Goal: Task Accomplishment & Management: Manage account settings

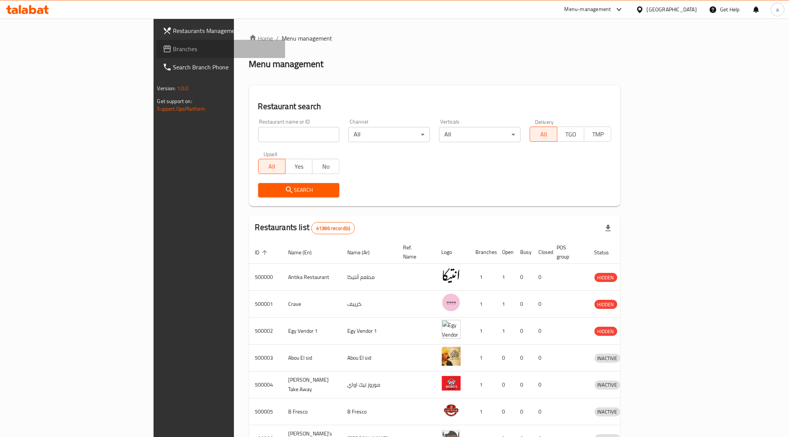
click at [157, 42] on link "Branches" at bounding box center [221, 49] width 129 height 18
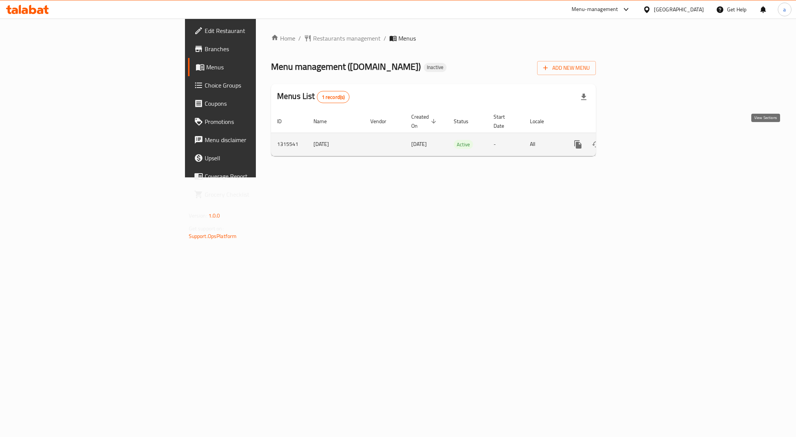
click at [637, 141] on icon "enhanced table" at bounding box center [632, 144] width 9 height 9
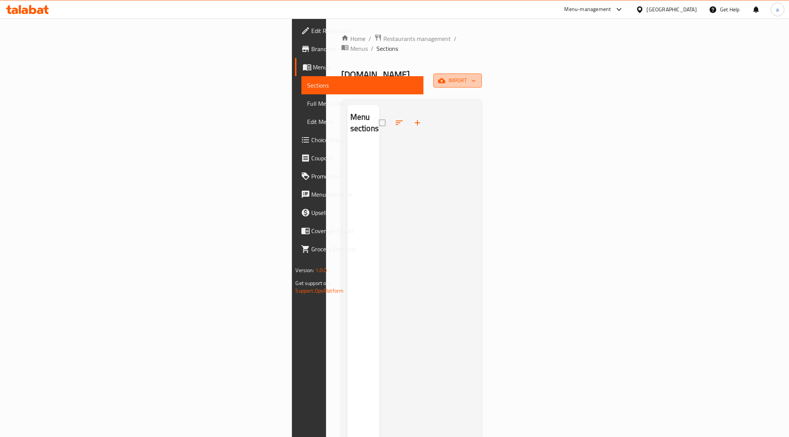
click at [482, 74] on button "import" at bounding box center [457, 81] width 49 height 14
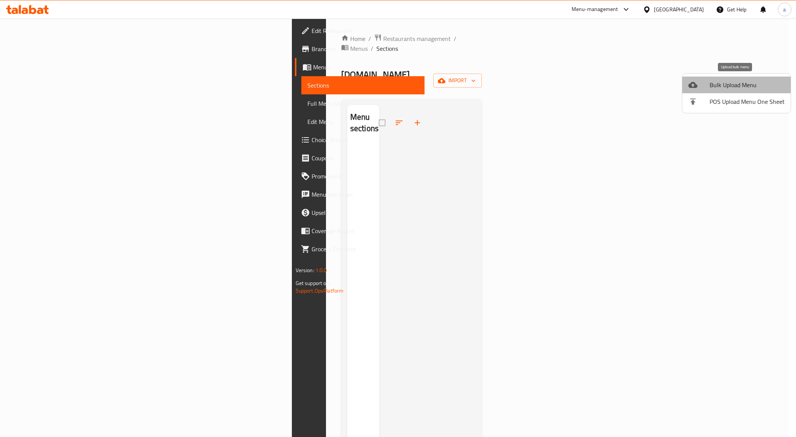
click at [751, 84] on span "Bulk Upload Menu" at bounding box center [747, 84] width 75 height 9
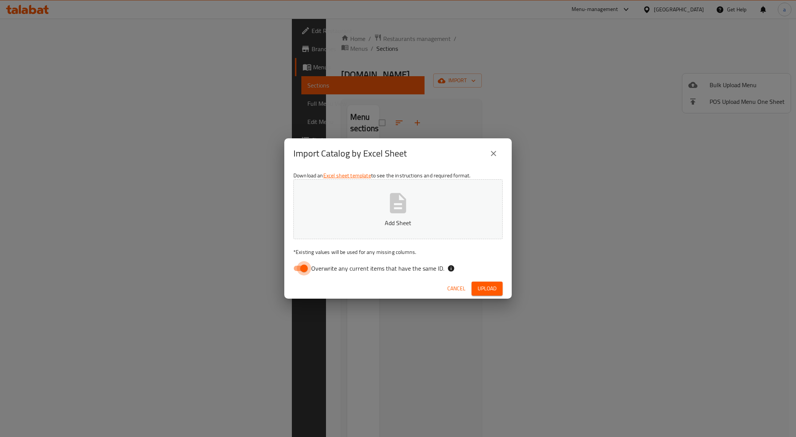
click at [304, 266] on input "Overwrite any current items that have the same ID." at bounding box center [303, 268] width 43 height 14
checkbox input "false"
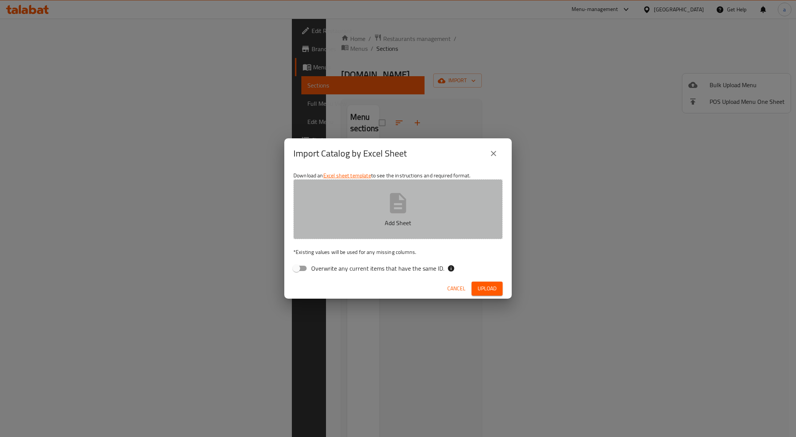
click at [414, 209] on button "Add Sheet" at bounding box center [397, 209] width 209 height 60
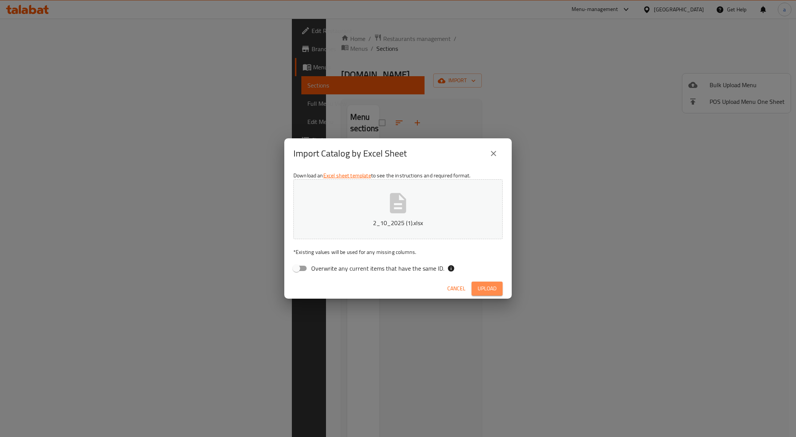
click at [488, 292] on span "Upload" at bounding box center [487, 288] width 19 height 9
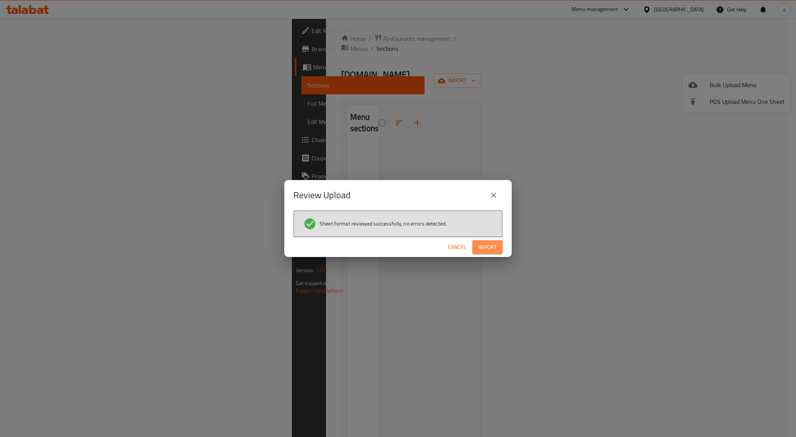
click at [499, 249] on button "Import" at bounding box center [487, 247] width 30 height 14
click at [497, 193] on icon "close" at bounding box center [493, 195] width 9 height 9
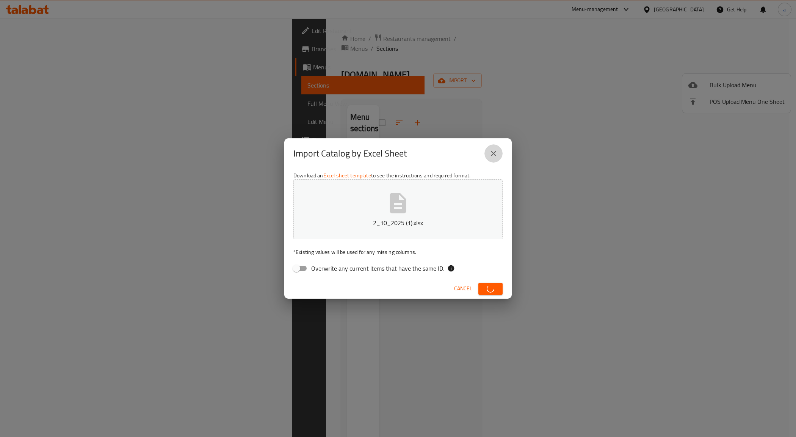
click at [492, 155] on icon "close" at bounding box center [493, 153] width 5 height 5
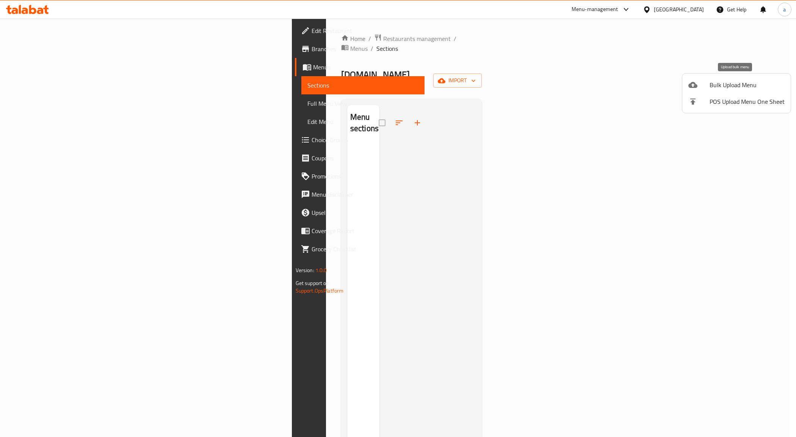
click at [737, 88] on span "Bulk Upload Menu" at bounding box center [747, 84] width 75 height 9
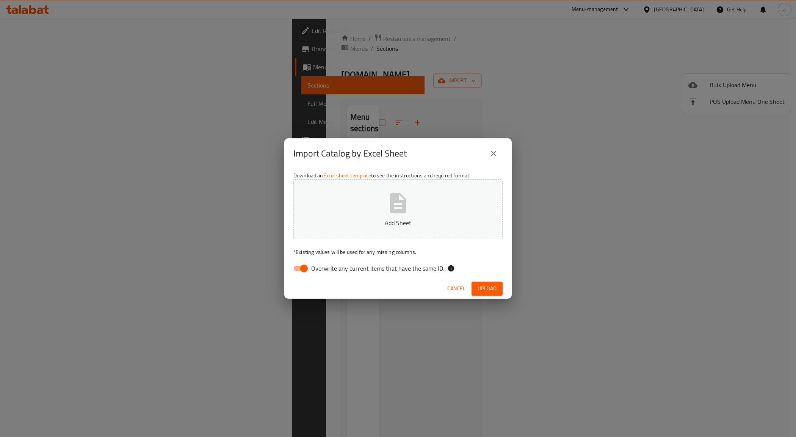
click at [306, 266] on input "Overwrite any current items that have the same ID." at bounding box center [303, 268] width 43 height 14
checkbox input "false"
click at [488, 284] on span "Upload" at bounding box center [487, 288] width 19 height 9
click at [494, 152] on icon "close" at bounding box center [493, 153] width 9 height 9
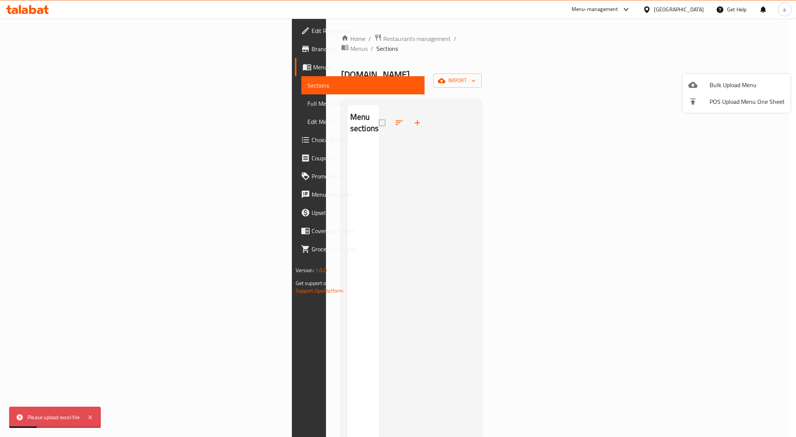
click at [460, 266] on div at bounding box center [398, 218] width 796 height 437
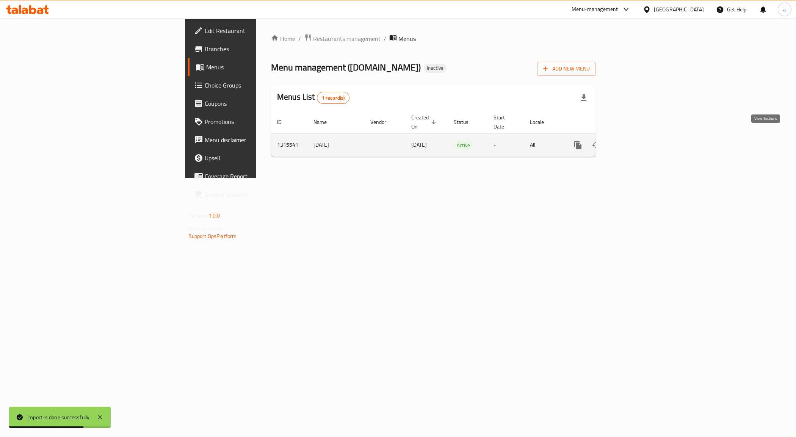
click at [636, 142] on icon "enhanced table" at bounding box center [632, 145] width 7 height 7
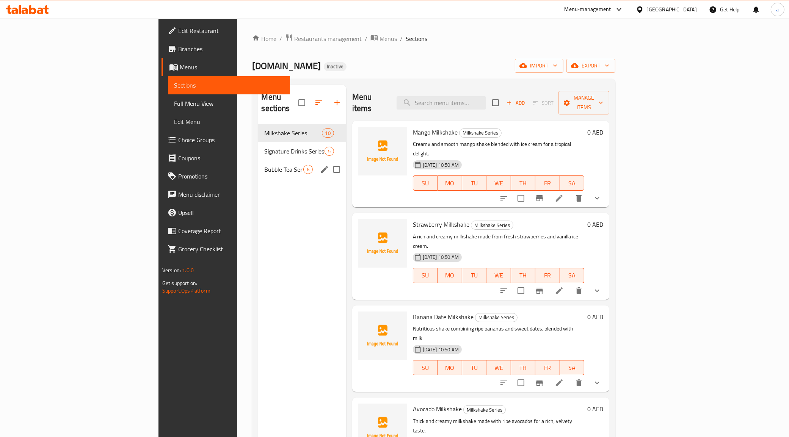
click at [258, 160] on div "Bubble Tea Series 6" at bounding box center [302, 169] width 88 height 18
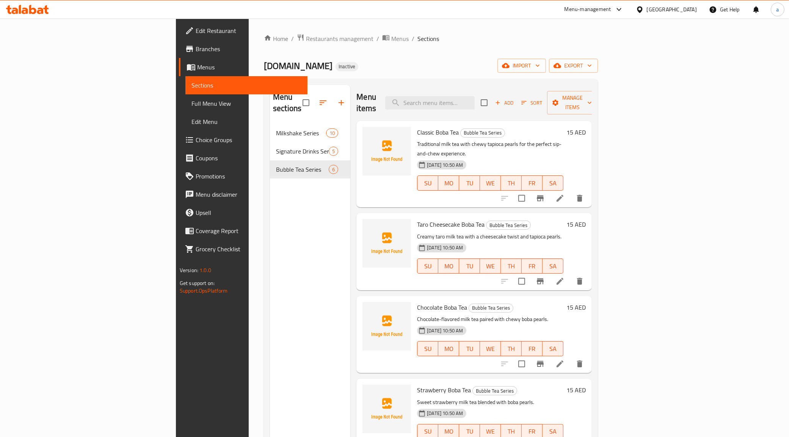
click at [191, 102] on span "Full Menu View" at bounding box center [246, 103] width 110 height 9
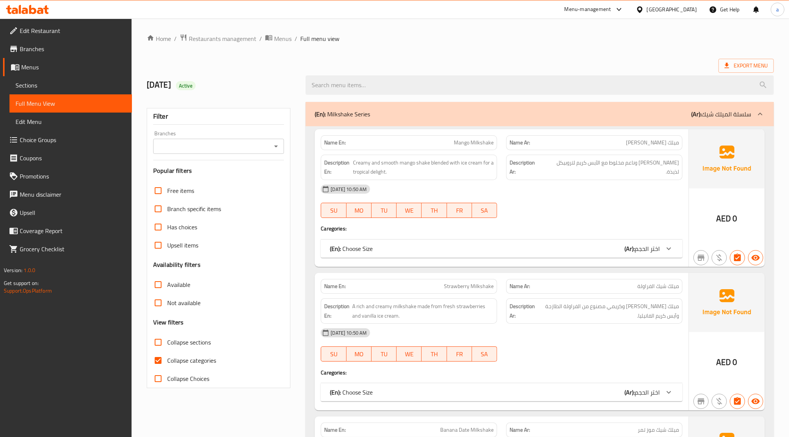
click at [171, 361] on span "Collapse categories" at bounding box center [191, 360] width 49 height 9
click at [167, 361] on input "Collapse categories" at bounding box center [158, 360] width 18 height 18
checkbox input "false"
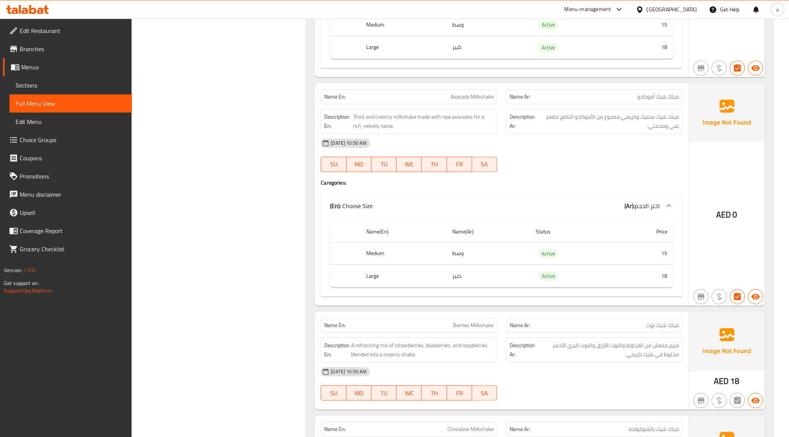
scroll to position [730, 0]
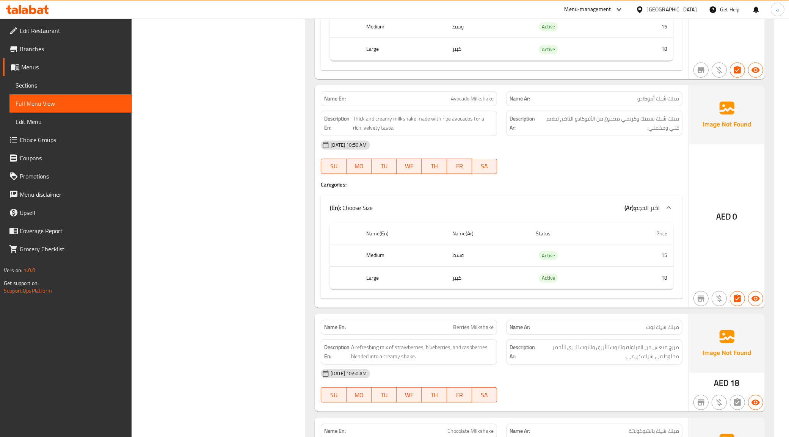
click at [604, 262] on td "Active" at bounding box center [573, 255] width 86 height 22
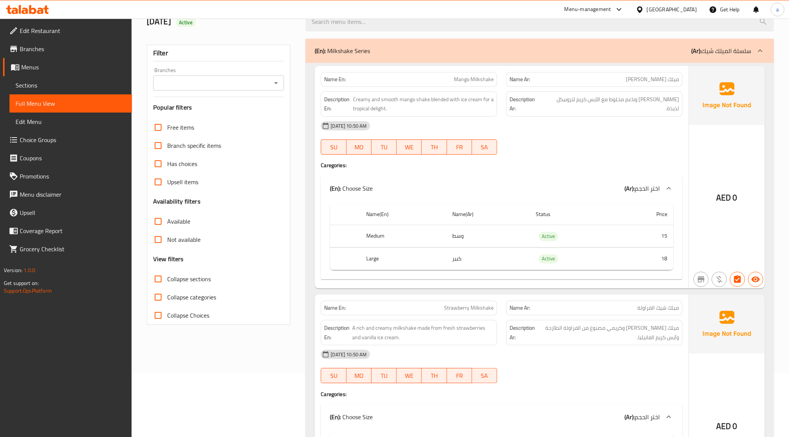
scroll to position [0, 0]
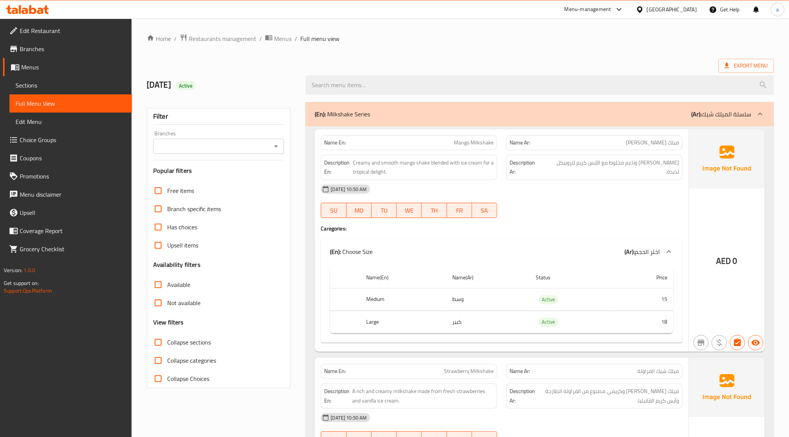
drag, startPoint x: 612, startPoint y: 1, endPoint x: 522, endPoint y: 42, distance: 99.6
click at [522, 42] on ol "Home / Restaurants management / Menus / Full menu view" at bounding box center [460, 39] width 627 height 10
click at [57, 86] on span "Sections" at bounding box center [71, 85] width 110 height 9
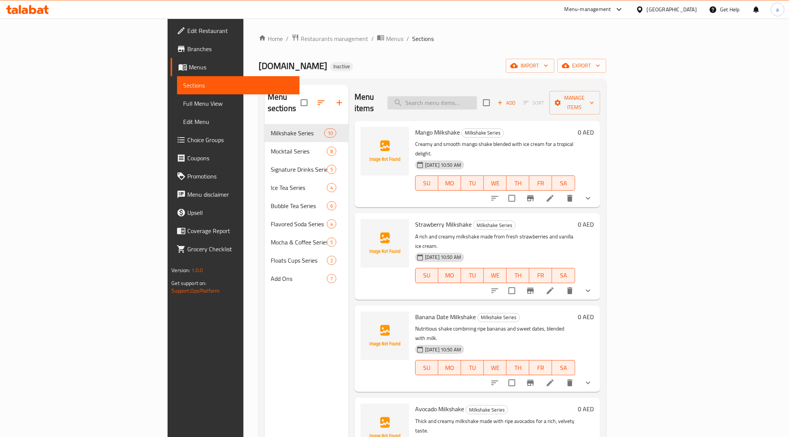
click at [470, 102] on input "search" at bounding box center [431, 102] width 89 height 13
paste input "Mango Milkshake"
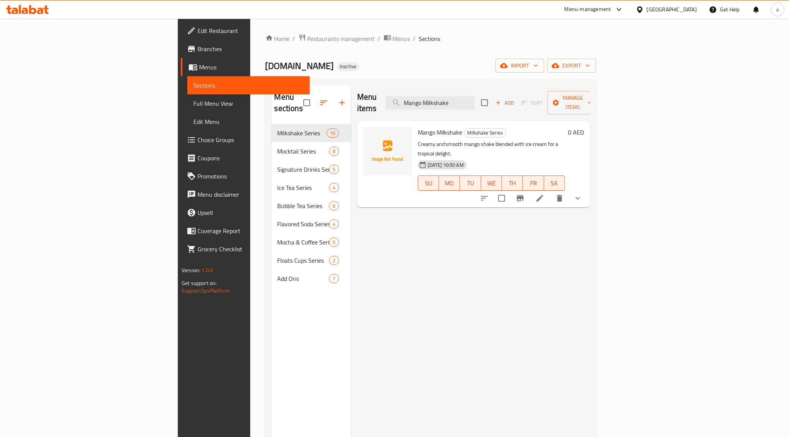
type input "Mango Milkshake"
click at [551, 191] on li at bounding box center [539, 198] width 21 height 14
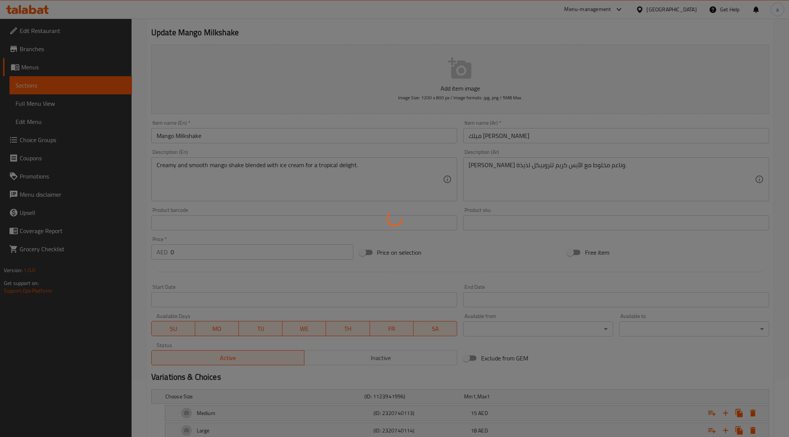
scroll to position [12, 0]
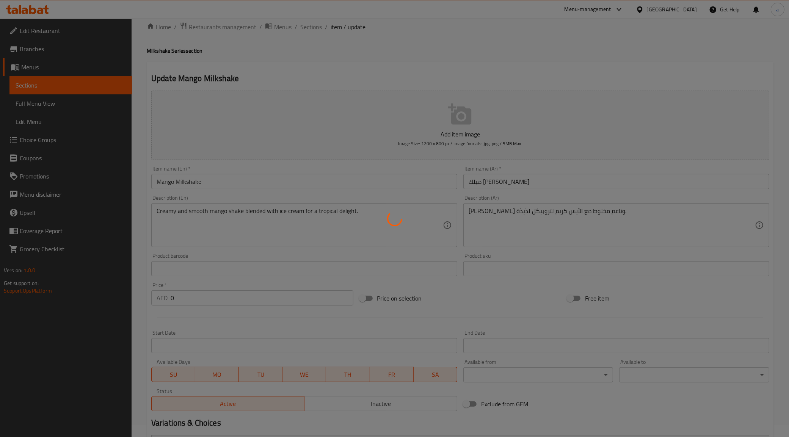
click at [480, 210] on div at bounding box center [394, 218] width 789 height 437
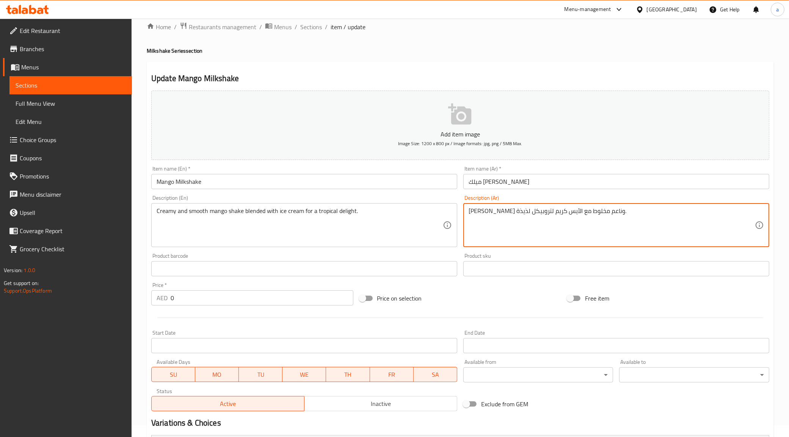
click at [476, 212] on textarea "[PERSON_NAME] وناعم مخلوط مع الآيس كريم لتروبيكل لذيذة." at bounding box center [612, 225] width 286 height 36
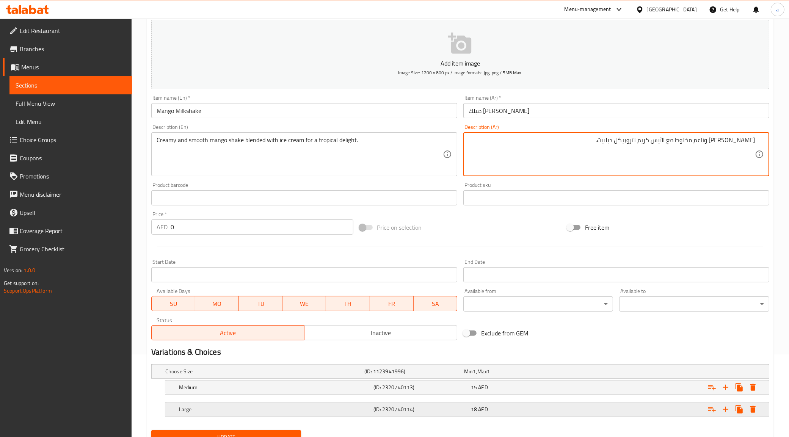
scroll to position [116, 0]
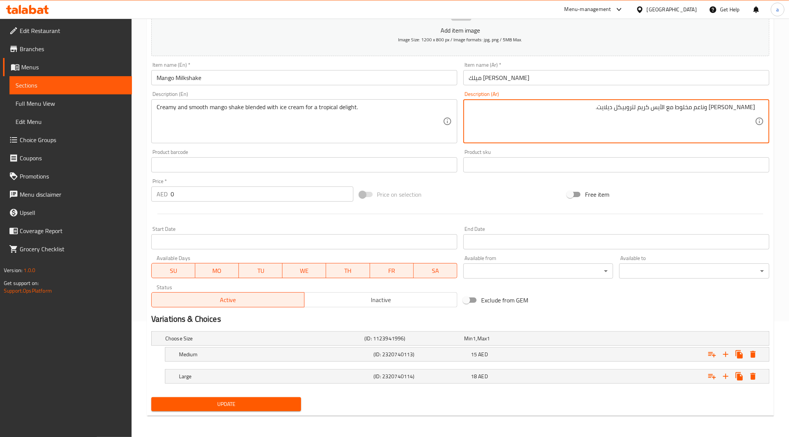
type textarea "[PERSON_NAME] وناعم مخلوط مع الآيس كريم لتروبيكل ديلايت."
click at [259, 406] on span "Update" at bounding box center [226, 404] width 138 height 9
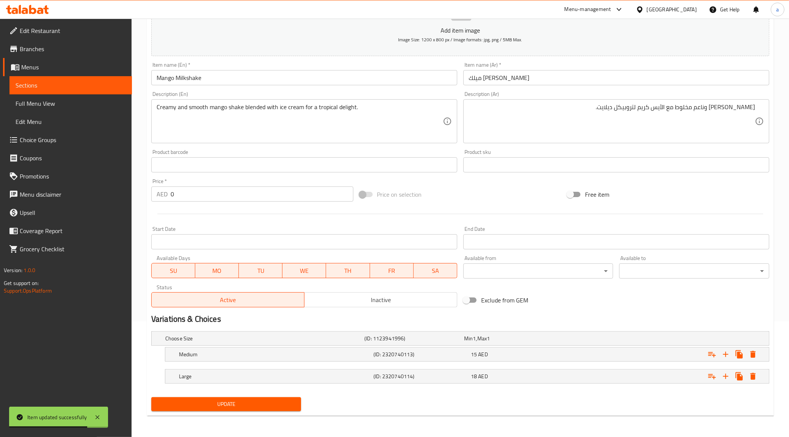
click at [85, 86] on span "Sections" at bounding box center [71, 85] width 110 height 9
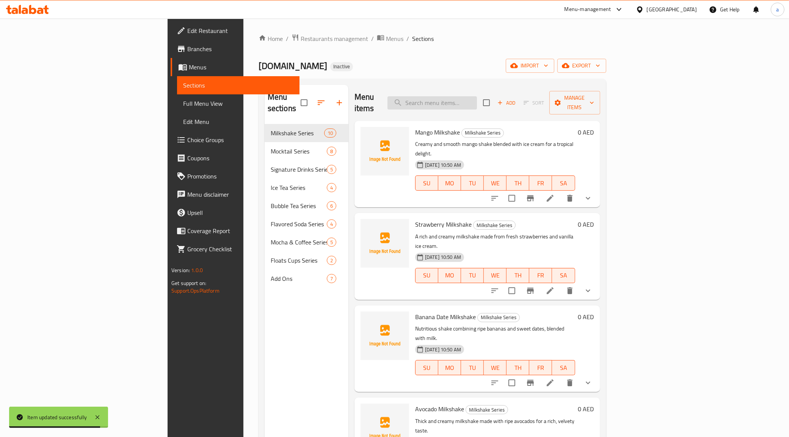
click at [477, 101] on input "search" at bounding box center [431, 102] width 89 height 13
paste input "Banana Date Milkshake"
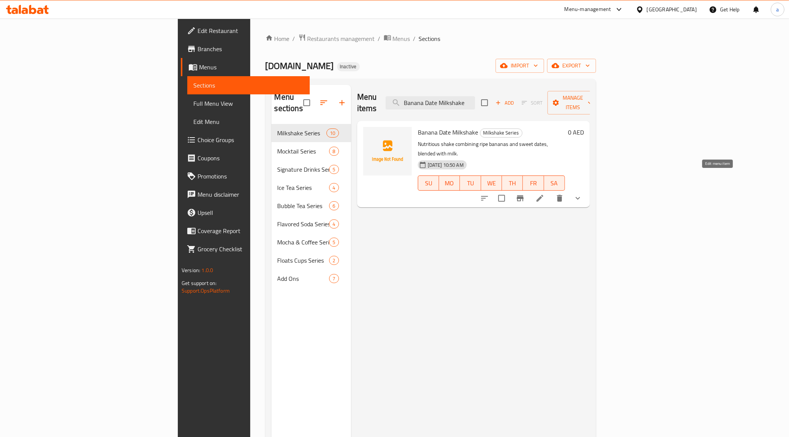
type input "Banana Date Milkshake"
click at [543, 195] on icon at bounding box center [540, 198] width 7 height 7
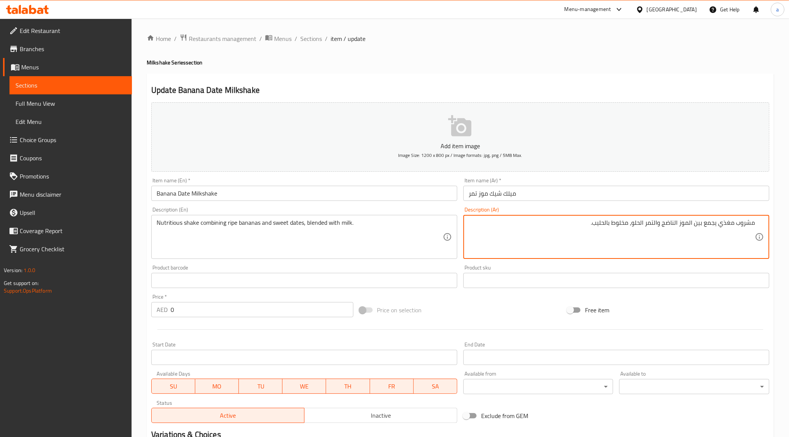
click at [740, 224] on textarea "مشروب مغذي يجمع بين الموز الناضج والتمر الحلو، مخلوط بالحليب." at bounding box center [612, 237] width 286 height 36
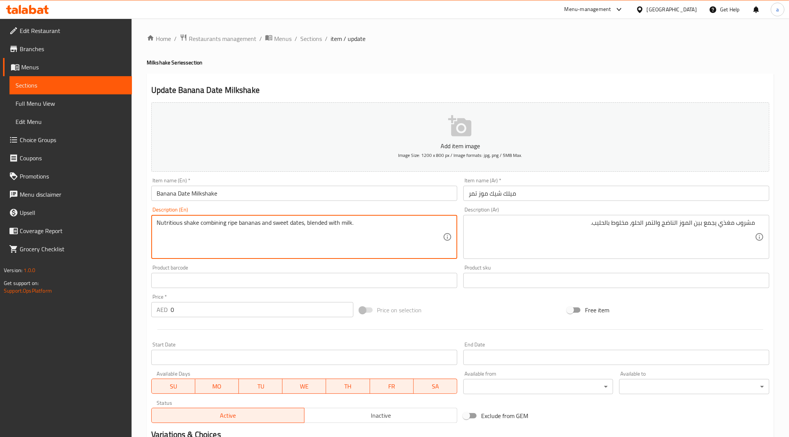
click at [188, 226] on textarea "Nutritious shake combining ripe bananas and sweet dates, blended with milk." at bounding box center [300, 237] width 286 height 36
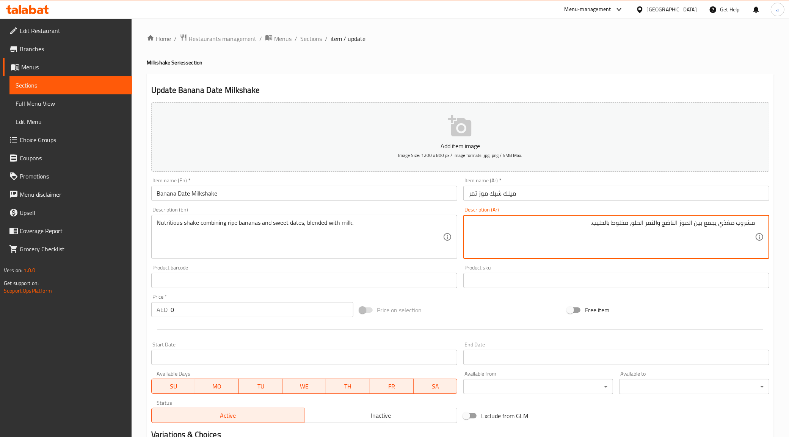
click at [753, 222] on textarea "مشروب مغذي يجمع بين الموز الناضج والتمر الحلو، مخلوط بالحليب." at bounding box center [612, 237] width 286 height 36
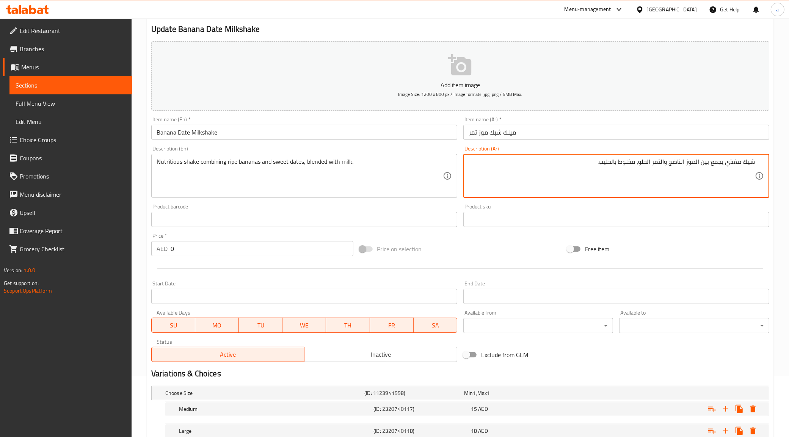
scroll to position [116, 0]
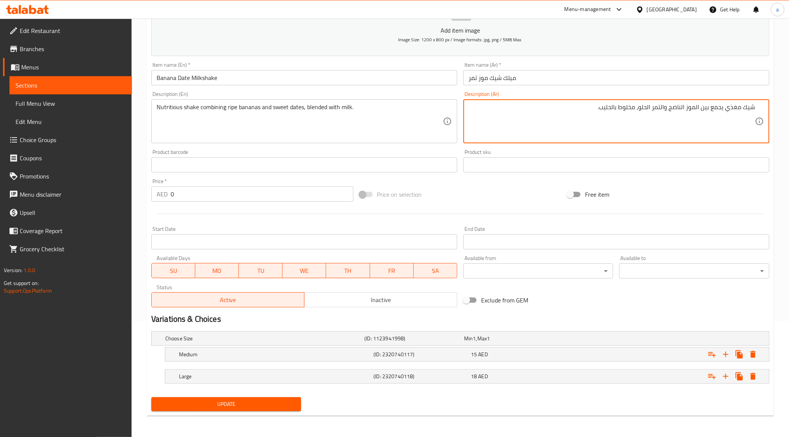
type textarea "شيك مغذي يجمع بين الموز الناضج والتمر الحلو، مخلوط بالحليب."
click at [282, 400] on span "Update" at bounding box center [226, 404] width 138 height 9
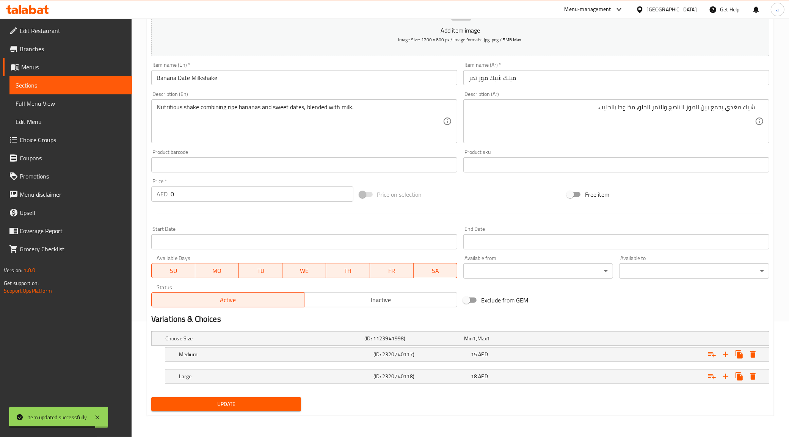
click at [92, 85] on span "Sections" at bounding box center [71, 85] width 110 height 9
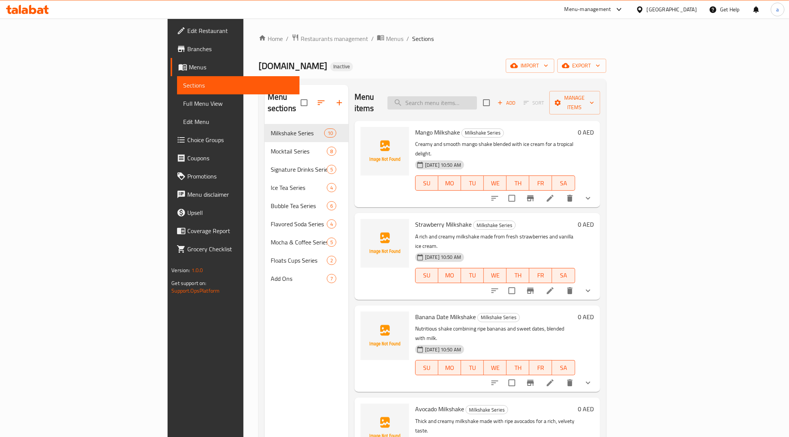
click at [477, 96] on input "search" at bounding box center [431, 102] width 89 height 13
paste input "Chocolate Milkshake"
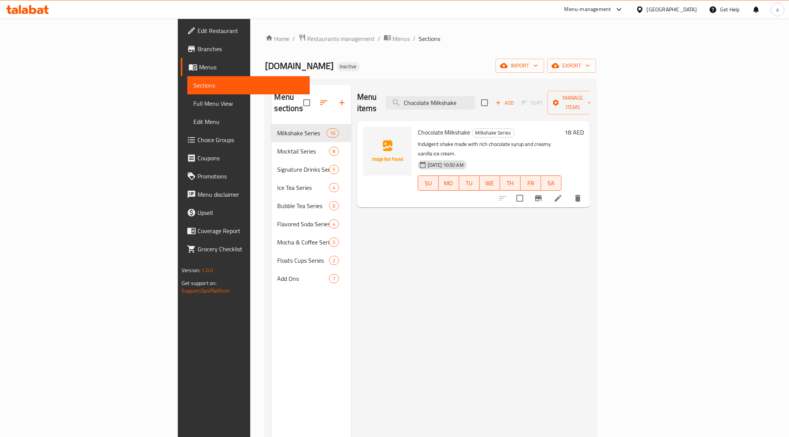
type input "Chocolate Milkshake"
click at [563, 194] on icon at bounding box center [558, 198] width 9 height 9
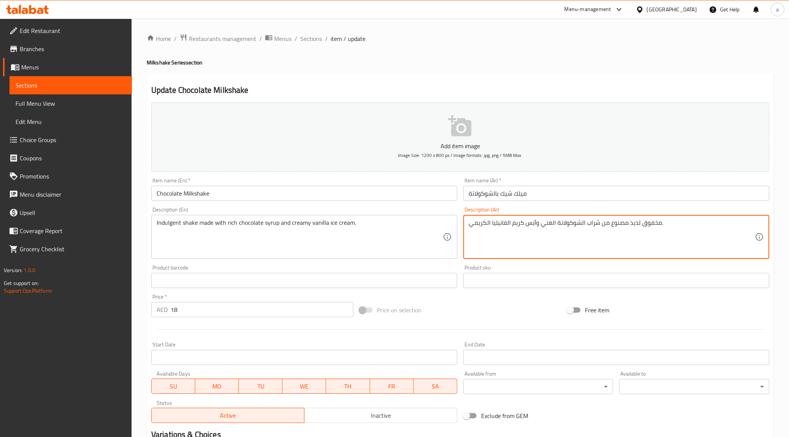
click at [662, 231] on textarea "مخفوق لذيذ مصنوع من شراب الشوكولاتة الغني وآيس كريم الفانيليا الكريمي." at bounding box center [612, 237] width 286 height 36
click at [750, 224] on textarea "مخفوق لذيذ مصنوع من شراب الشوكولاتة الغني وآيس كريم الفانيليا الكريمي." at bounding box center [612, 237] width 286 height 36
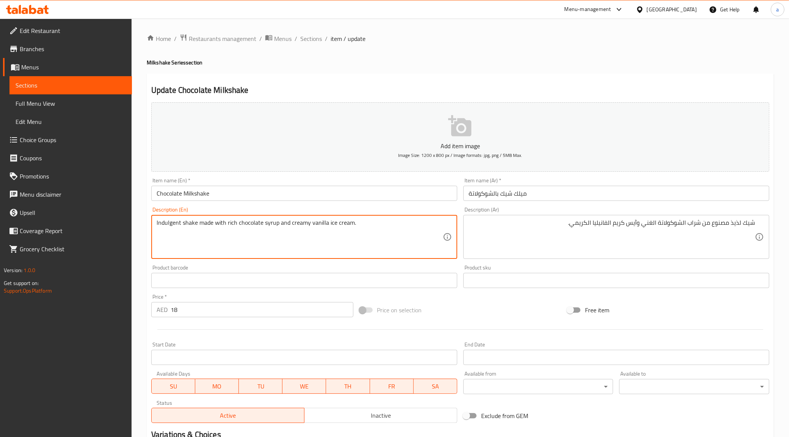
click at [168, 222] on textarea "Indulgent shake made with rich chocolate syrup and creamy vanilla ice cream." at bounding box center [300, 237] width 286 height 36
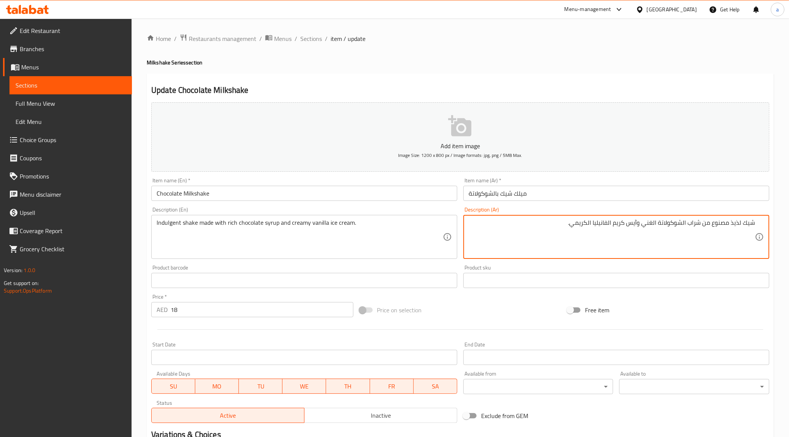
click at [734, 223] on textarea "شيك لذيذ مصنوع من شراب الشوكولاتة الغني وآيس كريم الفانيليا الكريمي." at bounding box center [612, 237] width 286 height 36
click at [725, 227] on textarea "شيك اندلوجينت مصنوع من شراب الشوكولاتة الغني وآيس كريم الفانيليا الكريمي." at bounding box center [612, 237] width 286 height 36
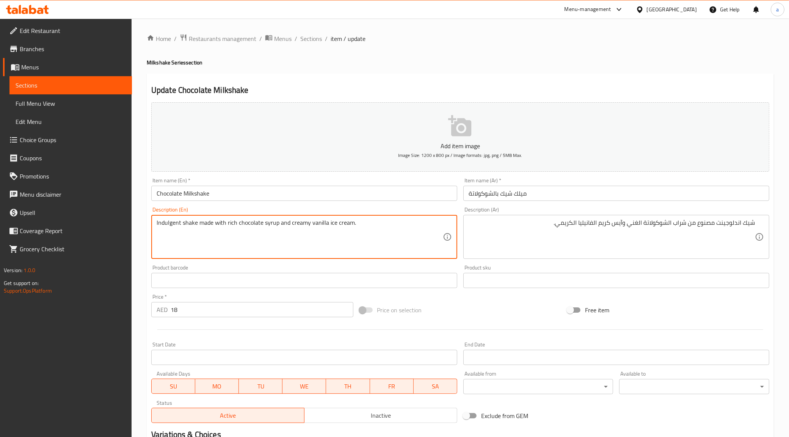
click at [164, 226] on textarea "Indulgent shake made with rich chocolate syrup and creamy vanilla ice cream." at bounding box center [300, 237] width 286 height 36
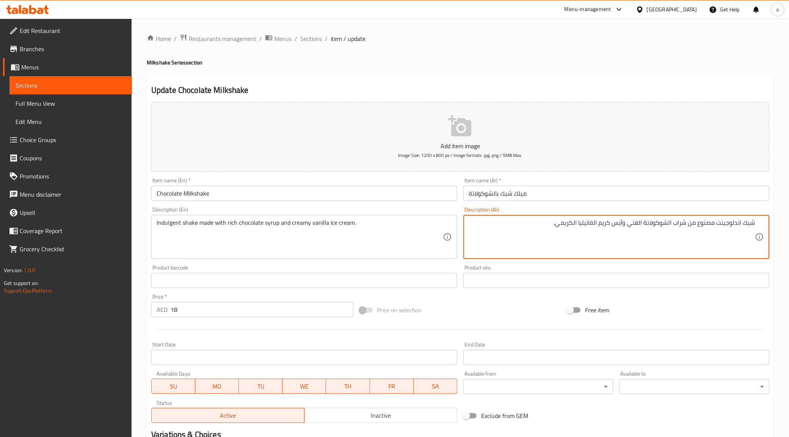
click at [729, 221] on textarea "شيك اندلوجينت مصنوع من شراب الشوكولاتة الغني وآيس كريم الفانيليا الكريمي." at bounding box center [612, 237] width 286 height 36
paste textarea "جينت"
click at [695, 227] on textarea "شيك اندلجينت مصنوع من شراب الشوكولاتة الغني وآيس كريم الفانيليا الكريمي." at bounding box center [612, 237] width 286 height 36
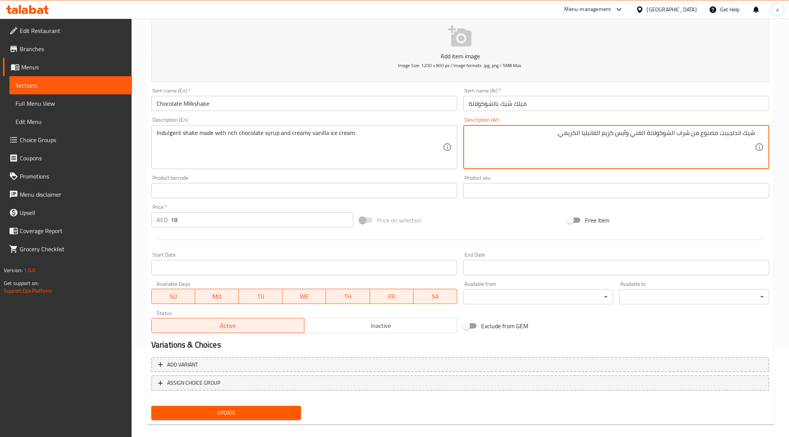
scroll to position [97, 0]
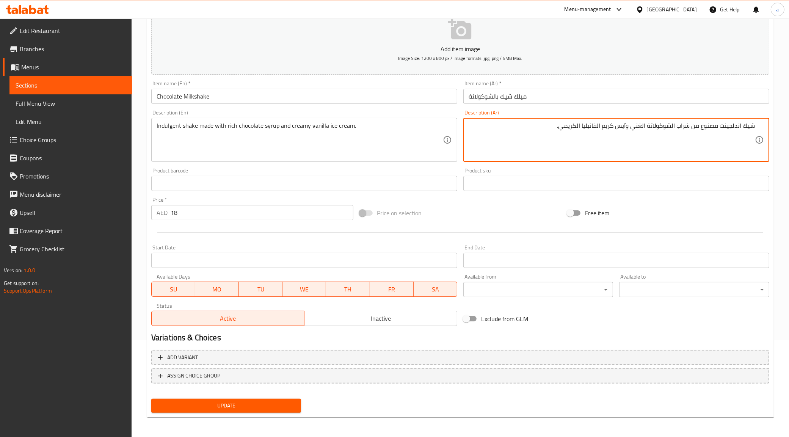
type textarea "شيك اندلجينت مصنوع من شراب الشوكولاتة الغني وآيس كريم الفانيليا الكريمي."
click at [264, 403] on span "Update" at bounding box center [226, 405] width 138 height 9
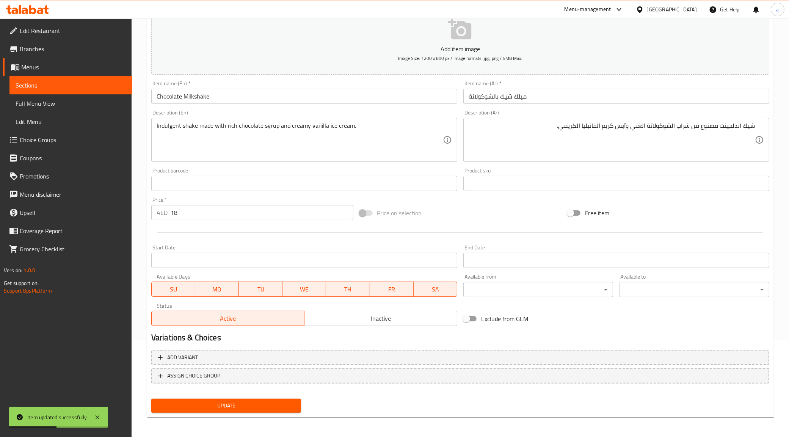
click at [75, 85] on span "Sections" at bounding box center [71, 85] width 110 height 9
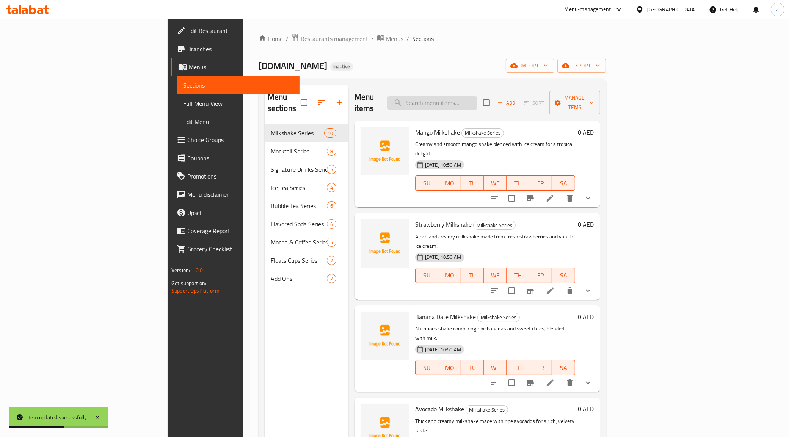
click at [466, 96] on input "search" at bounding box center [431, 102] width 89 height 13
paste input "Vanilla Milkshake"
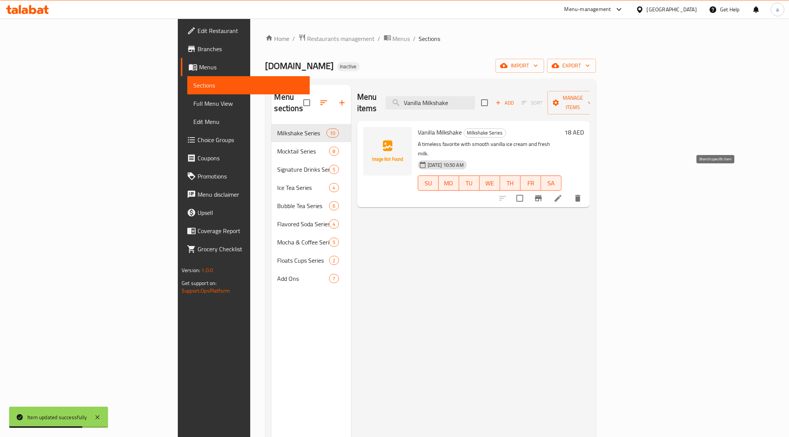
type input "Vanilla Milkshake"
click at [548, 189] on button "Branch-specific-item" at bounding box center [538, 198] width 18 height 18
click at [563, 194] on icon at bounding box center [558, 198] width 9 height 9
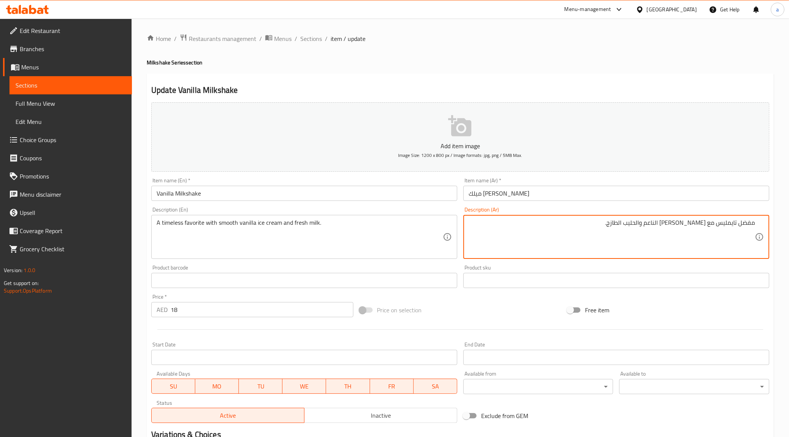
click at [728, 226] on textarea "مفضل تايمليس مع [PERSON_NAME] الناعم والحليب الطازج." at bounding box center [612, 237] width 286 height 36
click at [755, 223] on div "مفضل مع [PERSON_NAME] الناعم والحليب الطازج. Description (Ar)" at bounding box center [616, 237] width 306 height 44
click at [751, 224] on textarea "مفضل مع [PERSON_NAME] الناعم والحليب الطازج." at bounding box center [612, 237] width 286 height 36
paste textarea "تايمليس"
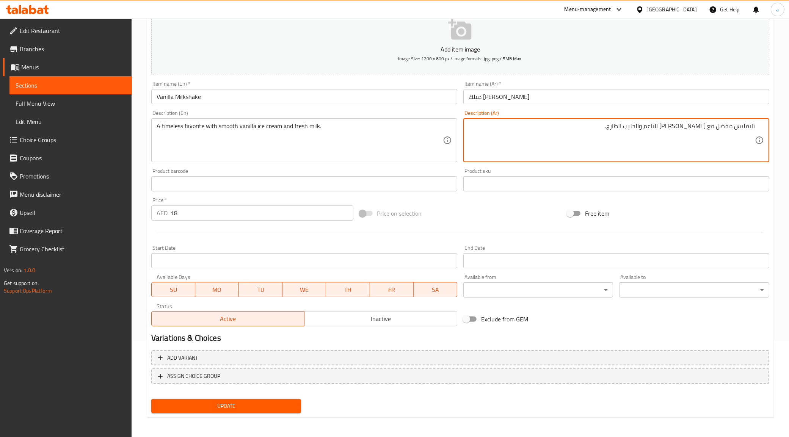
scroll to position [97, 0]
type textarea "تايمليس مفضل مع [PERSON_NAME] الناعم والحليب الطازج."
click at [273, 406] on span "Update" at bounding box center [226, 405] width 138 height 9
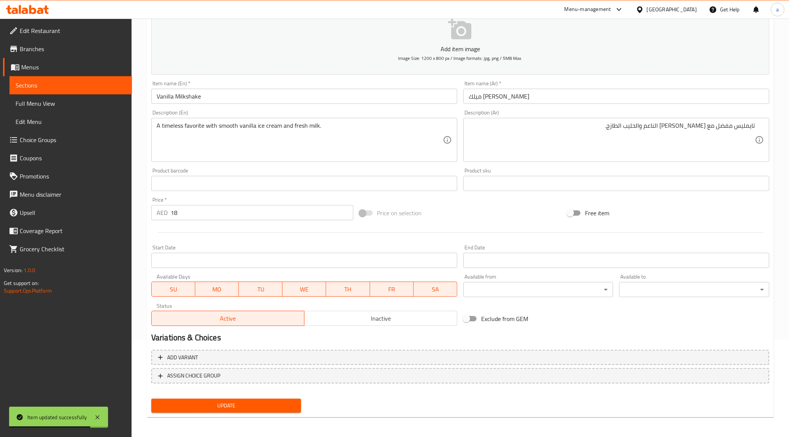
click at [48, 80] on link "Sections" at bounding box center [70, 85] width 122 height 18
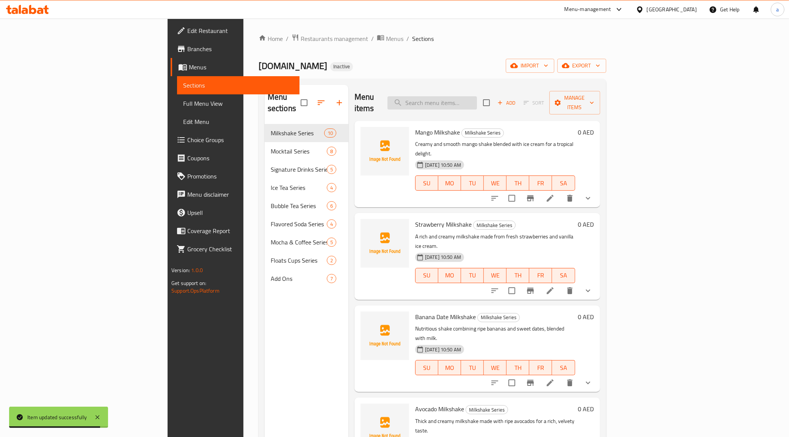
click at [477, 101] on input "search" at bounding box center [431, 102] width 89 height 13
paste input "Oreo Milkshake"
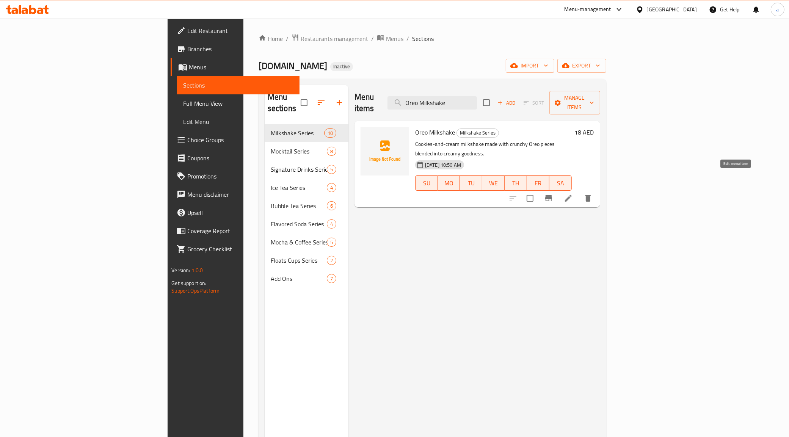
type input "Oreo Milkshake"
click at [573, 194] on icon at bounding box center [568, 198] width 9 height 9
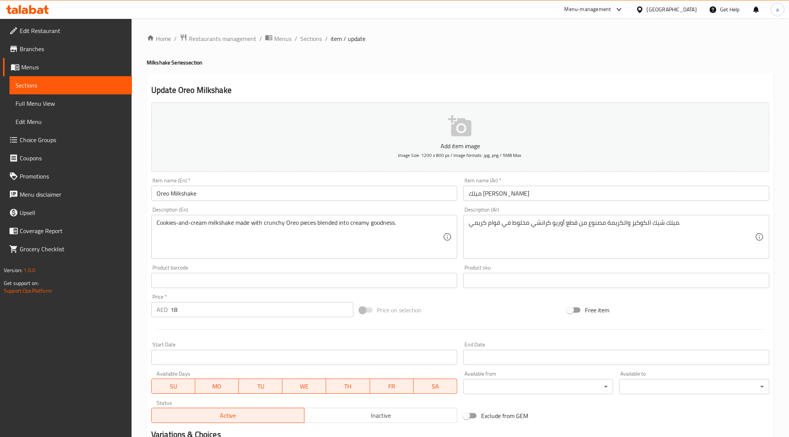
click at [496, 226] on textarea "ميلك شيك الكوكيز والكريمة مصنوع من قطع أوريو كرانشي مخلوط في قوام كريمي." at bounding box center [612, 237] width 286 height 36
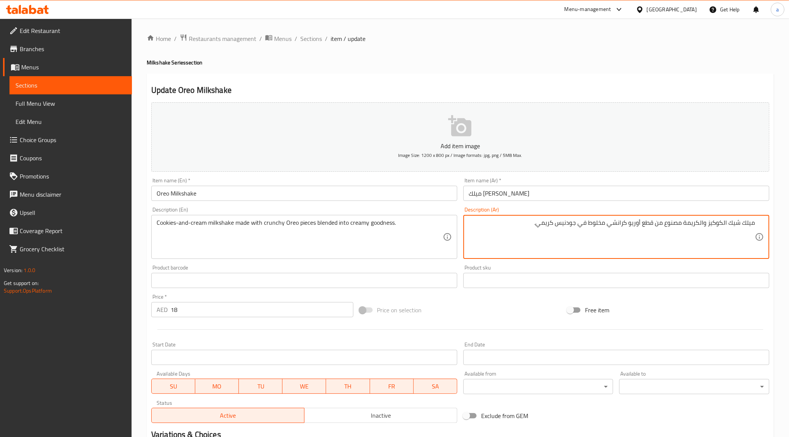
click at [569, 226] on textarea "ميلك شيك الكوكيز والكريمة مصنوع من قطع أوريو كرانشي مخلوط في جودنيس كريمي." at bounding box center [612, 237] width 286 height 36
click at [562, 224] on textarea "ميلك شيك الكوكيز والكريمة مصنوع من قطع أوريو كرانشي مخلوط في كريمي." at bounding box center [612, 237] width 286 height 36
paste textarea "جودنيس"
type textarea "ميلك شيك الكوكيز والكريمة مصنوع من قطع أوريو كرانشي مخلوط في كريمي جودنيس."
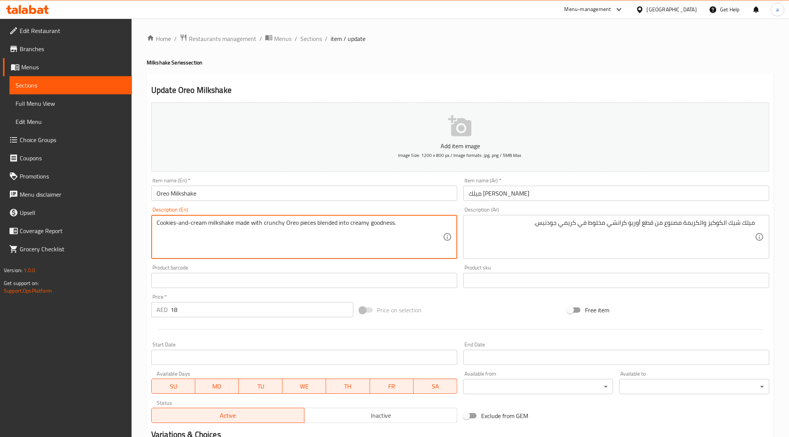
drag, startPoint x: 349, startPoint y: 223, endPoint x: 393, endPoint y: 227, distance: 44.1
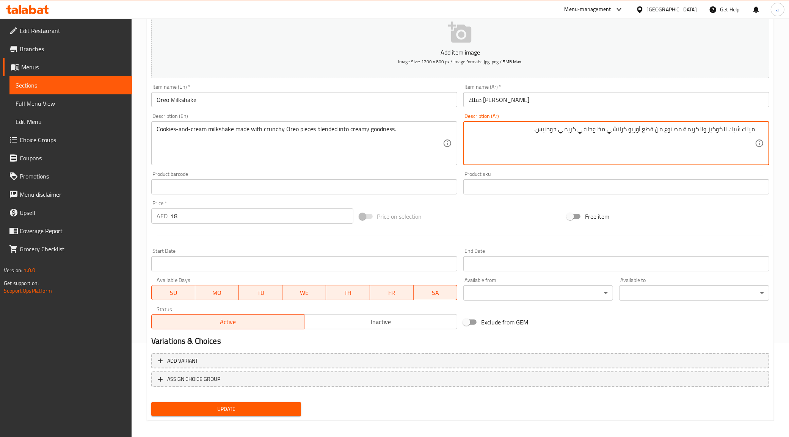
scroll to position [97, 0]
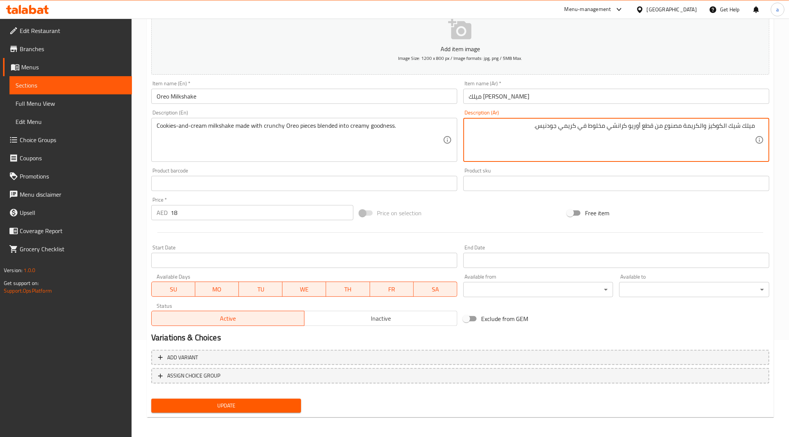
click at [226, 397] on div "Update" at bounding box center [226, 406] width 156 height 20
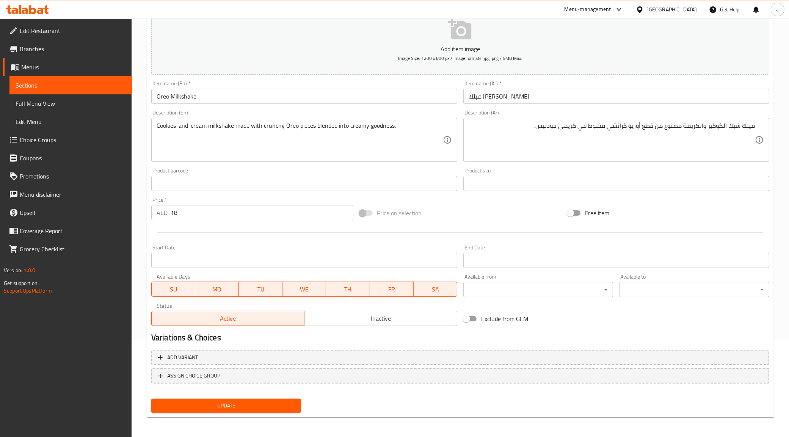
click at [268, 401] on span "Update" at bounding box center [226, 405] width 138 height 9
click at [52, 82] on span "Sections" at bounding box center [71, 85] width 110 height 9
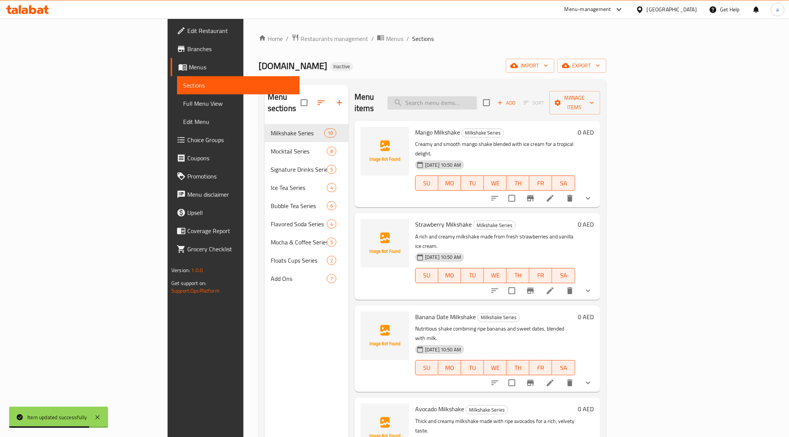
click at [477, 96] on input "search" at bounding box center [431, 102] width 89 height 13
paste input "Matcha Frappe"
type input "Matcha Frappe"
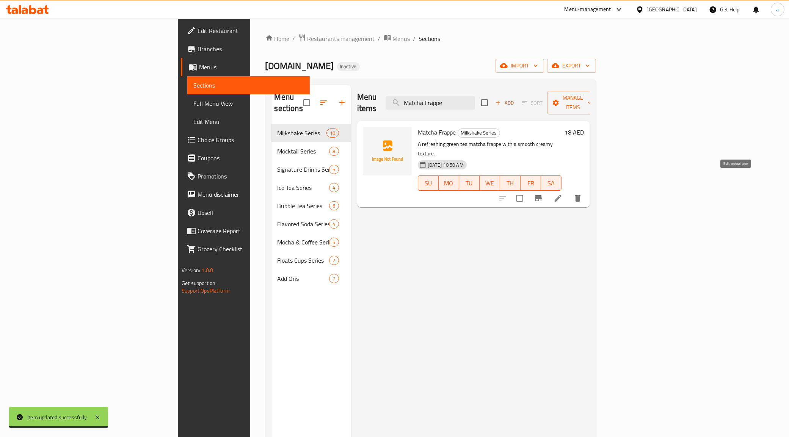
click at [563, 194] on icon at bounding box center [558, 198] width 9 height 9
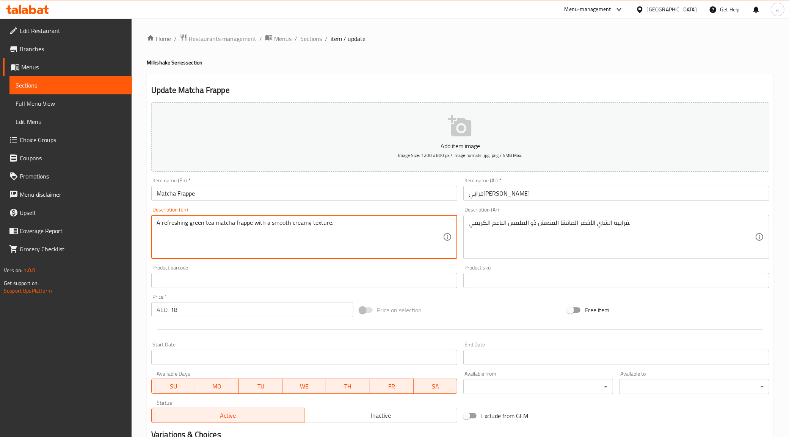
click at [321, 223] on textarea "A refreshing green tea matcha frappe with a smooth creamy texture." at bounding box center [300, 237] width 286 height 36
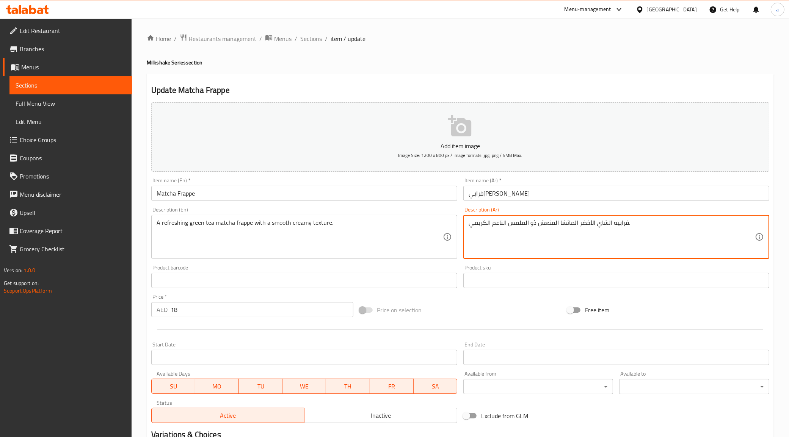
click at [521, 227] on textarea "فرابيه الشاي الأخضر الماتشا المنعش ذو الملمس الناعم الكريمي." at bounding box center [612, 237] width 286 height 36
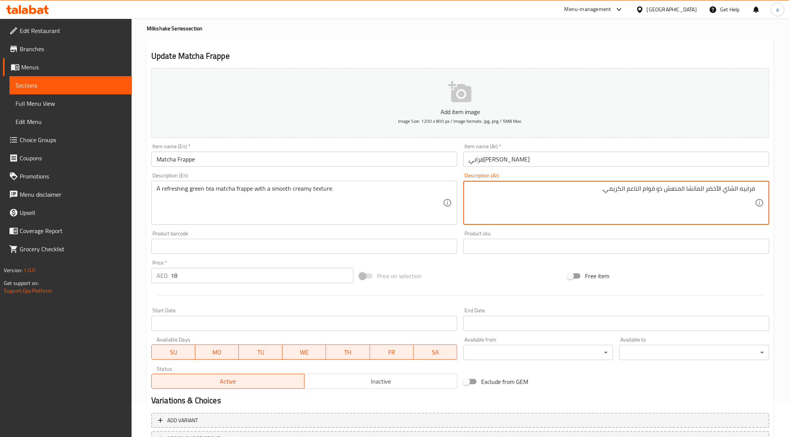
scroll to position [97, 0]
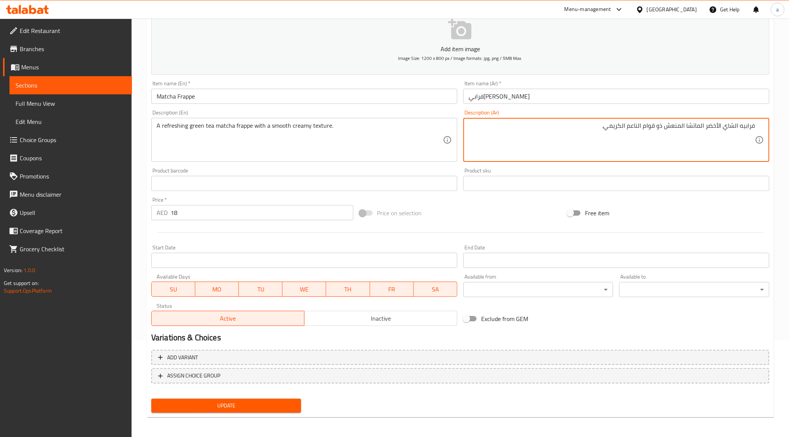
type textarea "فرابيه الشاي الأخضر الماتشا المنعش ذو قوام الناعم الكريمي."
click at [261, 406] on span "Update" at bounding box center [226, 405] width 138 height 9
click at [264, 401] on span "Update" at bounding box center [226, 405] width 138 height 9
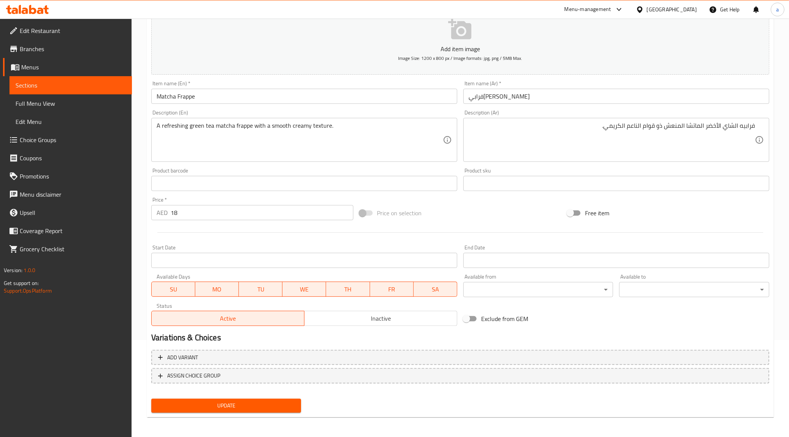
click at [240, 408] on span "Update" at bounding box center [226, 405] width 138 height 9
click at [44, 85] on span "Sections" at bounding box center [71, 85] width 110 height 9
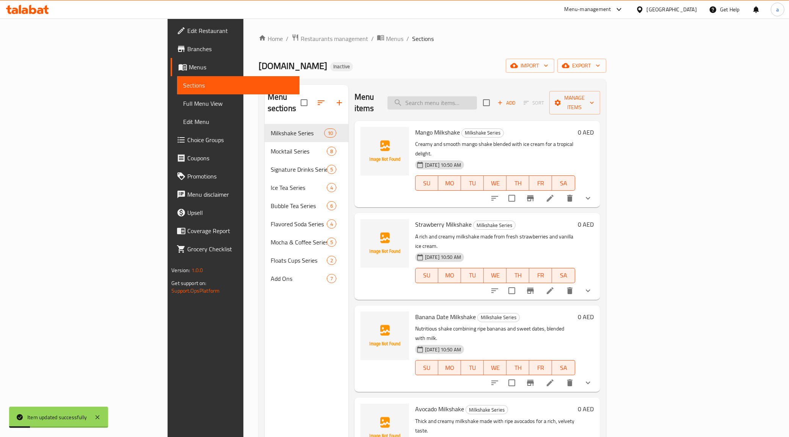
click at [477, 100] on input "search" at bounding box center [431, 102] width 89 height 13
paste input "Brown Sugar [PERSON_NAME]"
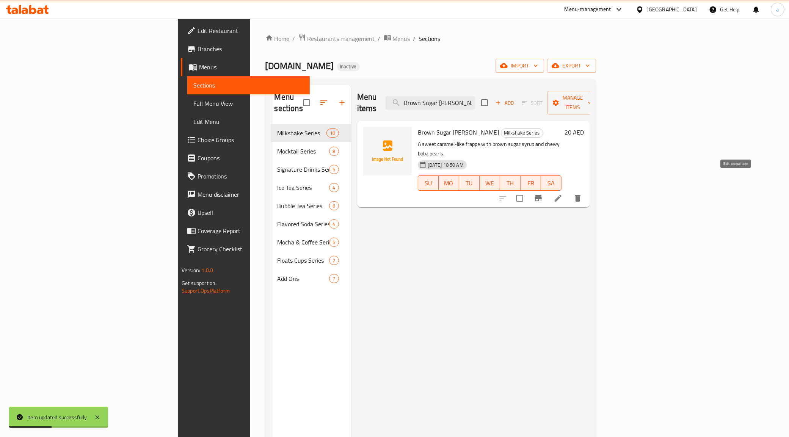
type input "Brown Sugar [PERSON_NAME]"
click at [562, 195] on icon at bounding box center [558, 198] width 7 height 7
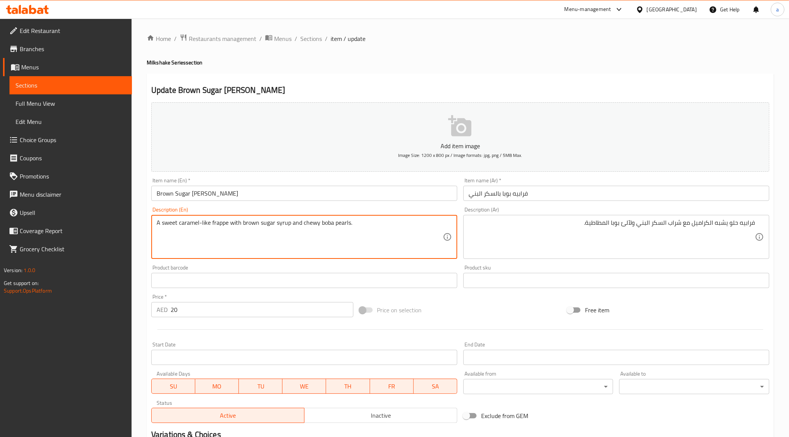
drag, startPoint x: 333, startPoint y: 226, endPoint x: 351, endPoint y: 224, distance: 18.0
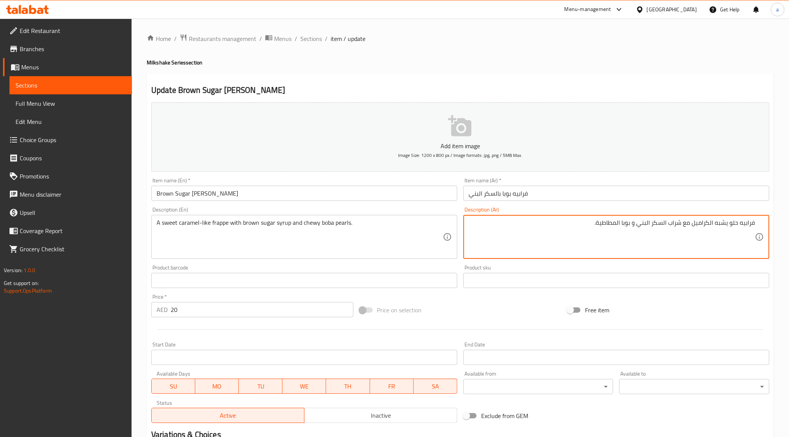
click at [339, 224] on textarea "A sweet caramel-like frappe with brown sugar syrup and chewy boba pearls." at bounding box center [300, 237] width 286 height 36
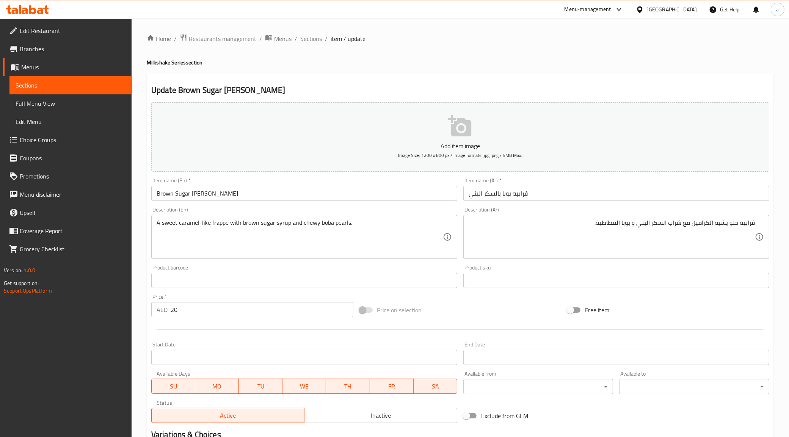
click at [631, 224] on textarea "فرابيه حلو يشبه الكراميل مع شراب السكر البني و بوبا المطاطية." at bounding box center [612, 237] width 286 height 36
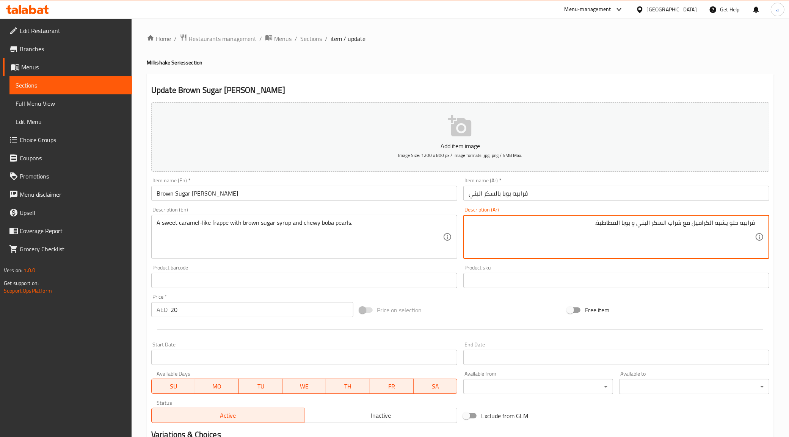
click at [634, 227] on textarea "فرابيه حلو يشبه الكراميل مع شراب السكر البني و بوبا المطاطية." at bounding box center [612, 237] width 286 height 36
click at [626, 223] on textarea "فرابيه حلو يشبه الكراميل مع شراب السكر البني وبيرلس بوبا المطاطية." at bounding box center [612, 237] width 286 height 36
click at [626, 224] on textarea "فرابيه حلو يشبه الكراميل مع شراب السكر البني وبيرلس بوبا المطاطية." at bounding box center [612, 237] width 286 height 36
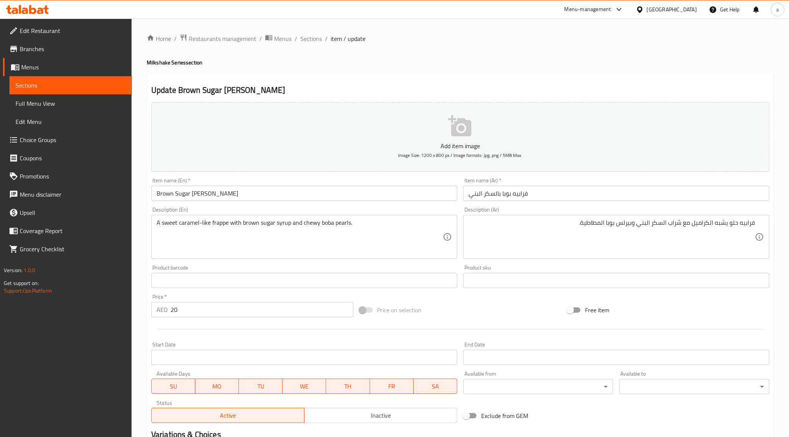
drag, startPoint x: 620, startPoint y: 227, endPoint x: 622, endPoint y: 236, distance: 9.3
click at [620, 227] on textarea "فرابيه حلو يشبه الكراميل مع شراب السكر البني وبيرلس بوبا المطاطية." at bounding box center [612, 237] width 286 height 36
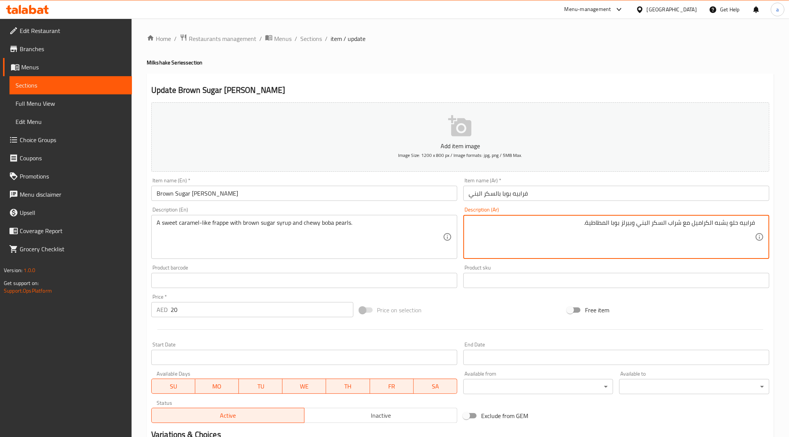
click at [599, 227] on textarea "فرابيه حلو يشبه الكراميل مع شراب السكر البني وبيرلز بوبا المطاطية." at bounding box center [612, 237] width 286 height 36
click at [617, 228] on textarea "فرابيه حلو يشبه الكراميل مع شراب السكر البني وبيرلز شوي بوبا." at bounding box center [612, 237] width 286 height 36
click at [615, 224] on textarea "فرابيه حلو يشبه الكراميل مع شراب السكر البني وبيرلز شوي بوبا." at bounding box center [612, 237] width 286 height 36
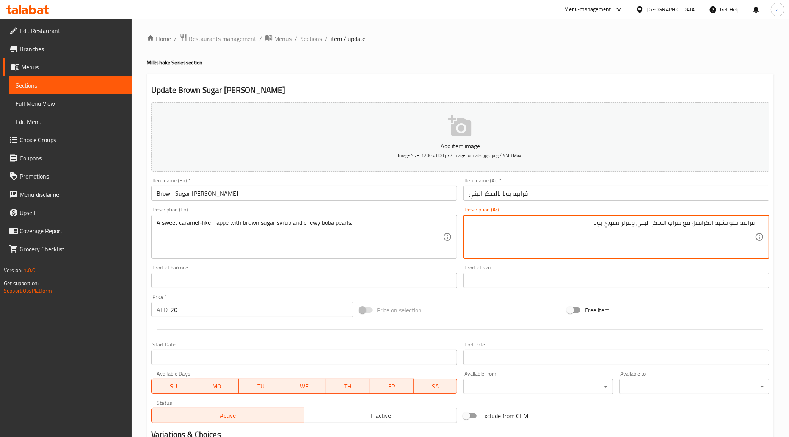
click at [607, 226] on textarea "فرابيه حلو يشبه الكراميل مع شراب السكر البني وبيرلز تشوي بوبا." at bounding box center [612, 237] width 286 height 36
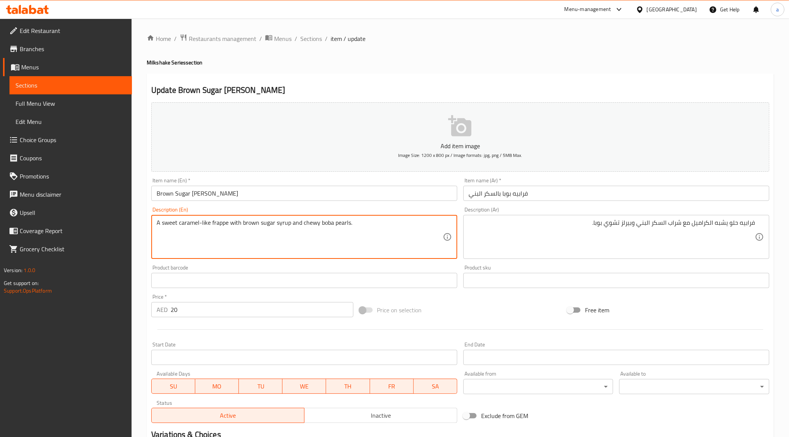
click at [313, 223] on textarea "A sweet caramel-like frappe with brown sugar syrup and chewy boba pearls." at bounding box center [300, 237] width 286 height 36
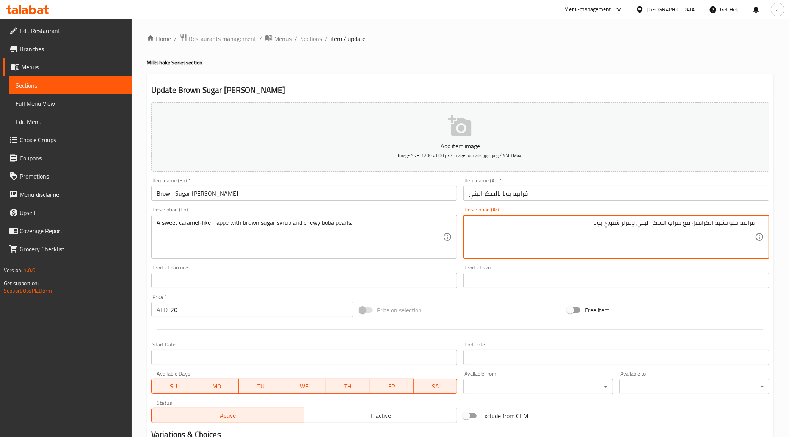
click at [611, 224] on textarea "فرابيه حلو يشبه الكراميل مع شراب السكر البني وبيرلز شيوي بوبا." at bounding box center [612, 237] width 286 height 36
type textarea "فرابيه حلو يشبه الكراميل مع شراب السكر البني وبيرلز شيوي بوبا."
click at [541, 245] on textarea "فرابيه حلو يشبه الكراميل مع شراب السكر البني وبيرلز شيوي بوبا." at bounding box center [612, 237] width 286 height 36
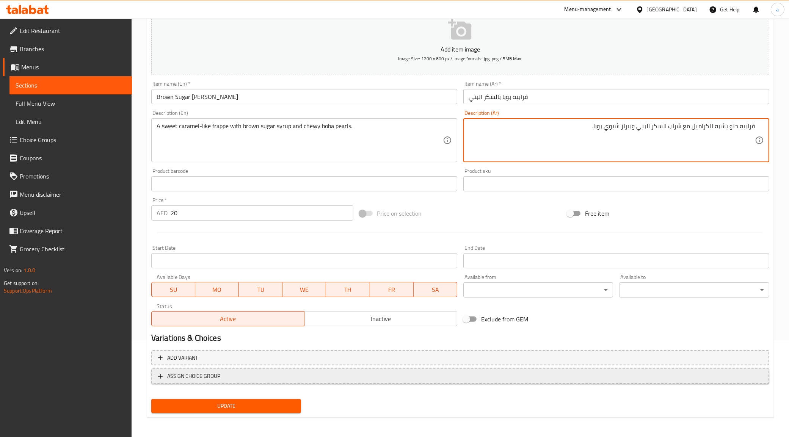
scroll to position [97, 0]
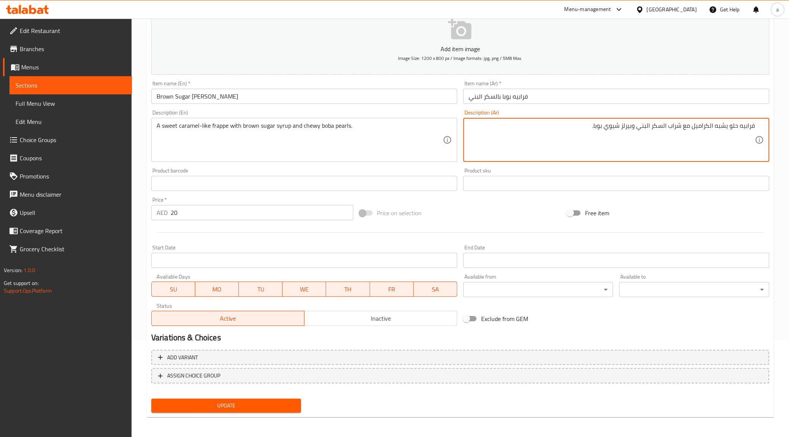
click at [281, 405] on span "Update" at bounding box center [226, 405] width 138 height 9
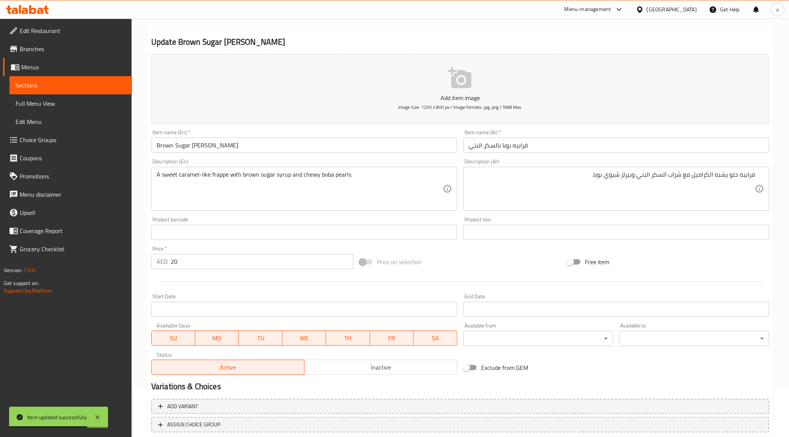
scroll to position [2, 0]
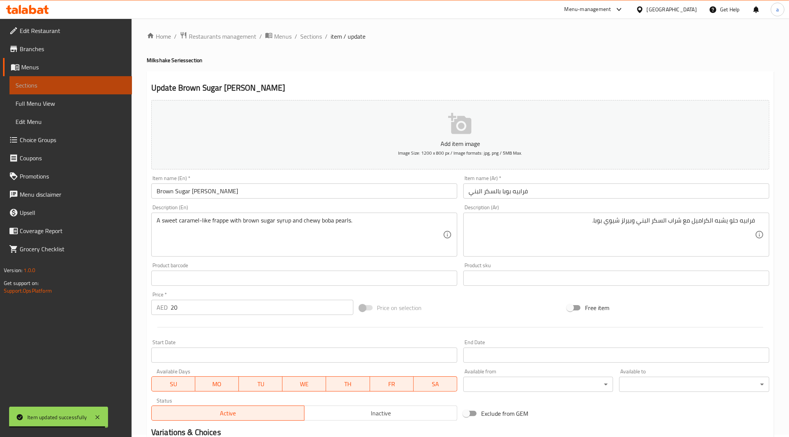
click at [74, 84] on span "Sections" at bounding box center [71, 85] width 110 height 9
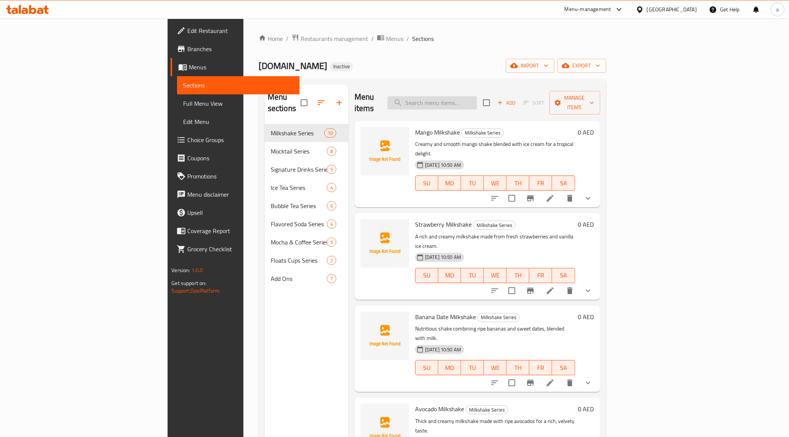
paste input "Watermelon Sip"
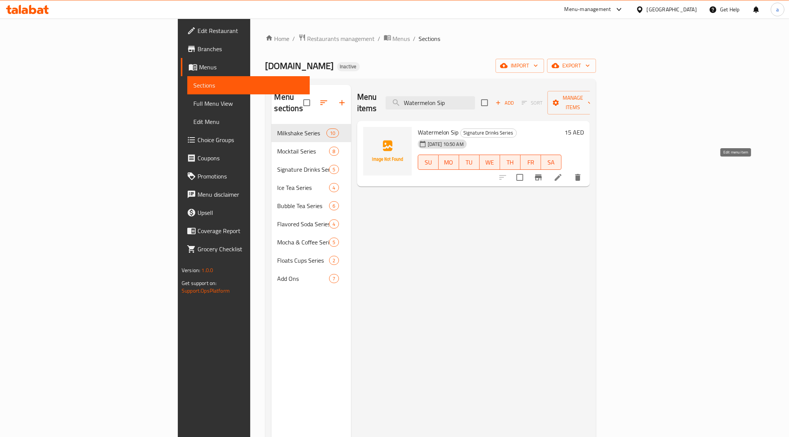
type input "Watermelon Sip"
click at [563, 173] on icon at bounding box center [558, 177] width 9 height 9
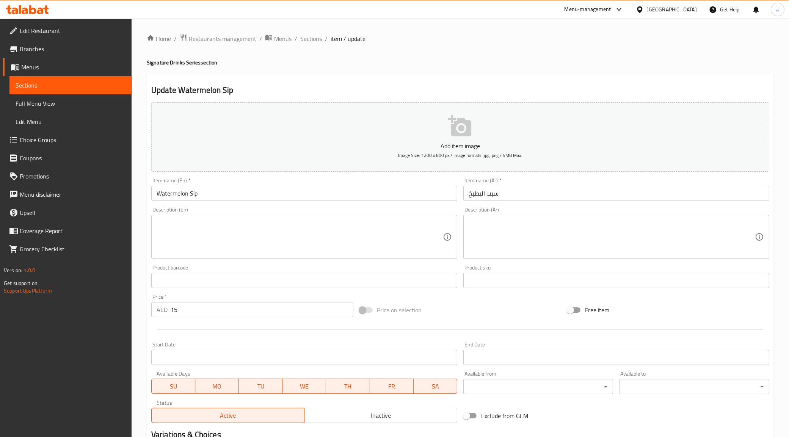
click at [287, 259] on div "Description (En)" at bounding box center [304, 237] width 306 height 44
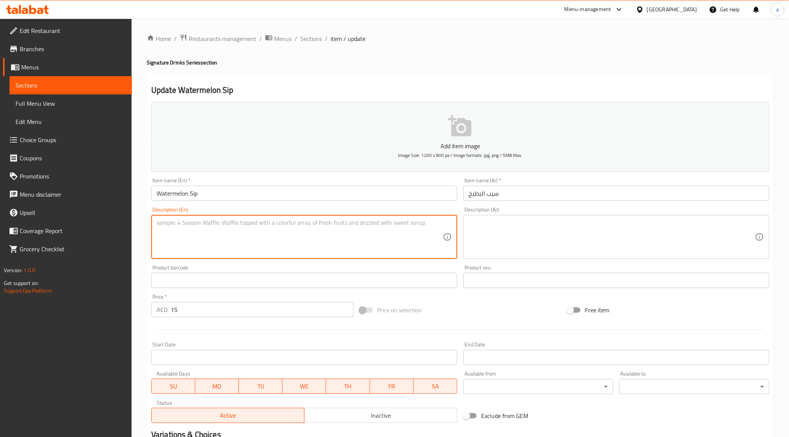
paste textarea "Fresh watermelon juice mixed with Mr. Mango’s signature sauce and chili powder …"
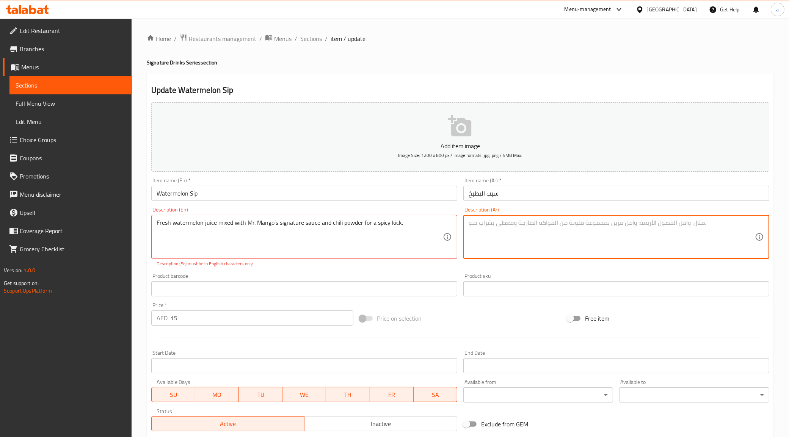
click at [507, 244] on textarea at bounding box center [612, 237] width 286 height 36
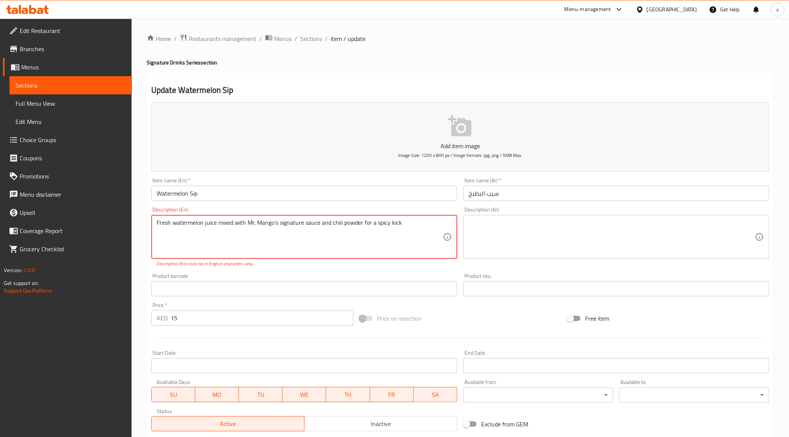
click at [590, 240] on textarea at bounding box center [612, 237] width 286 height 36
click at [478, 236] on textarea at bounding box center [612, 237] width 286 height 36
click at [416, 226] on textarea "Fresh watermelon juice mixed with Mr. Mango’s signature sauce and chili powder …" at bounding box center [300, 237] width 286 height 36
click at [546, 245] on textarea at bounding box center [612, 237] width 286 height 36
click at [499, 243] on textarea at bounding box center [612, 237] width 286 height 36
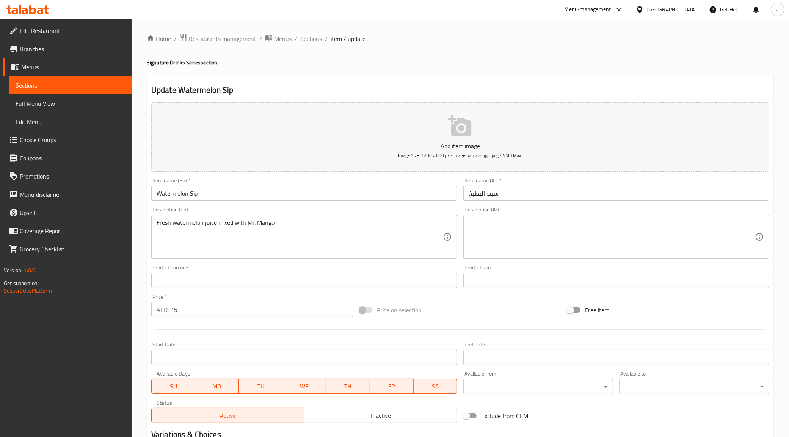
click at [355, 224] on textarea "Fresh watermelon juice mixed with Mr. Mango" at bounding box center [300, 237] width 286 height 36
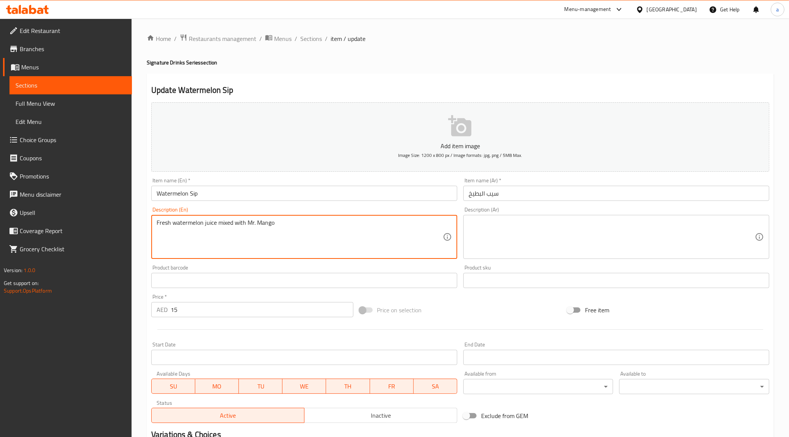
click at [355, 224] on textarea "Fresh watermelon juice mixed with Mr. Mango" at bounding box center [300, 237] width 286 height 36
paste textarea "’s signature sauce and chili powder for a spicy kick."
click at [527, 232] on textarea at bounding box center [612, 237] width 286 height 36
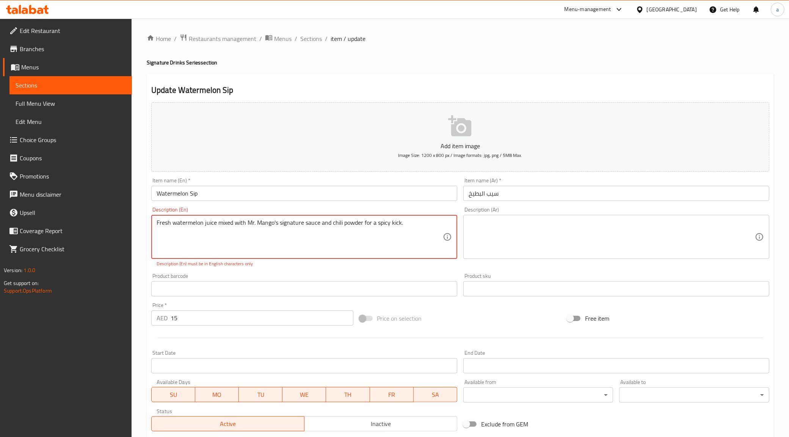
type textarea "Fresh watermelon juice mixed with Mr. Mango's signature sauce and chili powder …"
click at [490, 251] on textarea at bounding box center [612, 237] width 286 height 36
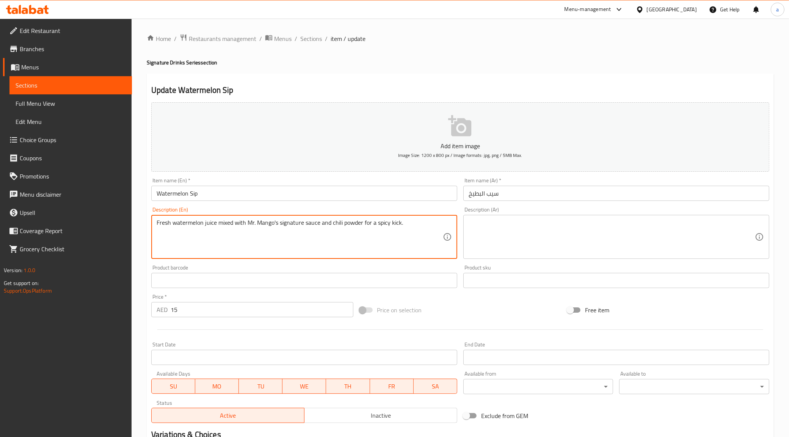
click at [572, 236] on textarea at bounding box center [612, 237] width 286 height 36
click at [305, 220] on textarea "Fresh watermelon juice mixed with Mr. Mango's signature sauce and chili powder …" at bounding box center [300, 237] width 286 height 36
click at [529, 226] on textarea at bounding box center [612, 237] width 286 height 36
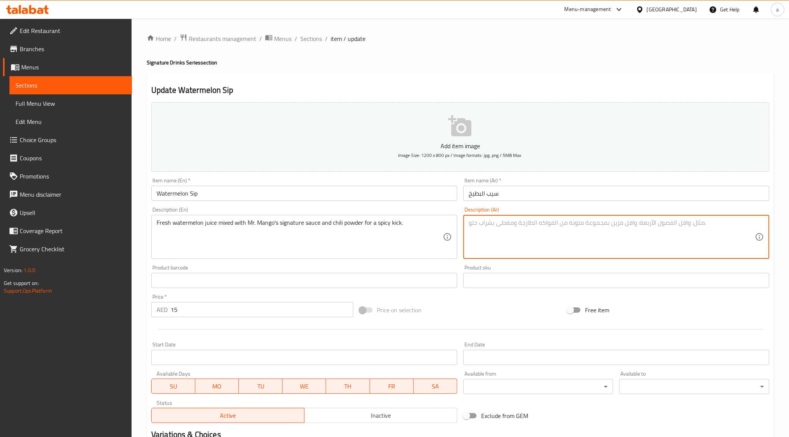
paste textarea "عصير البطيخ الطازج المخلوط مع صلصة ال[PERSON_NAME] المميزة ومسحوق الفلفل الحار …"
click at [734, 232] on textarea "عصير البطيخ الطازج المخلوط مع صلصة ال[PERSON_NAME] المميزة ومسحوق الفلفل الحار …" at bounding box center [612, 237] width 286 height 36
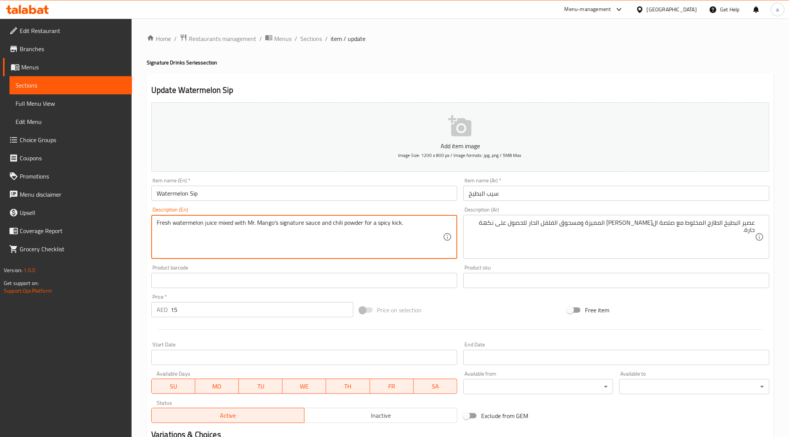
click at [210, 223] on textarea "Fresh watermelon juice mixed with Mr. Mango's signature sauce and chili powder …" at bounding box center [300, 237] width 286 height 36
click at [185, 220] on textarea "Fresh watermelon juice mixed with Mr. Mango's signature sauce and chili powder …" at bounding box center [300, 237] width 286 height 36
click at [185, 219] on textarea "Fresh watermelon juice mixed with Mr. Mango's signature sauce and chili powder …" at bounding box center [300, 237] width 286 height 36
click at [229, 222] on textarea "Fresh watermelon juice mixed with Mr. Mango's signature sauce and chili powder …" at bounding box center [300, 237] width 286 height 36
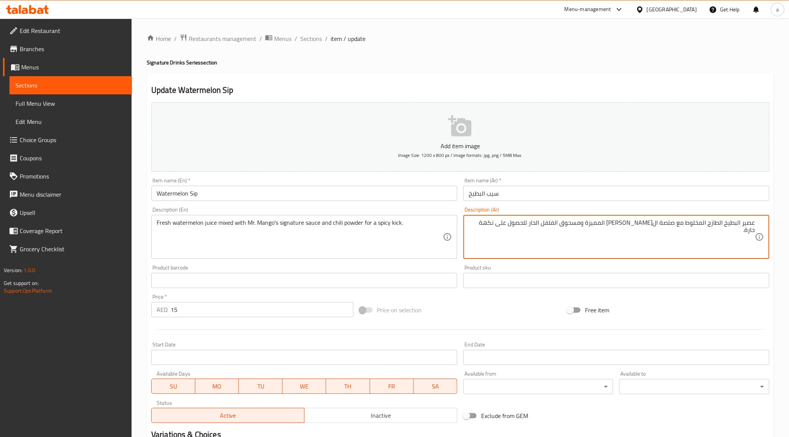
drag, startPoint x: 660, startPoint y: 227, endPoint x: 675, endPoint y: 224, distance: 15.3
paste textarea "سيجنتشر"
click at [559, 224] on textarea "عصير البطيخ الطازج المخلوط مع صوص سيجنتشر ميستر مانجو وباودر الفلفل الحار للحصو…" at bounding box center [612, 237] width 286 height 36
drag, startPoint x: 557, startPoint y: 224, endPoint x: 585, endPoint y: 228, distance: 28.7
click at [585, 228] on textarea "عصير البطيخ الطازج المخلوط مع صوص سيجنتشر ميستر مانجو وباودر الفلفل الحار للحصو…" at bounding box center [612, 237] width 286 height 36
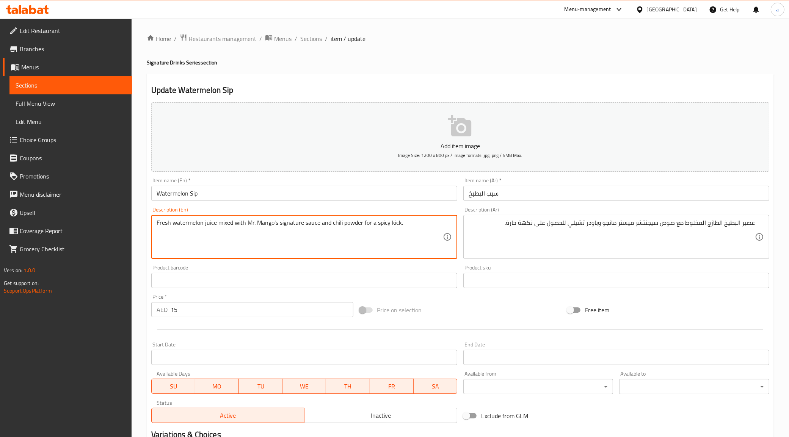
click at [339, 224] on textarea "Fresh watermelon juice mixed with Mr. Mango's signature sauce and chili powder …" at bounding box center [300, 237] width 286 height 36
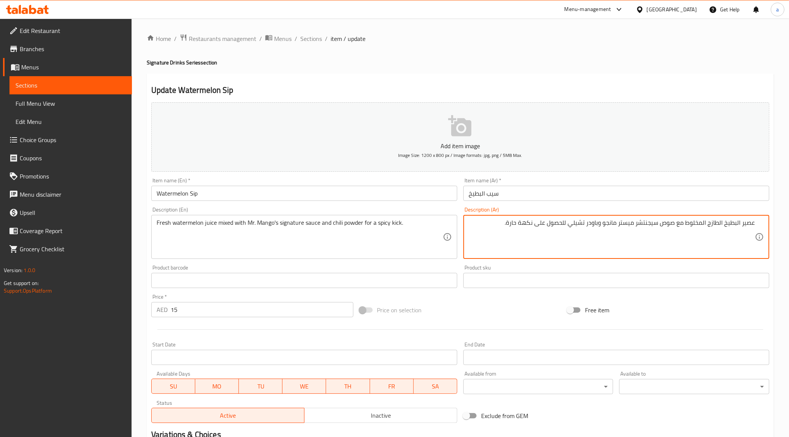
click at [577, 225] on textarea "عصير البطيخ الطازج المخلوط مع صوص سيجنتشر ميستر مانجو وباودر تشيلي للحصول على ن…" at bounding box center [612, 237] width 286 height 36
click at [577, 224] on textarea "عصير البطيخ الطازج المخلوط مع صوص سيجنتشر ميستر مانجو وباودر تشيلي للحصول على ن…" at bounding box center [612, 237] width 286 height 36
click at [580, 231] on textarea "عصير البطيخ الطازج المخلوط مع صوص سيجنتشر ميستر مانجو وباودر الفلفل الحار للحصو…" at bounding box center [612, 237] width 286 height 36
click at [516, 222] on textarea "عصير البطيخ الطازج المخلوط مع صوص سيجنتشر ميستر مانجو وباودر الفلفل الحار للحصو…" at bounding box center [612, 237] width 286 height 36
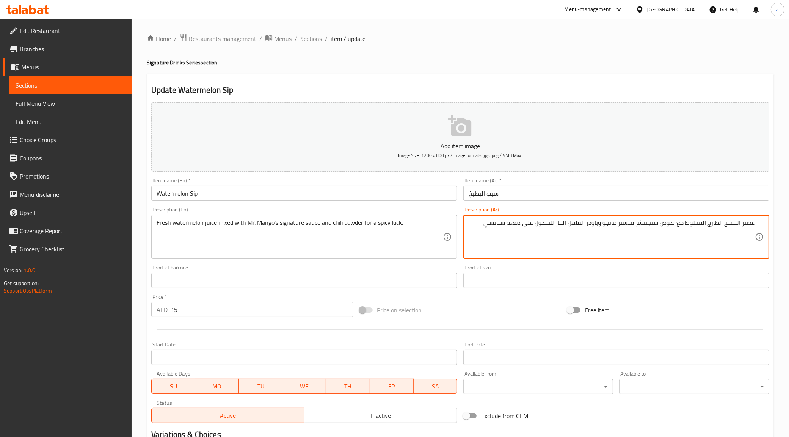
click at [521, 232] on textarea "عصير البطيخ الطازج المخلوط مع صوص سيجنتشر ميستر مانجو وباودر الفلفل الحار للحصو…" at bounding box center [612, 237] width 286 height 36
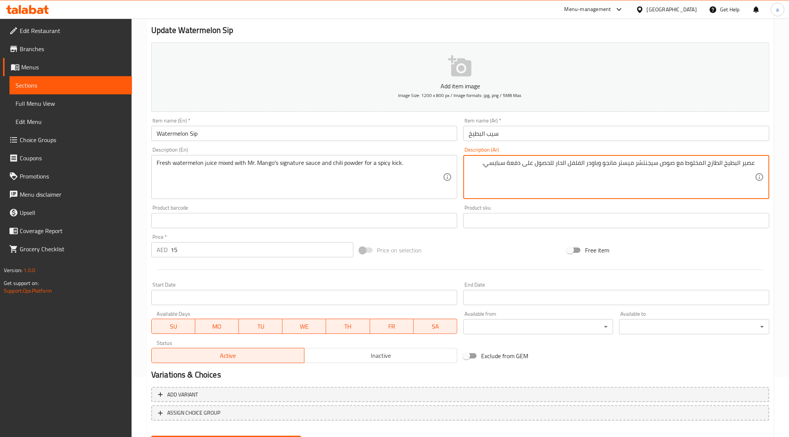
scroll to position [97, 0]
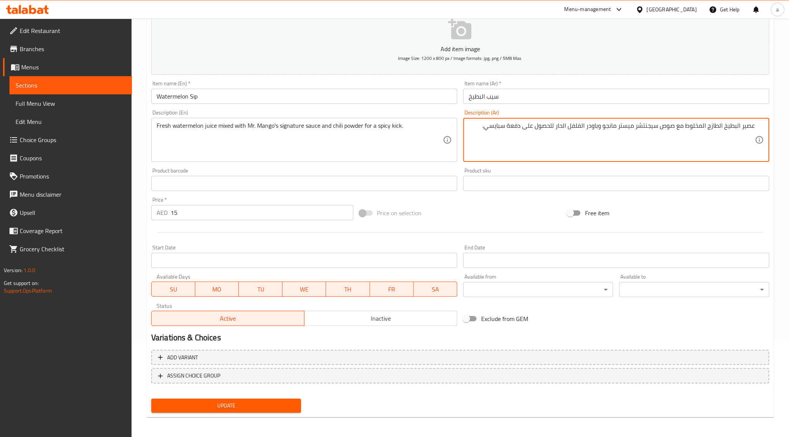
type textarea "عصير البطيخ الطازج المخلوط مع صوص سيجنتشر ميستر مانجو وباودر الفلفل الحار للحصو…"
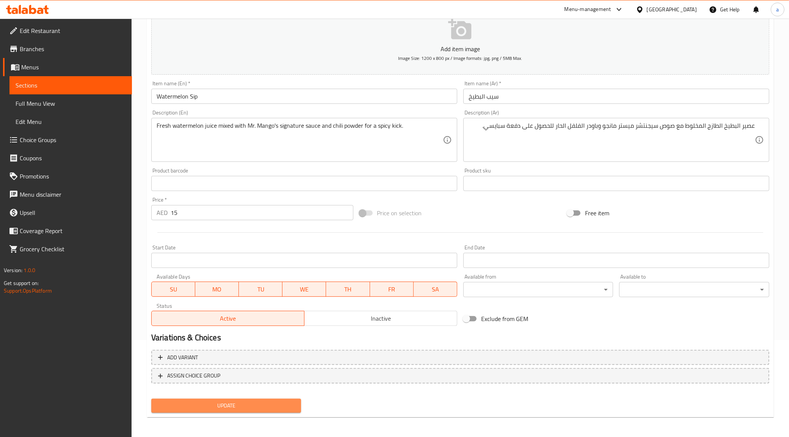
click at [261, 403] on span "Update" at bounding box center [226, 405] width 138 height 9
click at [410, 81] on div "Item name (En)   * Watermelon Sip Item name (En) *" at bounding box center [304, 92] width 306 height 23
click at [101, 82] on span "Sections" at bounding box center [71, 85] width 110 height 9
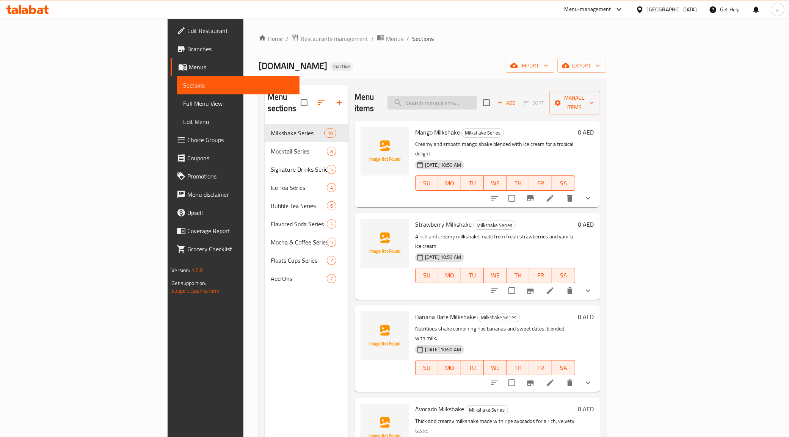
click at [514, 90] on div "Menu items Add Sort Manage items" at bounding box center [478, 103] width 246 height 36
click at [477, 97] on input "search" at bounding box center [431, 102] width 89 height 13
paste input "Pineapple Lava"
type input "Pineapple Lava"
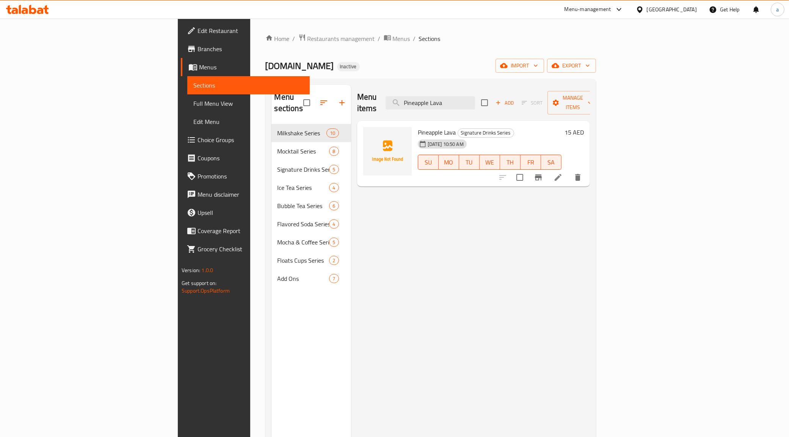
click at [563, 173] on icon at bounding box center [558, 177] width 9 height 9
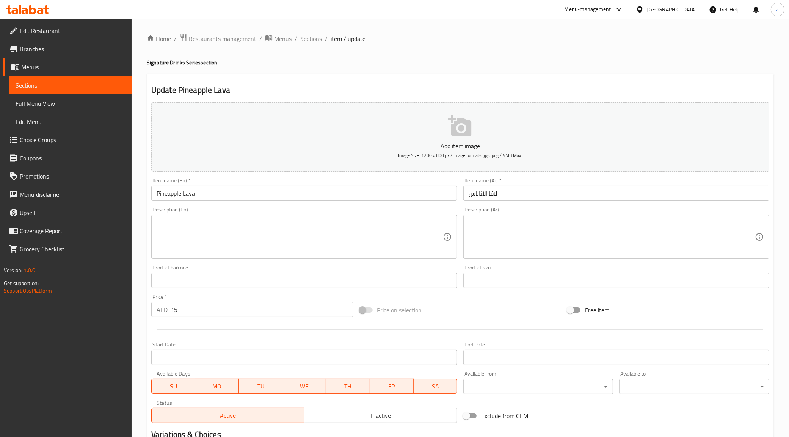
click at [416, 244] on textarea at bounding box center [300, 237] width 286 height 36
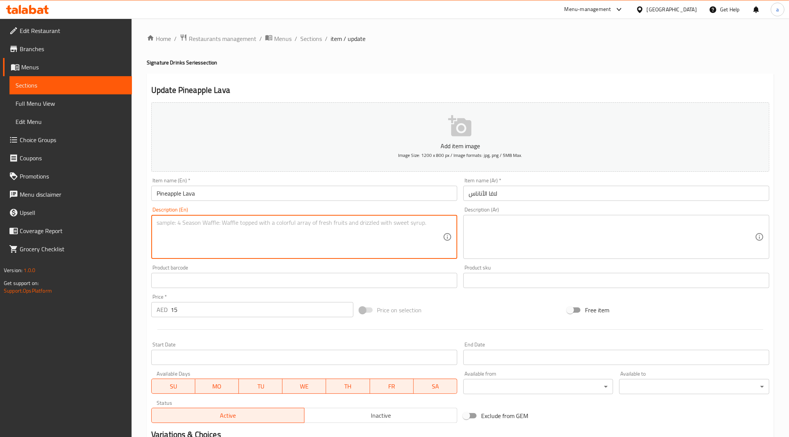
paste textarea "Tropical pineapple juice combined with Mr. Mango’s sauce and chili powder for a…"
click at [514, 237] on textarea at bounding box center [612, 237] width 286 height 36
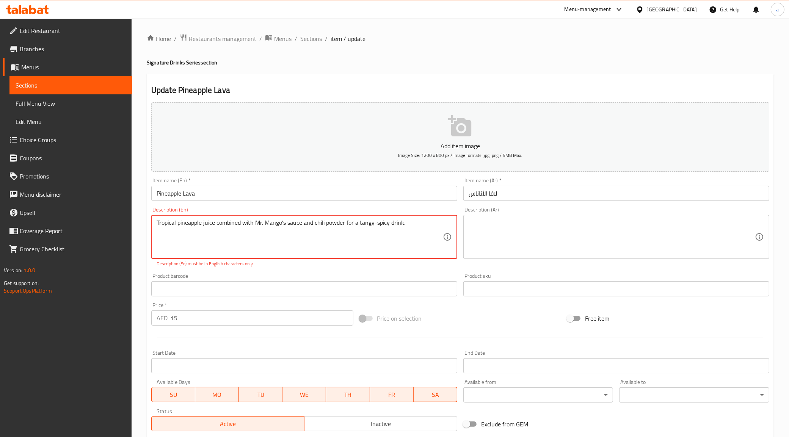
click at [284, 226] on textarea "Tropical pineapple juice combined with Mr. Mango’s sauce and chili powder for a…" at bounding box center [300, 237] width 286 height 36
type textarea "Tropical pineapple juice combined with Mr. Mango's sauce and chili powder for a…"
click at [486, 225] on textarea at bounding box center [612, 237] width 286 height 36
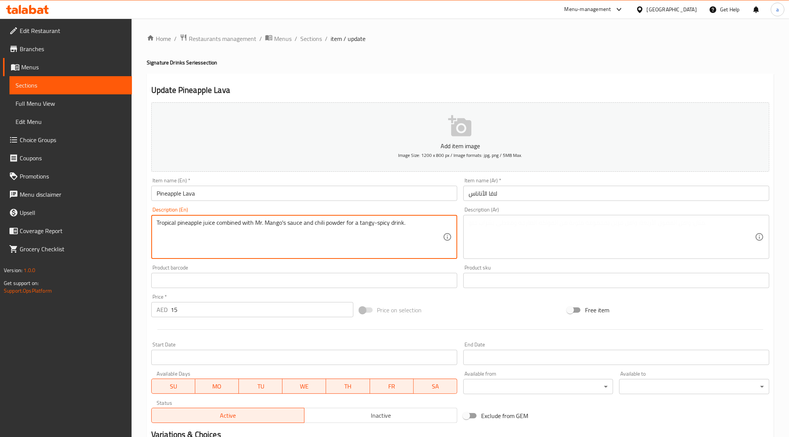
drag, startPoint x: 175, startPoint y: 224, endPoint x: 151, endPoint y: 227, distance: 24.5
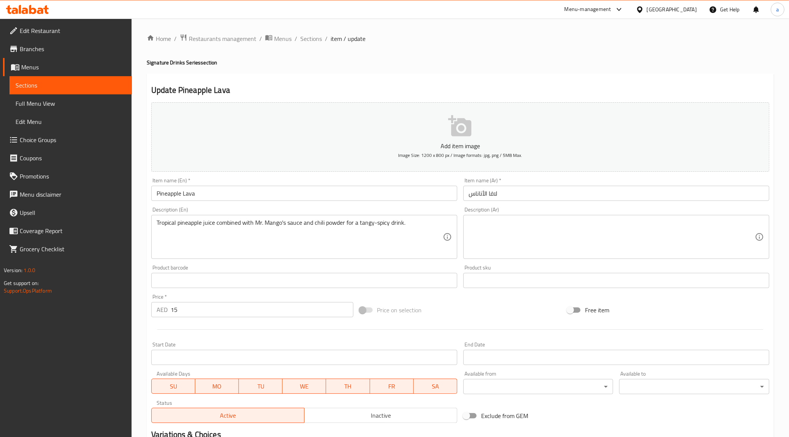
click at [272, 212] on div "Description (En) Tropical pineapple juice combined with Mr. Mango's sauce and c…" at bounding box center [304, 233] width 306 height 52
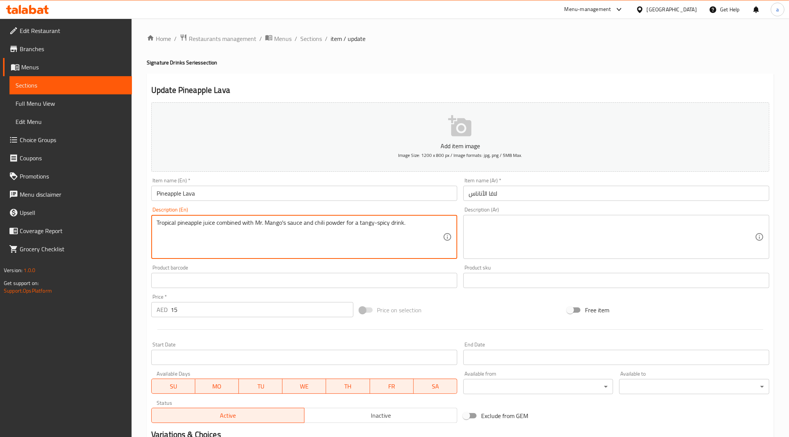
click at [273, 222] on textarea "Tropical pineapple juice combined with Mr. Mango's sauce and chili powder for a…" at bounding box center [300, 237] width 286 height 36
click at [500, 226] on textarea at bounding box center [612, 237] width 286 height 36
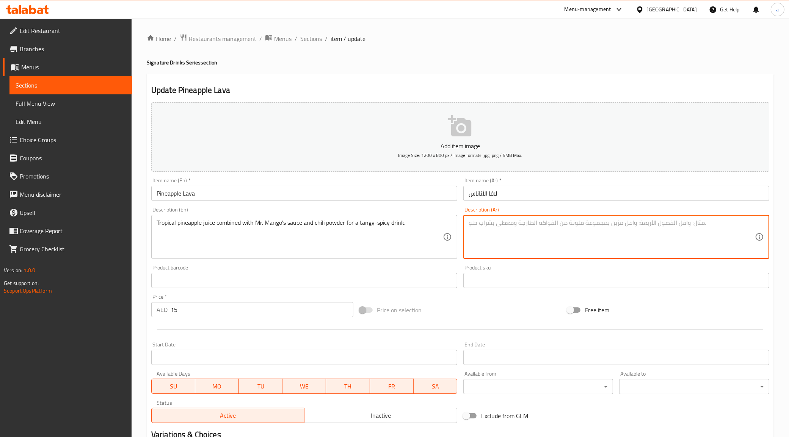
paste textarea "عصير الأناناس الاستوائي مع صلصة ال[PERSON_NAME] ومسحوق الفلفل الحار للحصول على …"
click at [656, 231] on textarea "عصير الأناناس الاستوائي مع صلصة ال[PERSON_NAME] ومسحوق الفلفل الحار للحصول على …" at bounding box center [612, 237] width 286 height 36
click at [702, 224] on textarea "عصير الأناناس الاستوائي مع صلصة ال[PERSON_NAME] ومسحوق الفلفل الحار للحصول على …" at bounding box center [612, 237] width 286 height 36
click at [688, 226] on textarea "عصير الأناناس الاستوائي مع صلصة ال[PERSON_NAME] ومسحوق الفلفل الحار للحصول على …" at bounding box center [612, 237] width 286 height 36
click at [711, 226] on textarea "عصير الأناناس الاستوائي مع صلصة ال[PERSON_NAME] ومسحوق الفلفل الحار للحصول على …" at bounding box center [612, 237] width 286 height 36
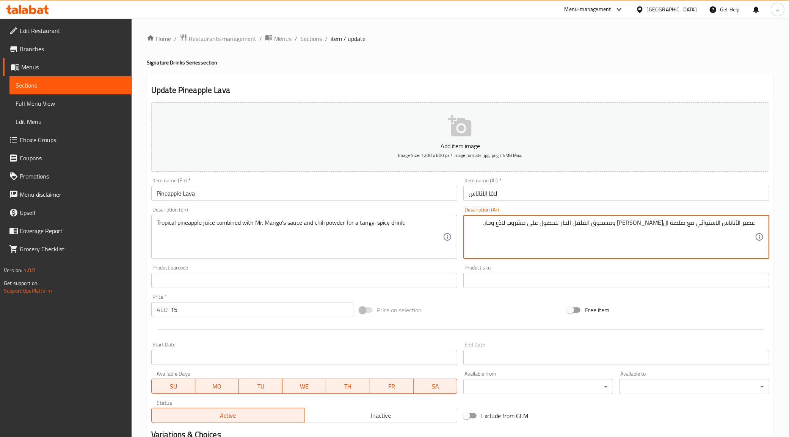
click at [711, 226] on textarea "عصير الأناناس الاستوائي مع صلصة ال[PERSON_NAME] ومسحوق الفلفل الحار للحصول على …" at bounding box center [612, 237] width 286 height 36
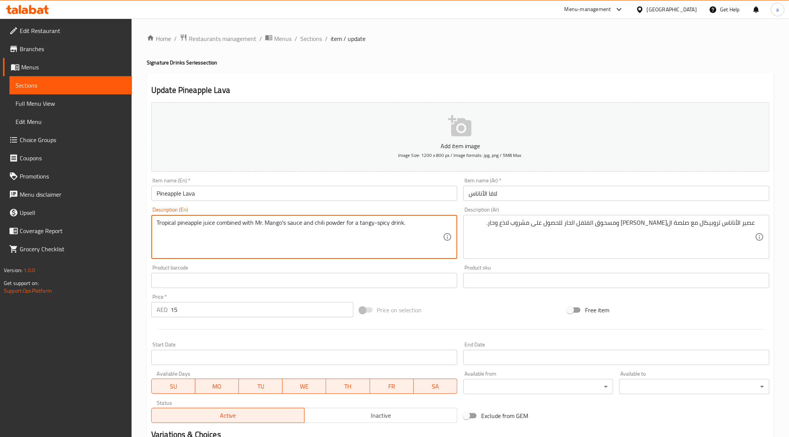
drag, startPoint x: 215, startPoint y: 224, endPoint x: 253, endPoint y: 221, distance: 37.7
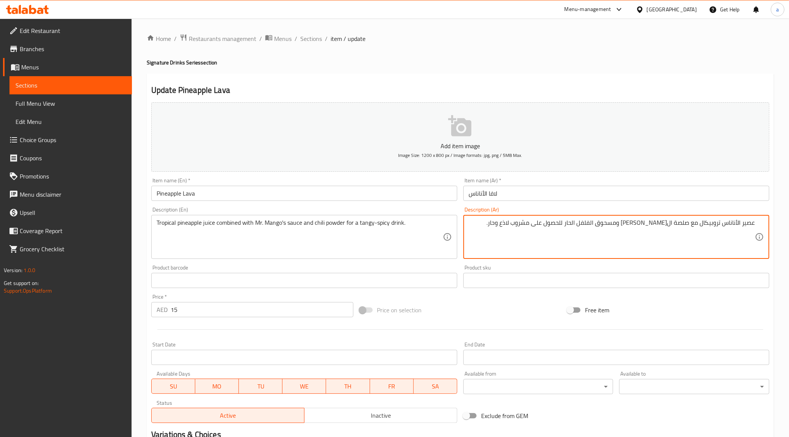
click at [700, 224] on textarea "عصير الأناناس تروبيكال مع صلصة ال[PERSON_NAME] ومسحوق الفلفل الحار للحصول على م…" at bounding box center [612, 237] width 286 height 36
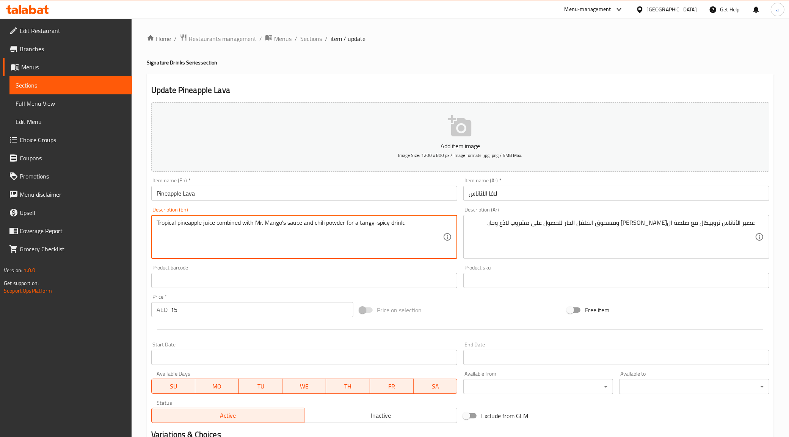
drag, startPoint x: 156, startPoint y: 223, endPoint x: 302, endPoint y: 230, distance: 146.1
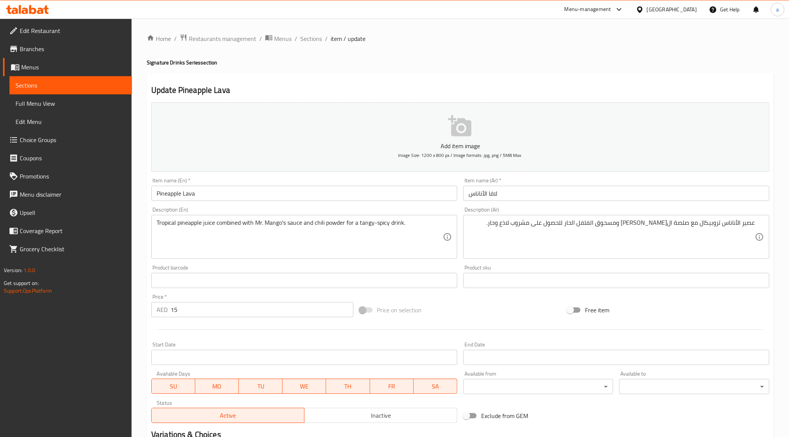
click at [680, 218] on div "عصير الأناناس تروبيكال مع صلصة ال[PERSON_NAME] ومسحوق الفلفل الحار للحصول على م…" at bounding box center [616, 237] width 306 height 44
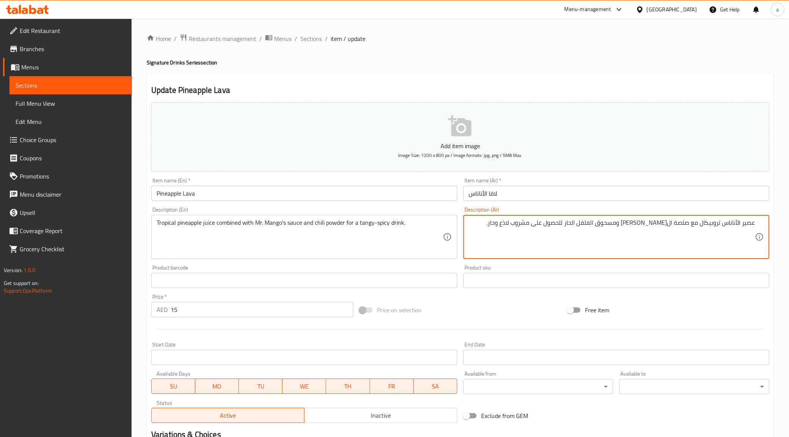
click at [681, 227] on textarea "عصير الأناناس تروبيكال مع صلصة ال[PERSON_NAME] ومسحوق الفلفل الحار للحصول على م…" at bounding box center [612, 237] width 286 height 36
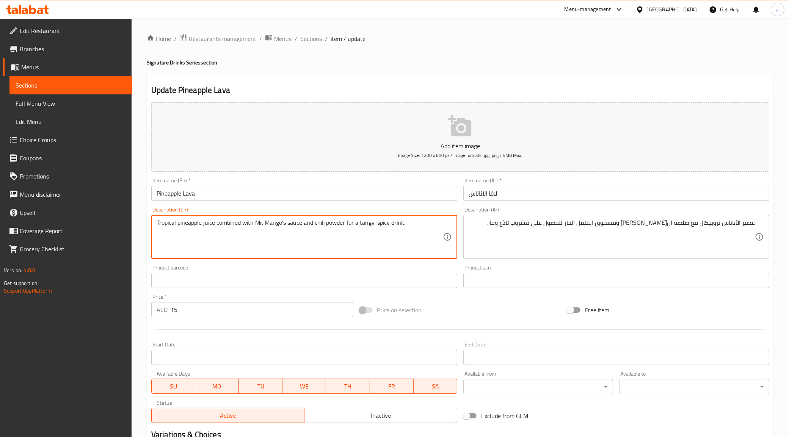
click at [235, 226] on textarea "Tropical pineapple juice combined with Mr. Mango's sauce and chili powder for a…" at bounding box center [300, 237] width 286 height 36
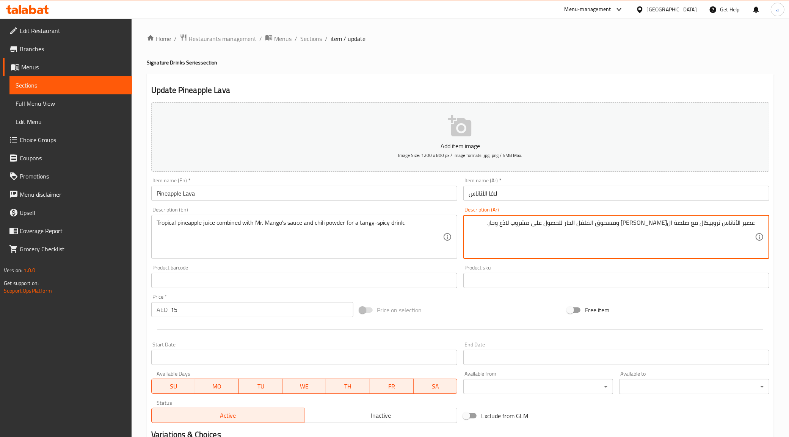
click at [682, 224] on textarea "عصير الأناناس تروبيكال مع صلصة ال[PERSON_NAME] ومسحوق الفلفل الحار للحصول على م…" at bounding box center [612, 237] width 286 height 36
click at [332, 225] on textarea "Tropical pineapple juice combined with Mr. Mango's sauce and chili powder for a…" at bounding box center [300, 237] width 286 height 36
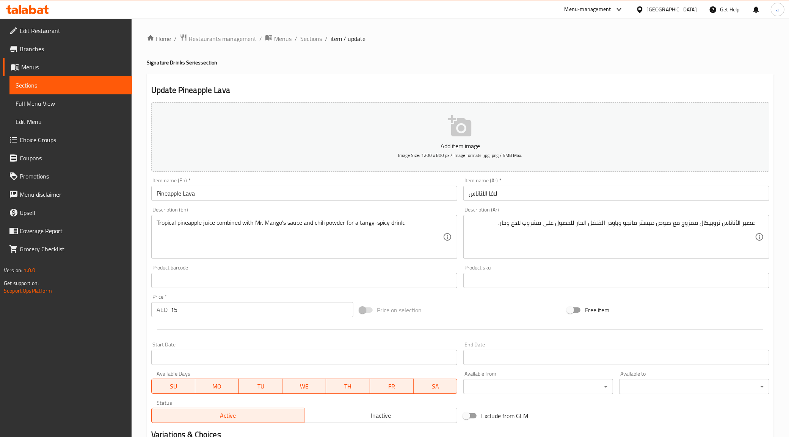
drag, startPoint x: 606, startPoint y: 223, endPoint x: 610, endPoint y: 226, distance: 5.1
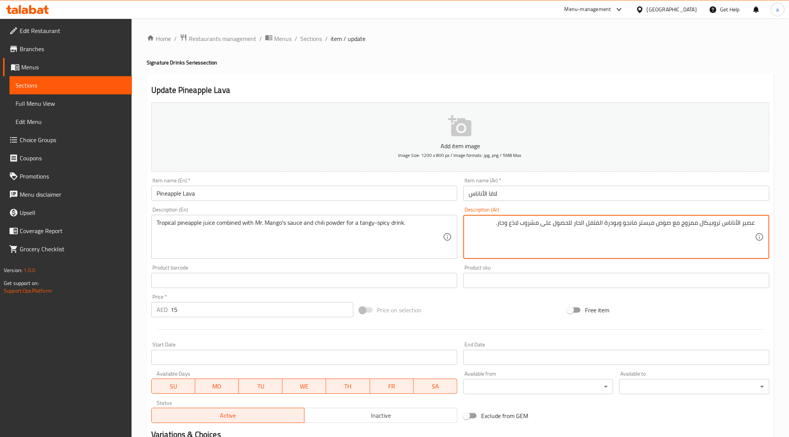
click at [502, 225] on textarea "عصير الأناناس تروبيكال ممزوج مع صوص ميستر مانجو وبودرة الفلفل الحار للحصول على …" at bounding box center [612, 237] width 286 height 36
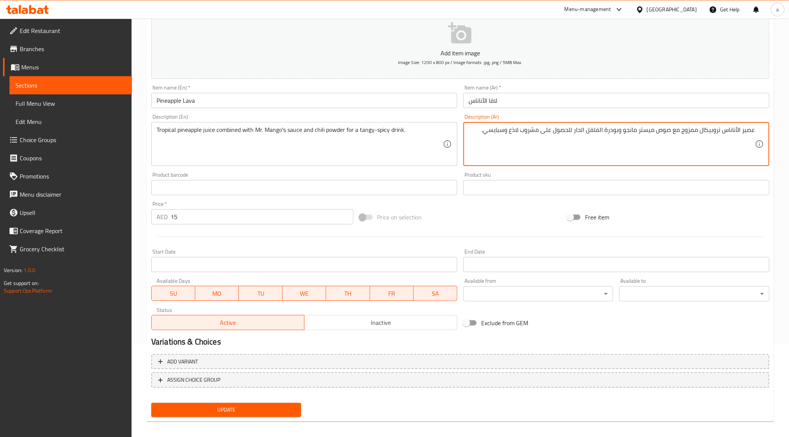
scroll to position [97, 0]
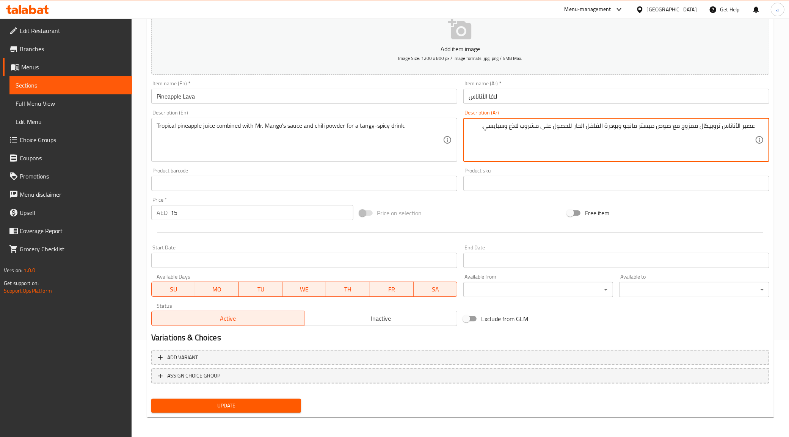
type textarea "عصير الأناناس تروبيكال ممزوج مع صوص ميستر مانجو وبودرة الفلفل الحار للحصول على …"
click at [285, 397] on div "Update" at bounding box center [226, 406] width 156 height 20
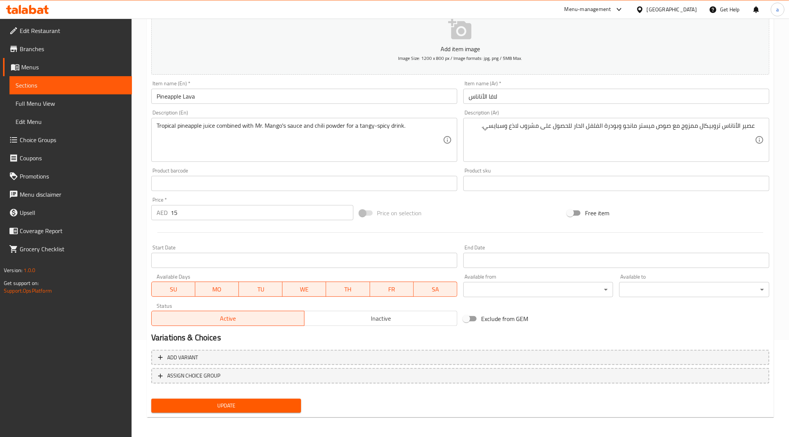
click at [286, 402] on span "Update" at bounding box center [226, 405] width 138 height 9
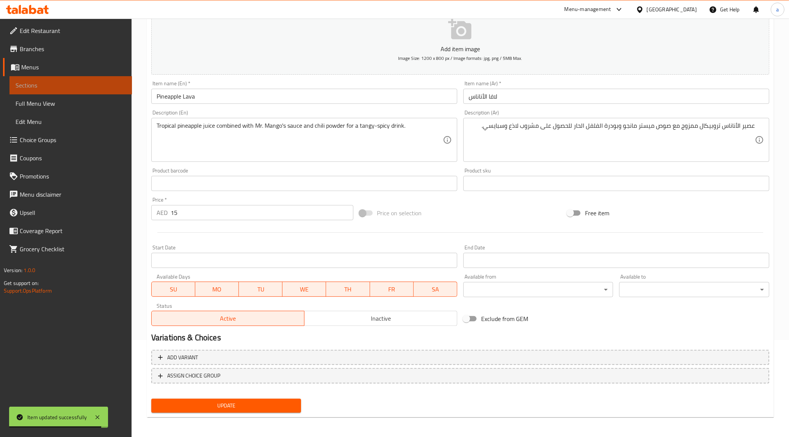
click at [61, 82] on span "Sections" at bounding box center [71, 85] width 110 height 9
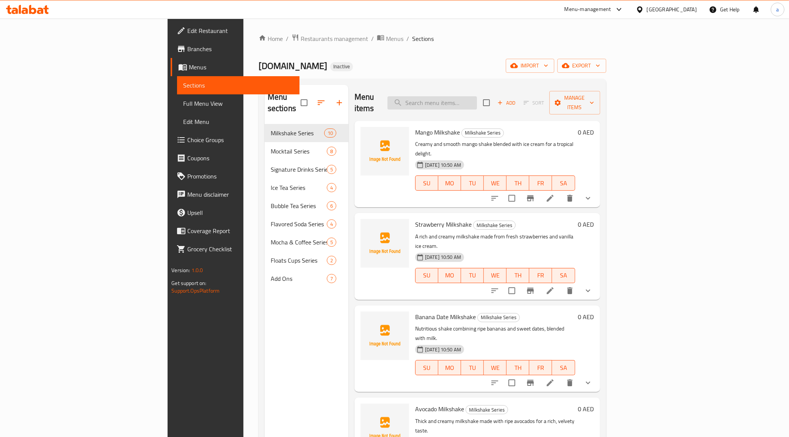
click at [477, 96] on input "search" at bounding box center [431, 102] width 89 height 13
paste input "Watermelon Sip"
type input "Watermelon Sip"
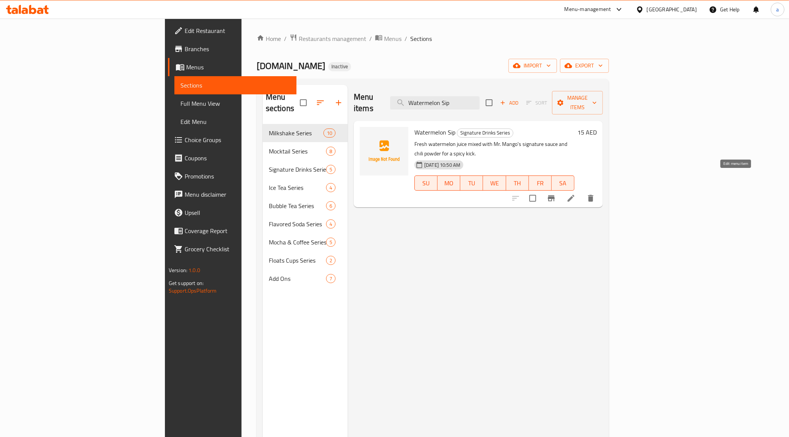
click at [576, 194] on icon at bounding box center [570, 198] width 9 height 9
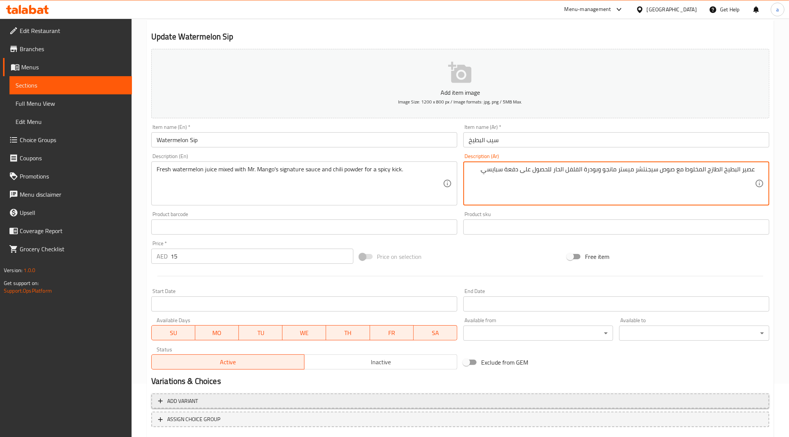
scroll to position [97, 0]
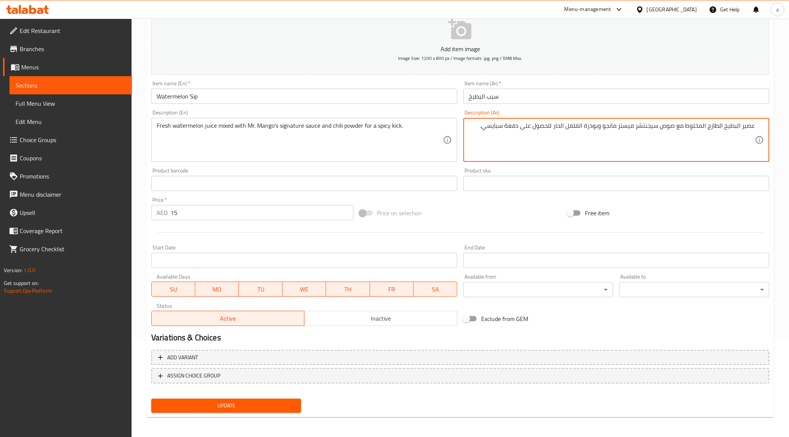
type textarea "عصير البطيخ الطازج المخلوط مع صوص سيجنتشر ميستر مانجو وبودرة الفلفل الحار للحصو…"
click at [277, 408] on span "Update" at bounding box center [226, 405] width 138 height 9
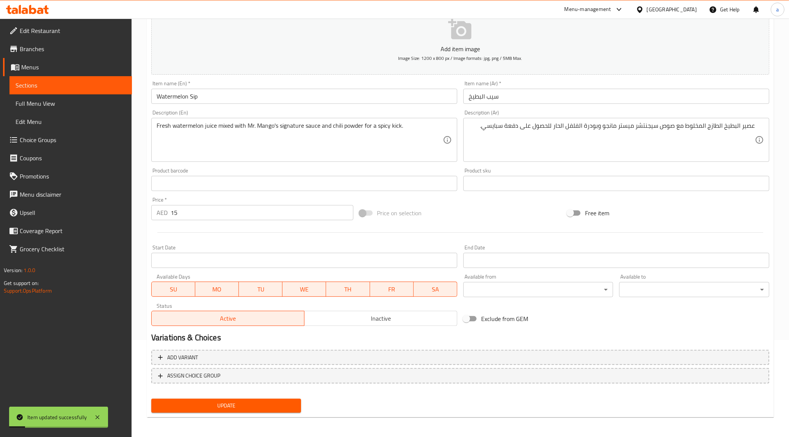
click at [92, 88] on span "Sections" at bounding box center [71, 85] width 110 height 9
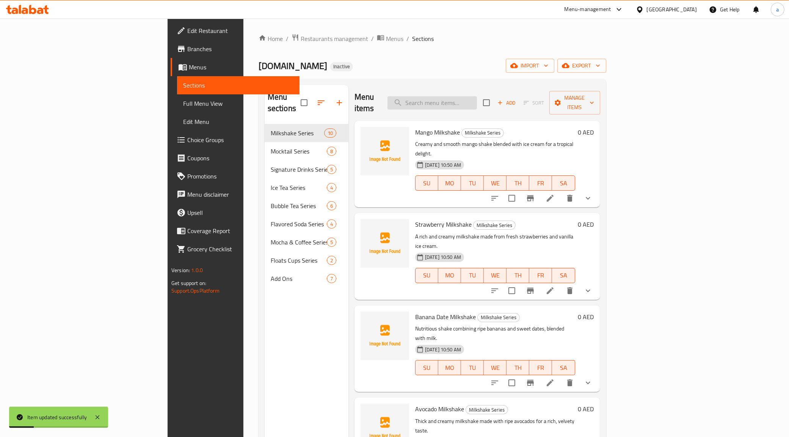
click at [477, 99] on input "search" at bounding box center [431, 102] width 89 height 13
paste input "Mr. Mango Favorite Frappe"
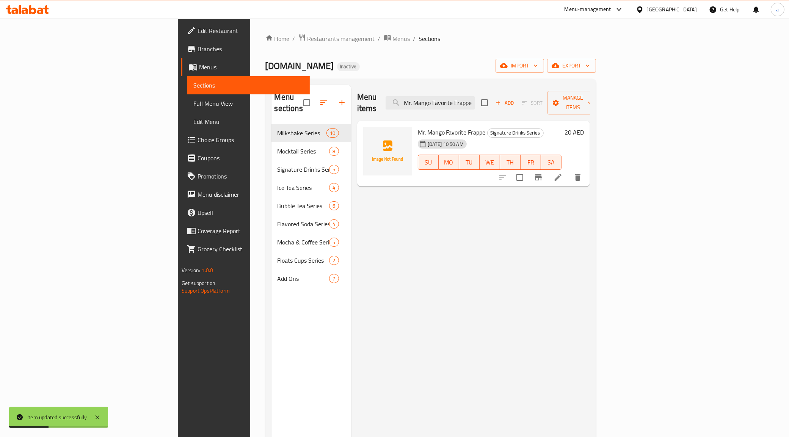
type input "Mr. Mango Favorite Frappe"
click at [569, 171] on li at bounding box center [558, 178] width 21 height 14
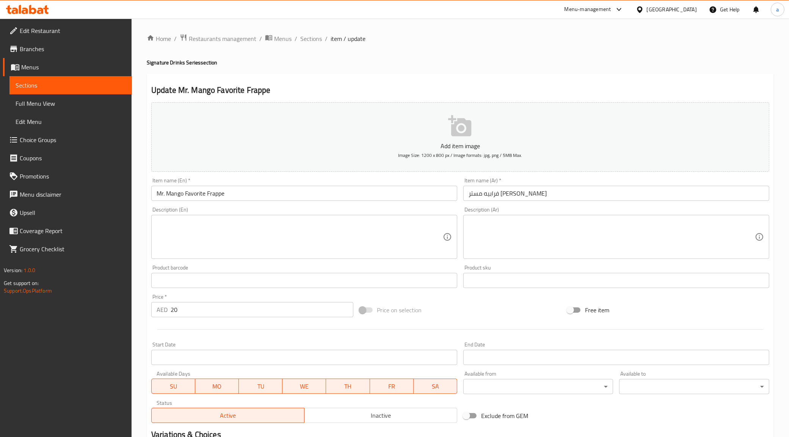
click at [510, 96] on h2 "Update Mr. Mango Favorite Frappe" at bounding box center [460, 90] width 618 height 11
click at [382, 245] on textarea at bounding box center [300, 237] width 286 height 36
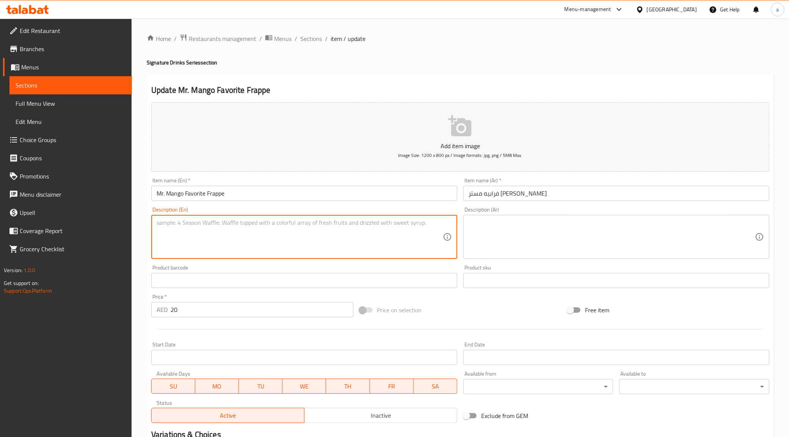
paste textarea "The signature house frappe, blending mango, cream, and Mr. Mango’s secret recip…"
type textarea "The signature house frappe, blending mango, cream, and Mr. Mango’s secret recip…"
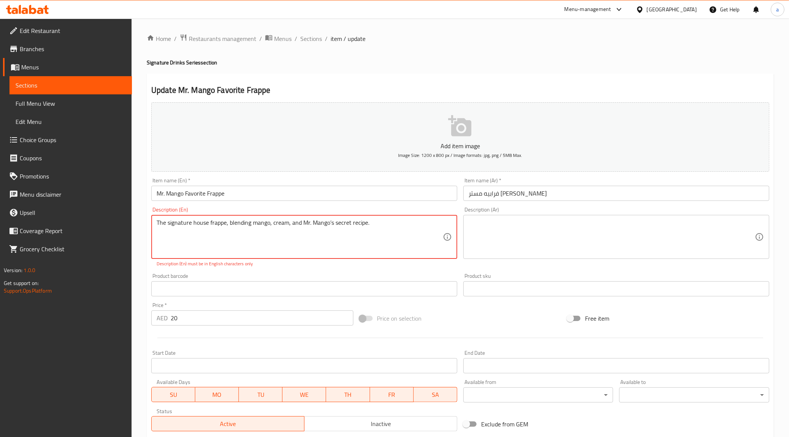
click at [516, 224] on textarea at bounding box center [612, 237] width 286 height 36
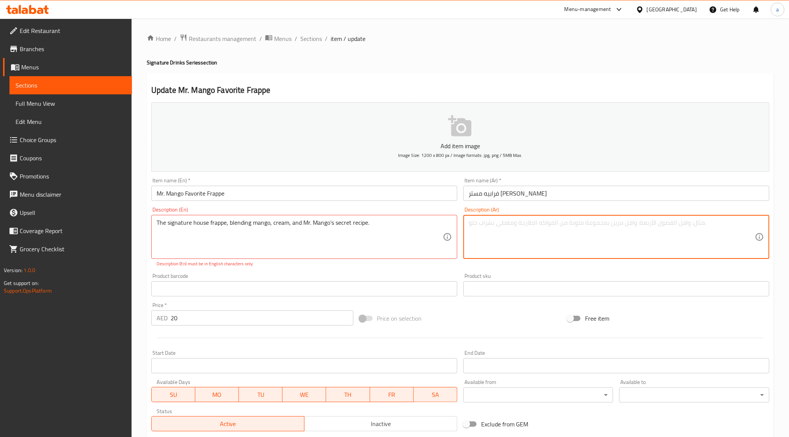
paste textarea "مشروب فرابيه المميز الخاص بالمنزل، والذي يجمع بين المانجو والكريمة ووصفة ال[PER…"
type textarea "مشروب فرابيه المميز الخاص بالمنزل، والذي يجمع بين المانجو والكريمة ووصفة ال[PER…"
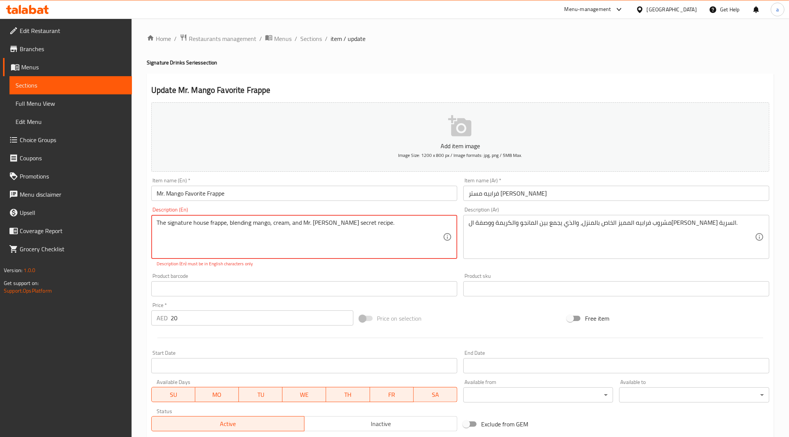
type textarea "The signature house frappe, blending mango, cream, and Mr. [PERSON_NAME] secret…"
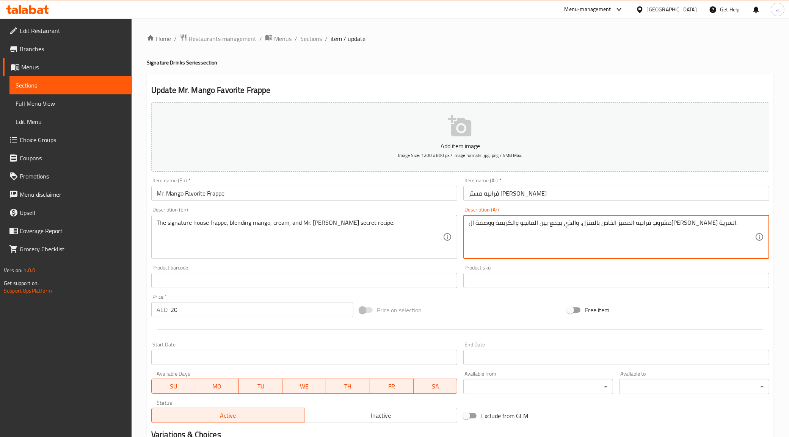
click at [607, 247] on textarea "مشروب فرابيه المميز الخاص بالمنزل، والذي يجمع بين المانجو والكريمة ووصفة ال[PER…" at bounding box center [612, 237] width 286 height 36
click at [746, 223] on textarea "مشروب فرابيه المميز الخاص بالمنزل، والذي يجمع بين المانجو والكريمة ووصفة ال[PER…" at bounding box center [612, 237] width 286 height 36
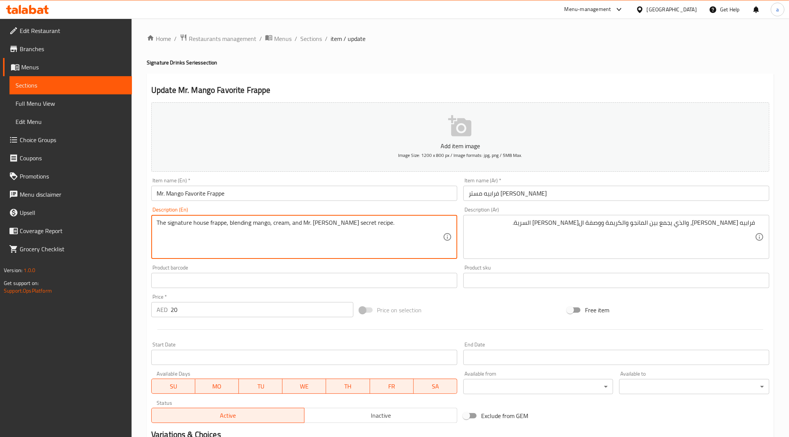
drag, startPoint x: 231, startPoint y: 224, endPoint x: 270, endPoint y: 226, distance: 39.1
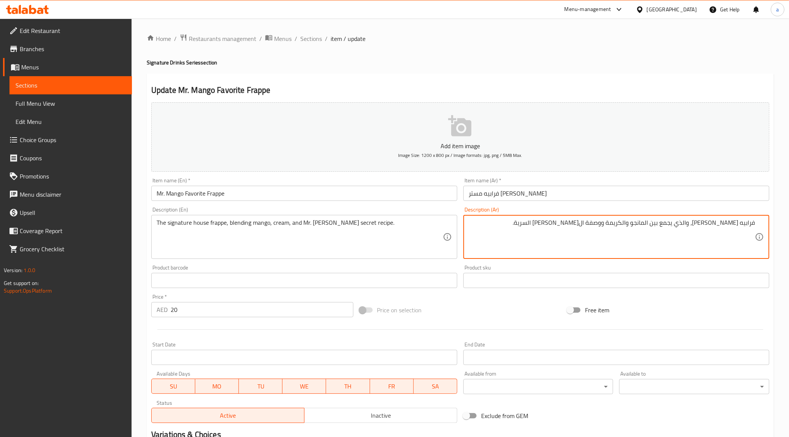
drag, startPoint x: 680, startPoint y: 224, endPoint x: 695, endPoint y: 227, distance: 15.3
click at [695, 227] on textarea "فرابيه [PERSON_NAME]، والذي يجمع بين المانجو والكريمة ووصفة ال[PERSON_NAME] الس…" at bounding box center [612, 237] width 286 height 36
click at [600, 225] on textarea "فرابيه سيجنتشر هاوس، يجمع بين المانجو والكريمة ووصفة ال[PERSON_NAME] السرية." at bounding box center [612, 237] width 286 height 36
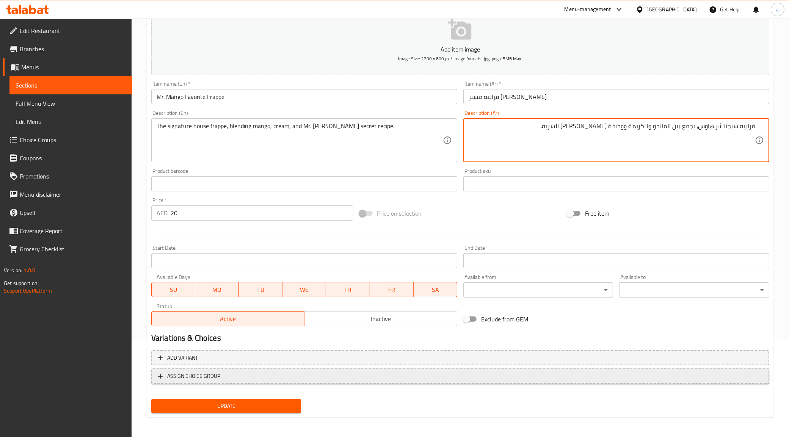
scroll to position [97, 0]
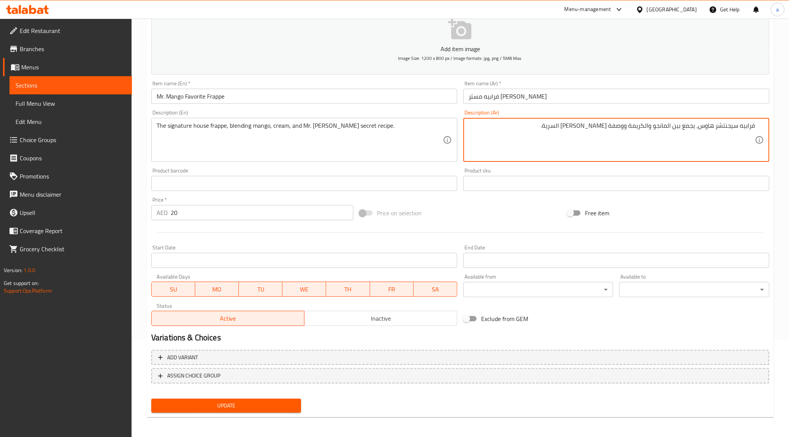
type textarea "فرابيه سيجنتشر هاوس، يجمع بين المانجو والكريمة ووصفة [PERSON_NAME] السرية."
click at [248, 408] on span "Update" at bounding box center [226, 405] width 138 height 9
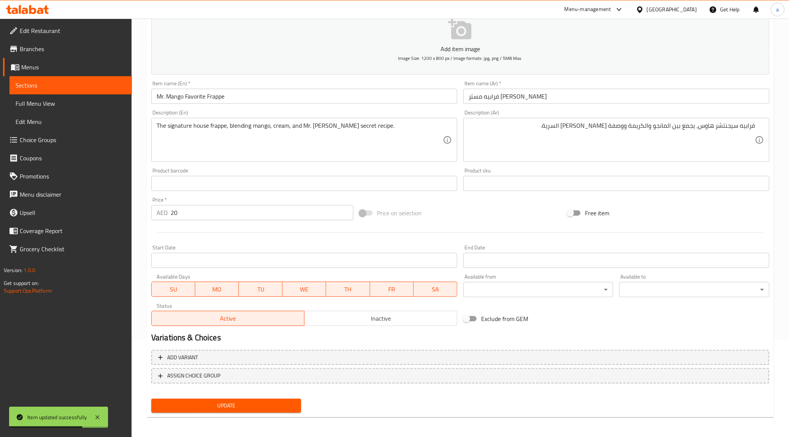
click at [74, 86] on span "Sections" at bounding box center [71, 85] width 110 height 9
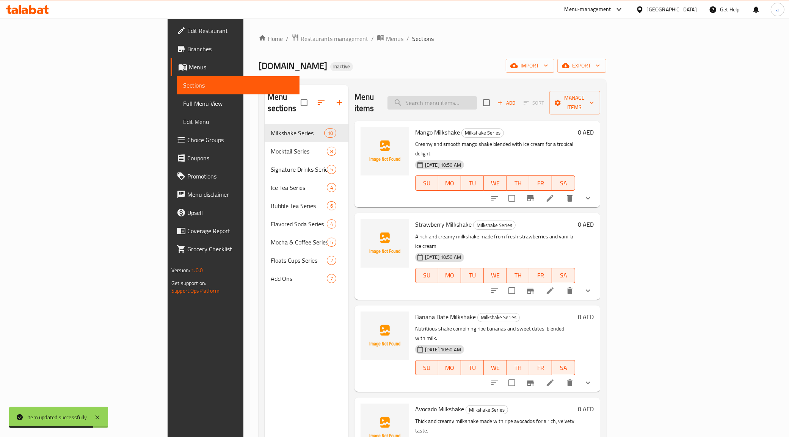
click at [477, 103] on input "search" at bounding box center [431, 102] width 89 height 13
paste input "La Mangonada Mexicana"
type input "La Mangonada Mexicana"
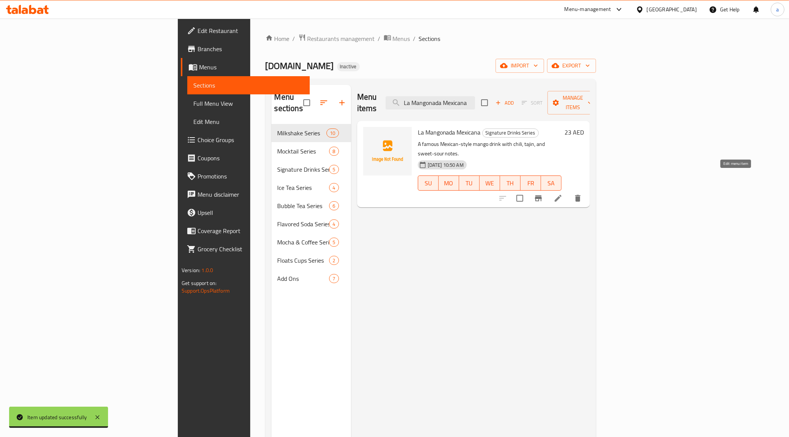
click at [563, 194] on icon at bounding box center [558, 198] width 9 height 9
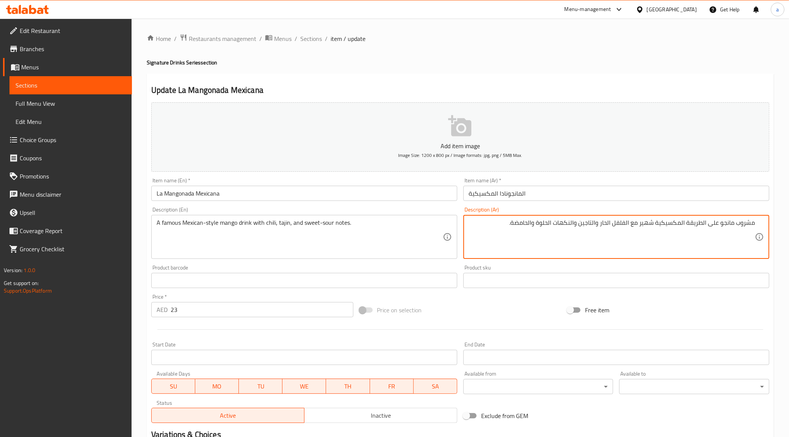
click at [282, 223] on textarea "A famous Mexican-style mango drink with chili, tajin, and sweet-sour notes." at bounding box center [300, 237] width 286 height 36
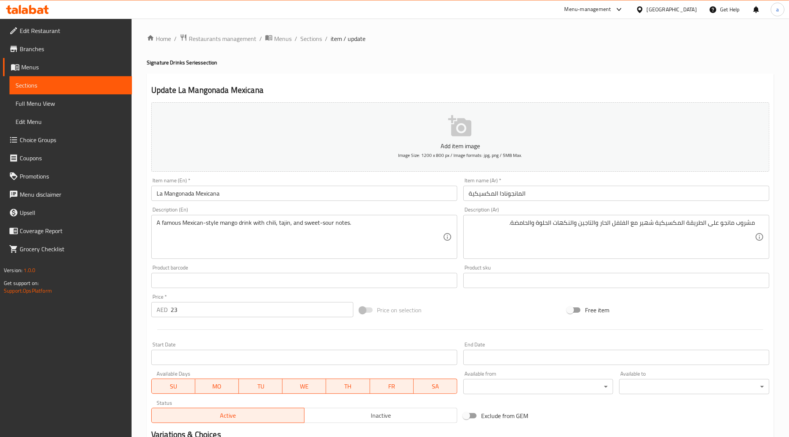
click at [325, 226] on textarea "A famous Mexican-style mango drink with chili, tajin, and sweet-sour notes." at bounding box center [300, 237] width 286 height 36
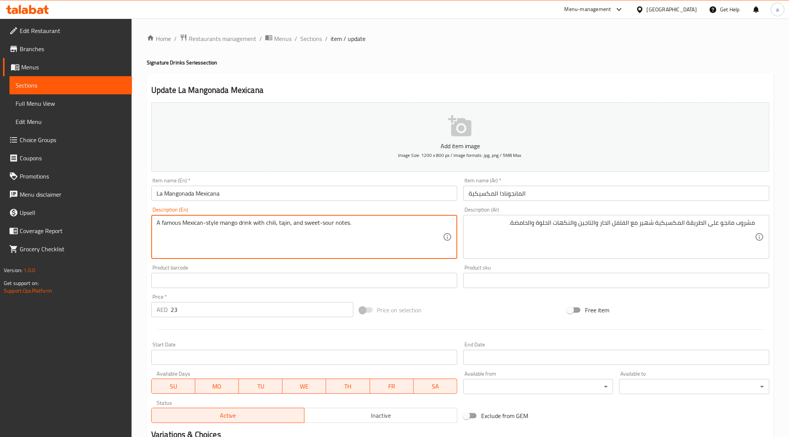
click at [325, 226] on textarea "A famous Mexican-style mango drink with chili, tajin, and sweet-sour notes." at bounding box center [300, 237] width 286 height 36
click at [341, 227] on textarea "A famous Mexican-style mango drink with chili, tajin, and sweet-sour notes." at bounding box center [300, 237] width 286 height 36
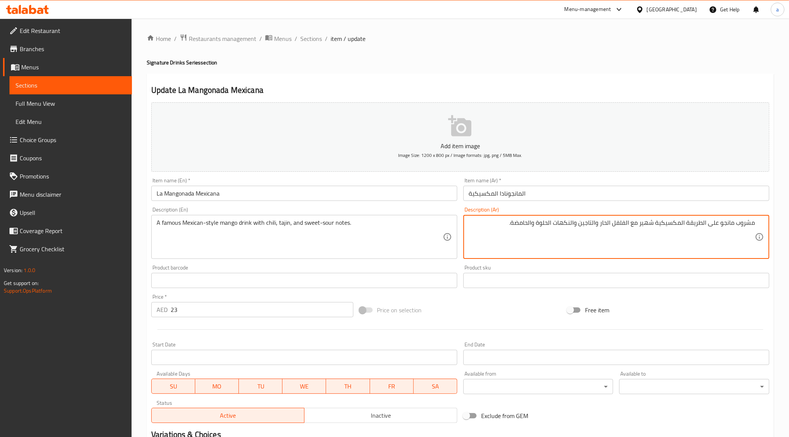
click at [562, 224] on textarea "مشروب مانجو على الطريقة المكسيكية شهير مع الفلفل الحار والتاجين والنكهات الحلوة…" at bounding box center [612, 237] width 286 height 36
click at [590, 225] on textarea "مشروب مانجو على الطريقة المكسيكية شهير مع الفلفل الحار والتاجين والنوتس الحلوة …" at bounding box center [612, 237] width 286 height 36
click at [586, 228] on textarea "مشروب مانجو على الطريقة المكسيكية شهير مع الفلفل الحار والتاجين والنوتس الحلوة …" at bounding box center [612, 237] width 286 height 36
type textarea "مشروب مانجو على الطريقة المكسيكية شهير مع الفلفل الحار والتاجين والنوتس الحلوة …"
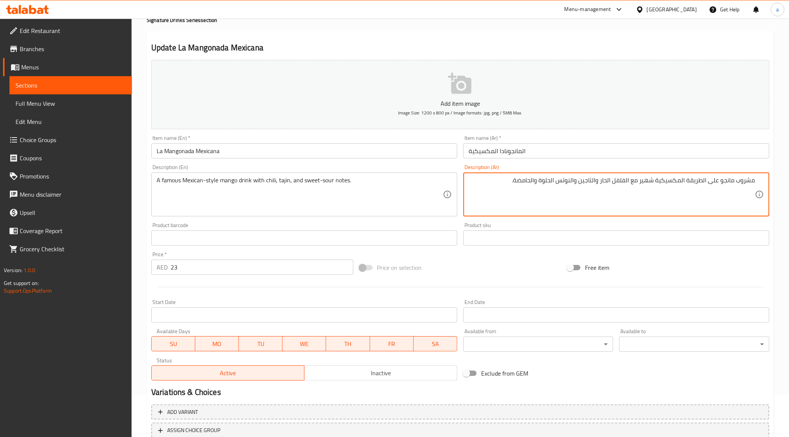
scroll to position [97, 0]
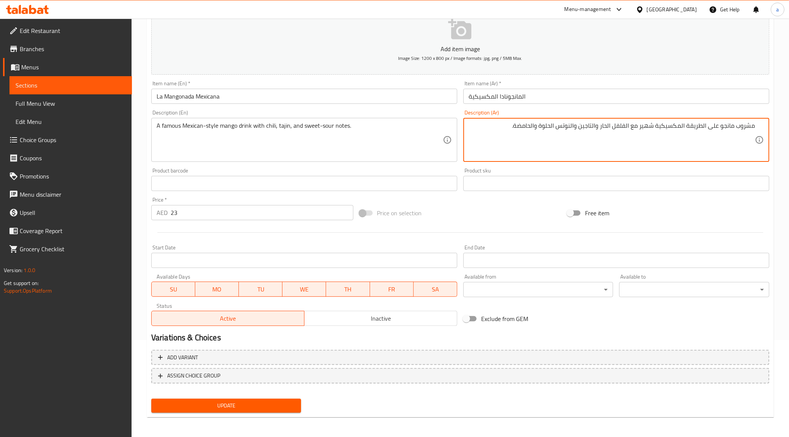
click at [263, 404] on span "Update" at bounding box center [226, 405] width 138 height 9
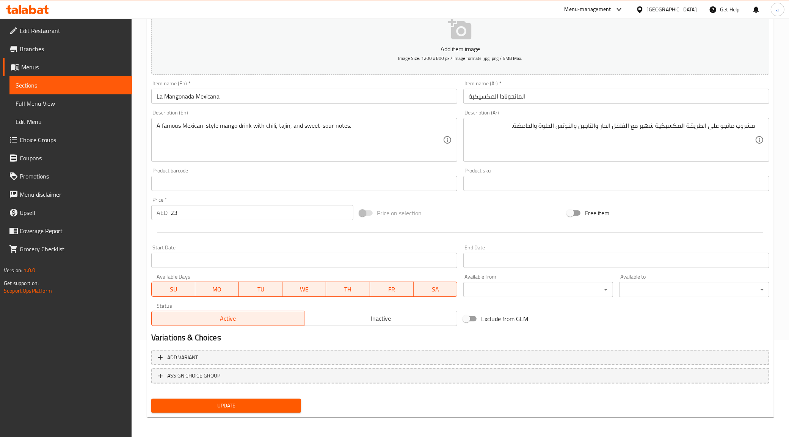
click at [274, 408] on span "Update" at bounding box center [226, 405] width 138 height 9
click at [118, 82] on span "Sections" at bounding box center [71, 85] width 110 height 9
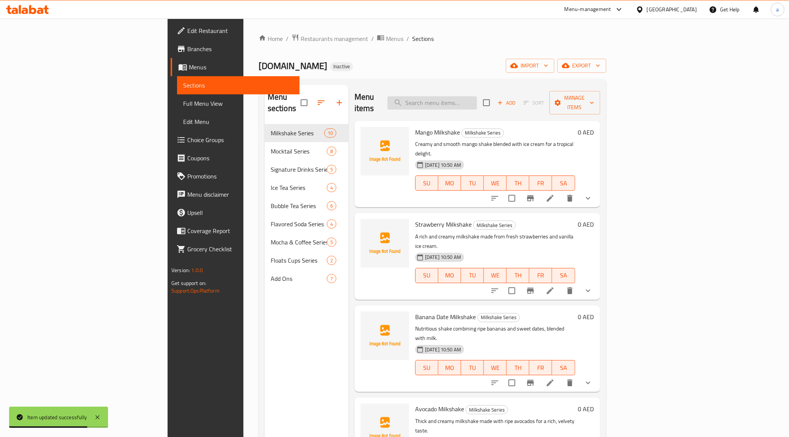
click at [477, 96] on input "search" at bounding box center [431, 102] width 89 height 13
paste input "Mango Loco Protein"
type input "Mango Loco Protein"
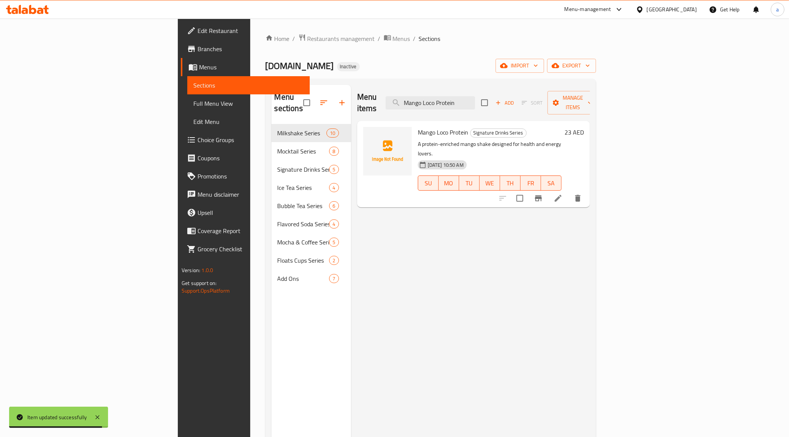
click at [569, 191] on li at bounding box center [558, 198] width 21 height 14
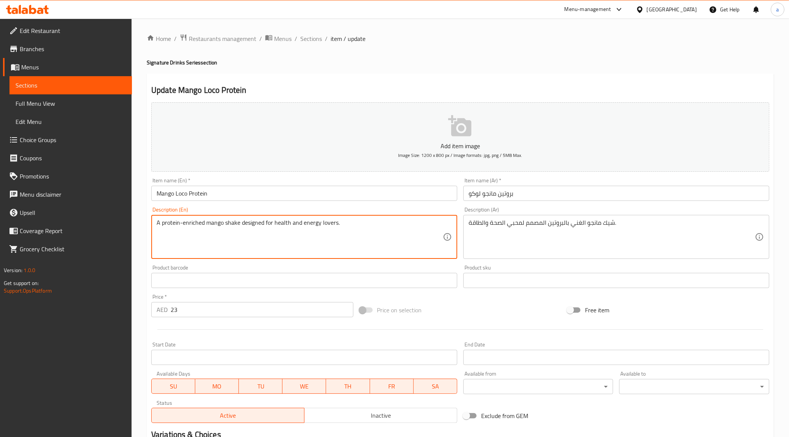
click at [366, 236] on textarea "A protein-enriched mango shake designed for health and energy lovers." at bounding box center [300, 237] width 286 height 36
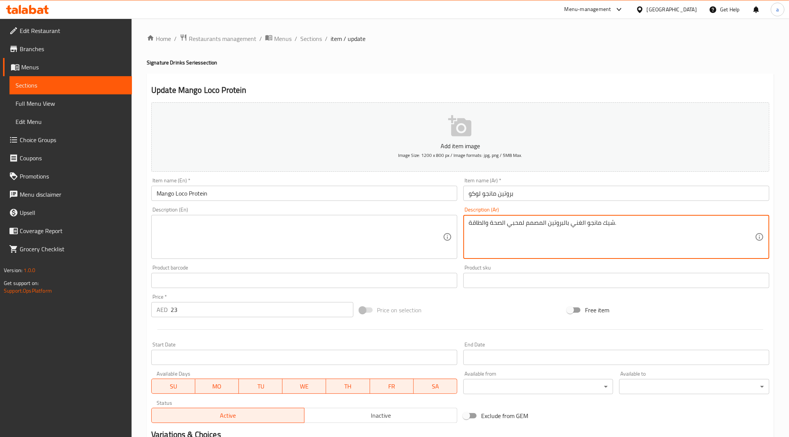
click at [504, 227] on textarea "شيك مانجو الغني بالبروتين المصمم لمحبي الصحة والطاقة." at bounding box center [612, 237] width 286 height 36
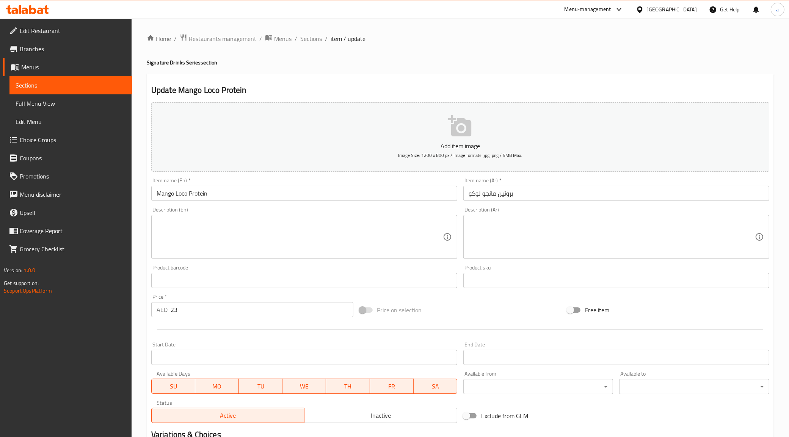
click at [230, 194] on input "Mango Loco Protein" at bounding box center [304, 193] width 306 height 15
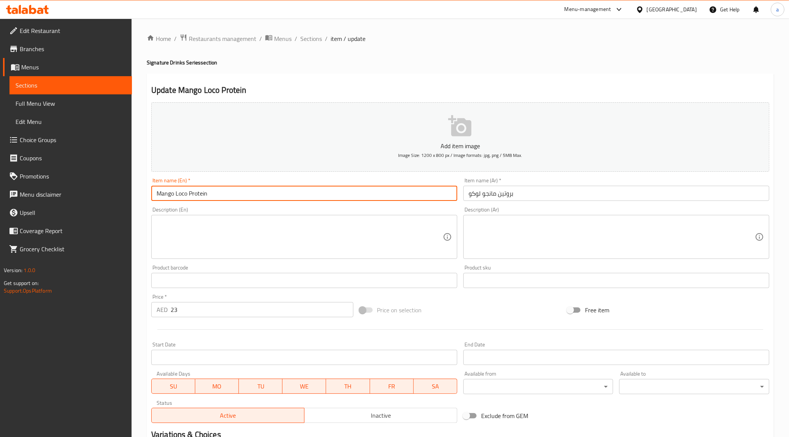
click at [229, 194] on input "Mango Loco Protein" at bounding box center [304, 193] width 306 height 15
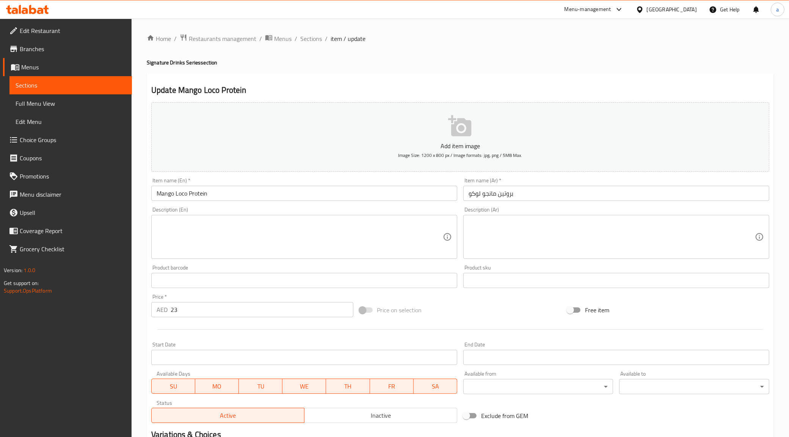
click at [266, 190] on input "Mango Loco Protein" at bounding box center [304, 193] width 306 height 15
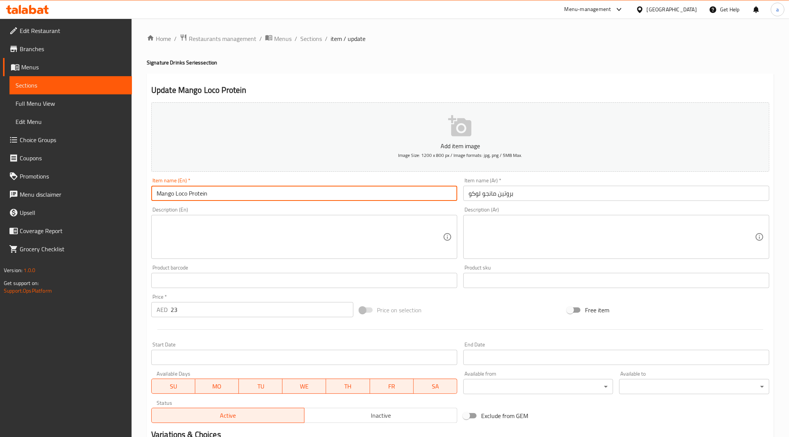
click at [266, 190] on input "Mango Loco Protein" at bounding box center [304, 193] width 306 height 15
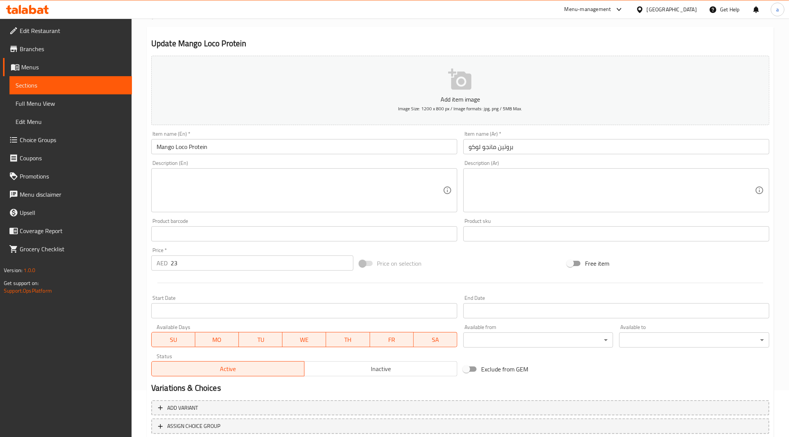
scroll to position [97, 0]
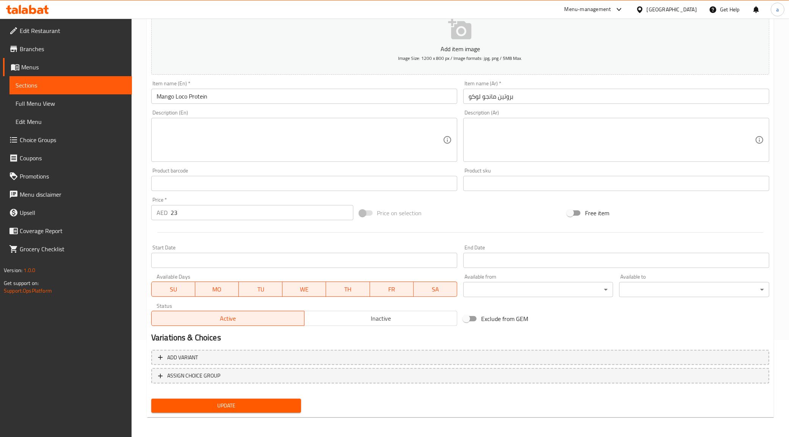
click at [266, 405] on span "Update" at bounding box center [226, 405] width 138 height 9
click at [212, 411] on button "Update" at bounding box center [226, 406] width 150 height 14
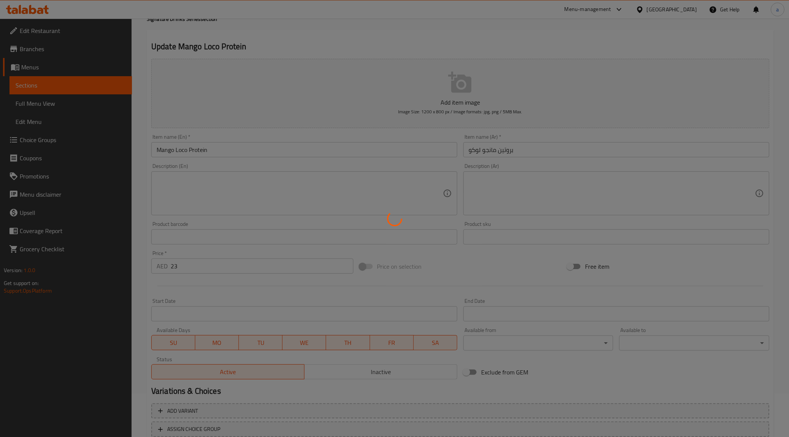
scroll to position [0, 0]
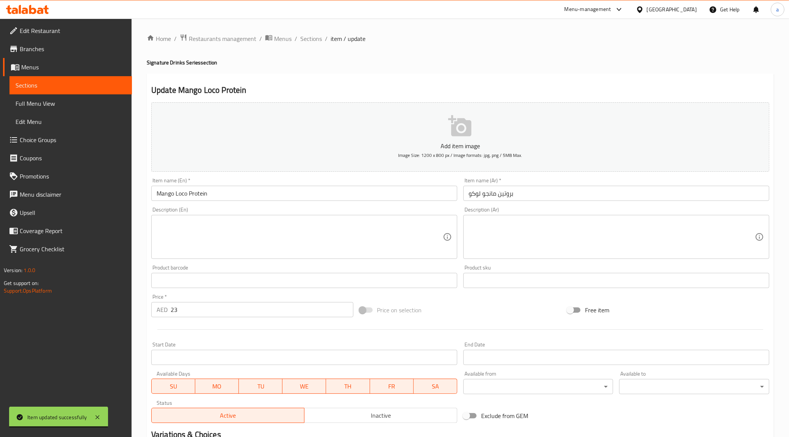
click at [90, 83] on span "Sections" at bounding box center [71, 85] width 110 height 9
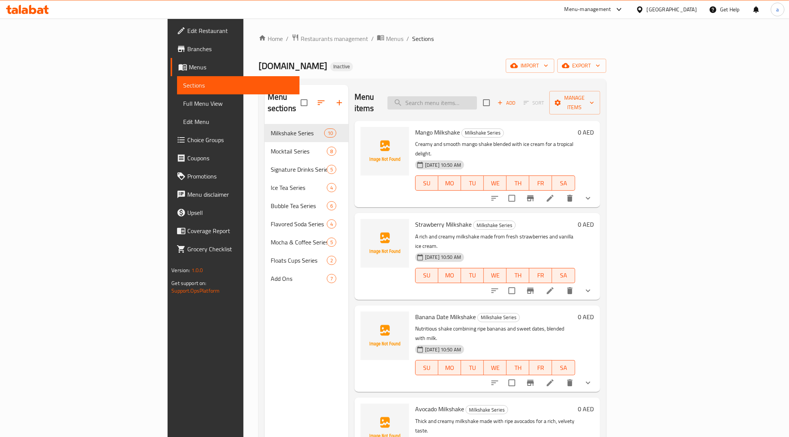
click at [477, 96] on input "search" at bounding box center [431, 102] width 89 height 13
paste input "Classic Boba Tea"
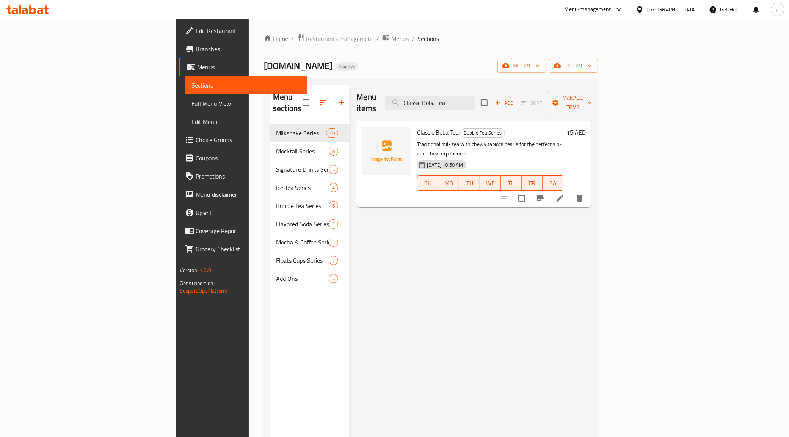
type input "Classic Boba Tea"
click at [563, 195] on icon at bounding box center [560, 198] width 7 height 7
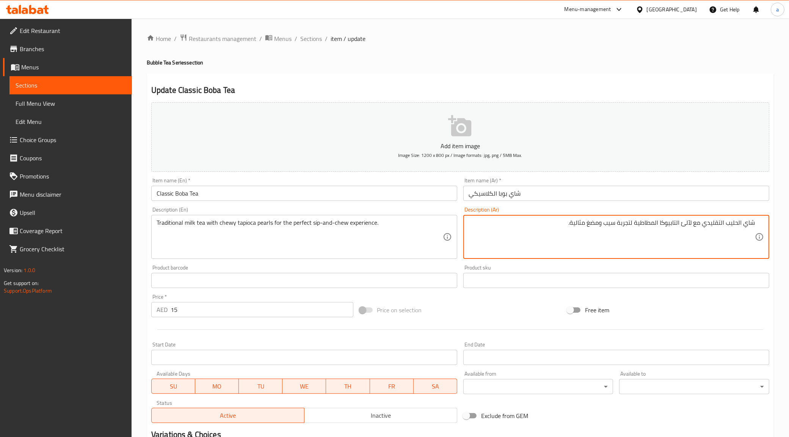
click at [686, 226] on textarea "شاي الحليب التقليدي مع لآلئ التابيوكا المطاطية لتجربة سيب ومضغ مثالية." at bounding box center [612, 237] width 286 height 36
click at [686, 226] on textarea "شاي الحليب التقليدي مع ad,شيوي التابيوكا المطاطية لتجربة سيب ومضغ مثالية." at bounding box center [612, 237] width 286 height 36
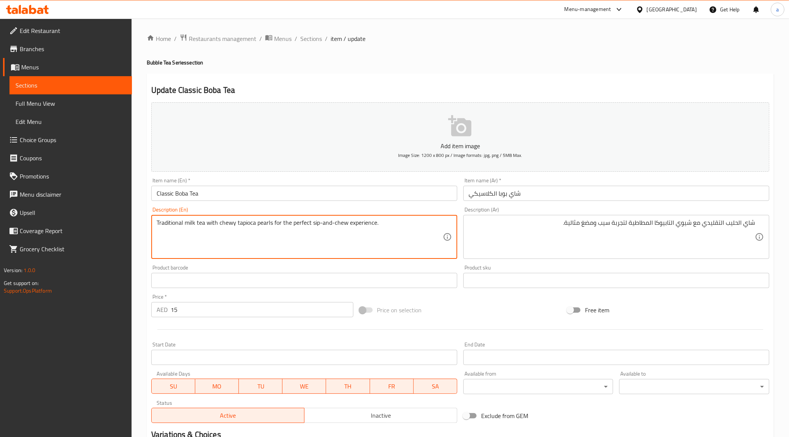
click at [246, 226] on textarea "Traditional milk tea with chewy tapioca pearls for the perfect sip-and-chew exp…" at bounding box center [300, 237] width 286 height 36
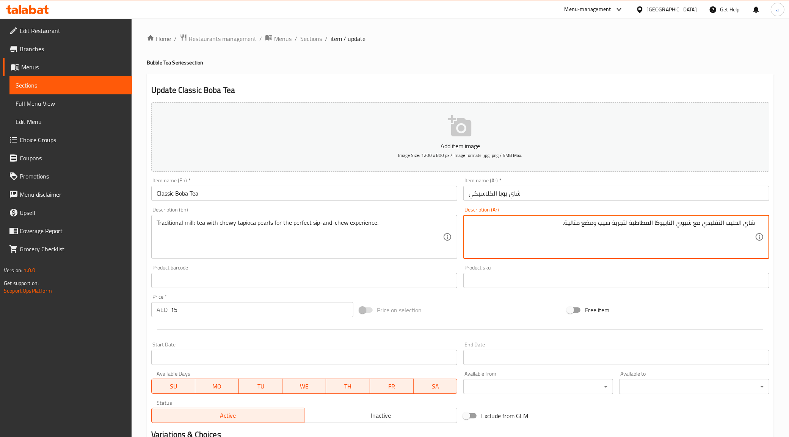
click at [680, 232] on textarea "شاي الحليب التقليدي مع شيوي التابيوكا المطاطية لتجربة سيب ومضغ مثالية." at bounding box center [612, 237] width 286 height 36
drag, startPoint x: 577, startPoint y: 226, endPoint x: 641, endPoint y: 230, distance: 64.2
click at [641, 230] on textarea "شاي الحليب التقليدي مع بيرلز التابيوكا [PERSON_NAME] لتجربة سيب ومضغ مثالية." at bounding box center [612, 237] width 286 height 36
type textarea "شاي الحليب التقليدي مع بيرلز التابيوكا [PERSON_NAME]."
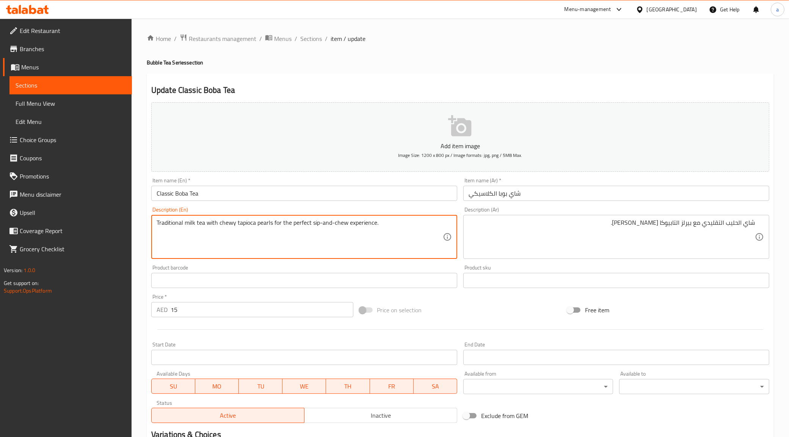
drag, startPoint x: 272, startPoint y: 224, endPoint x: 374, endPoint y: 232, distance: 102.3
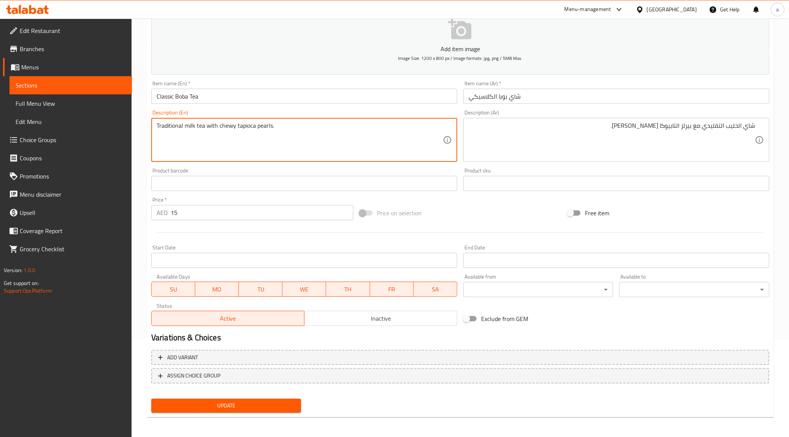
type textarea "Traditional milk tea with chewy tapioca pearls."
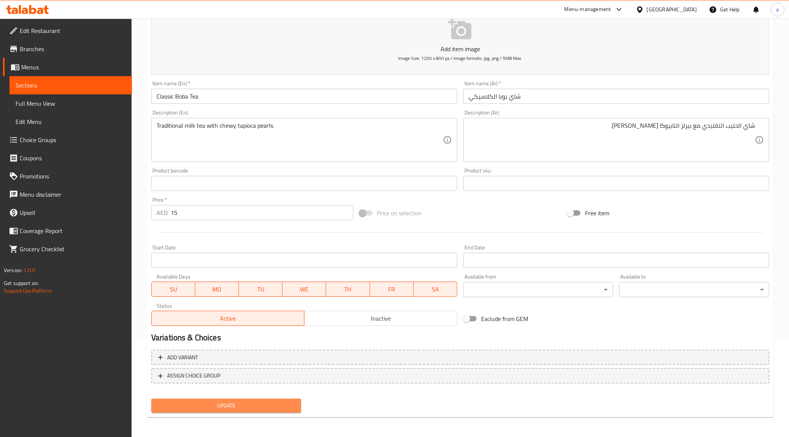
click at [209, 406] on span "Update" at bounding box center [226, 405] width 138 height 9
click at [177, 406] on span "Update" at bounding box center [226, 405] width 138 height 9
click at [232, 406] on span "Update" at bounding box center [226, 405] width 138 height 9
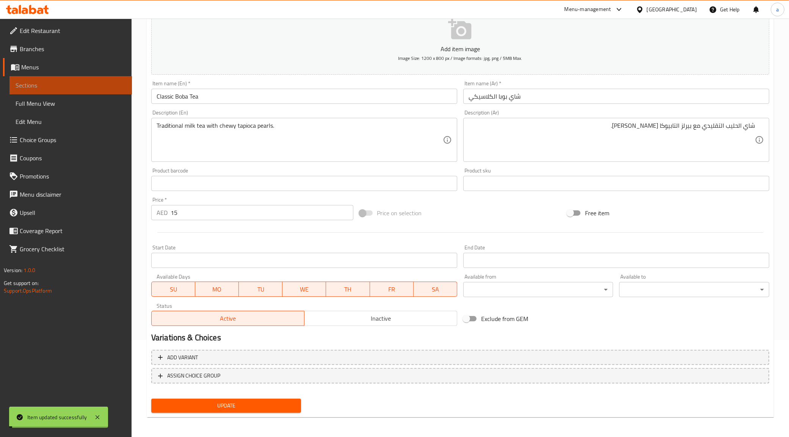
click at [72, 85] on span "Sections" at bounding box center [71, 85] width 110 height 9
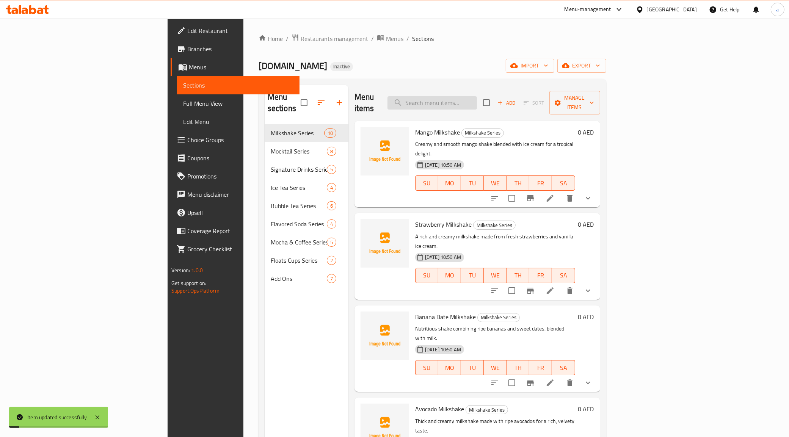
click at [477, 96] on input "search" at bounding box center [431, 102] width 89 height 13
paste input "Taro Cheesecake Boba Tea"
type input "Taro Cheesecake Boba Tea"
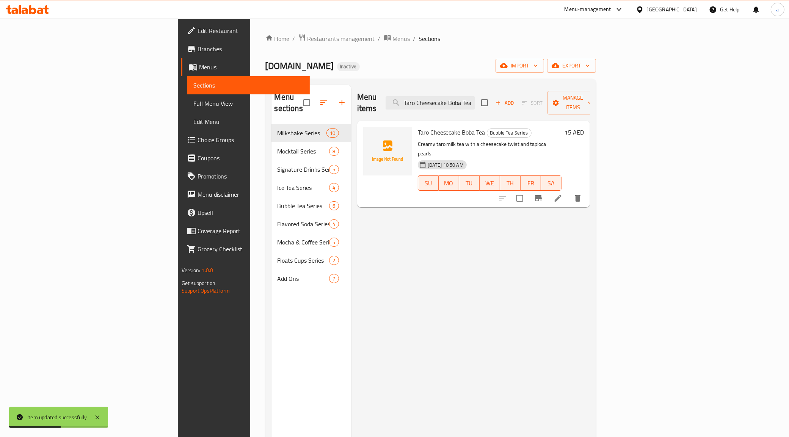
click at [563, 194] on icon at bounding box center [558, 198] width 9 height 9
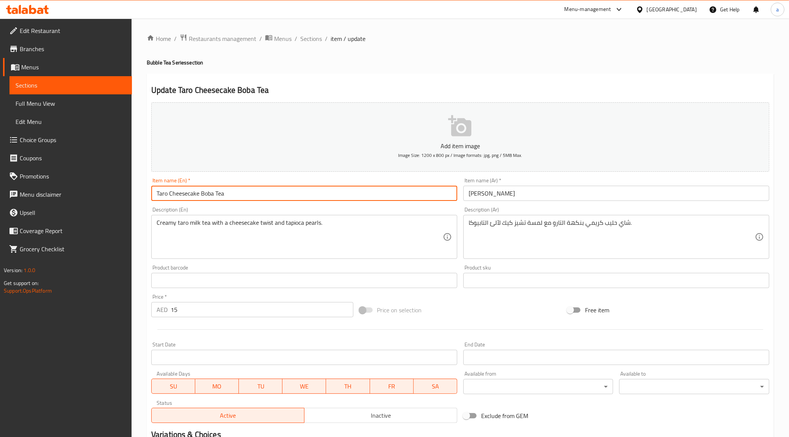
click at [220, 199] on input "Taro Cheesecake Boba Tea" at bounding box center [304, 193] width 306 height 15
click at [539, 196] on input "[PERSON_NAME]" at bounding box center [616, 193] width 306 height 15
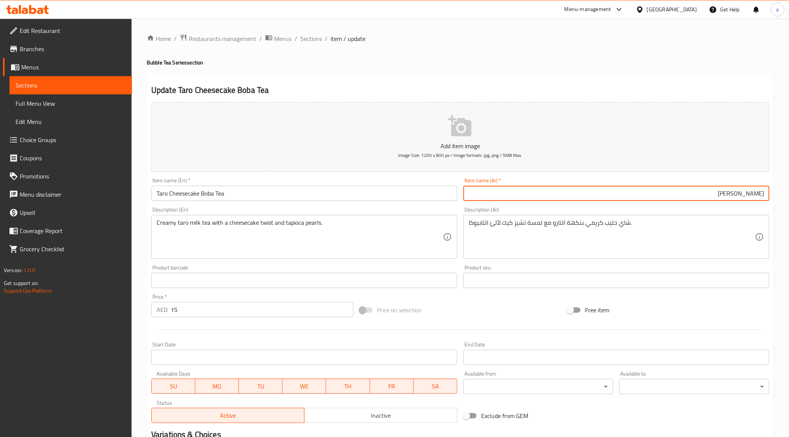
type input "[PERSON_NAME]"
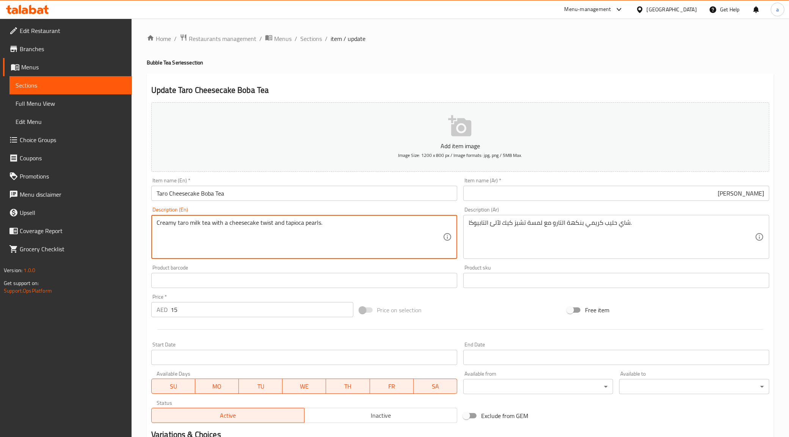
click at [279, 235] on textarea "Creamy taro milk tea with a cheesecake twist and tapioca pearls." at bounding box center [300, 237] width 286 height 36
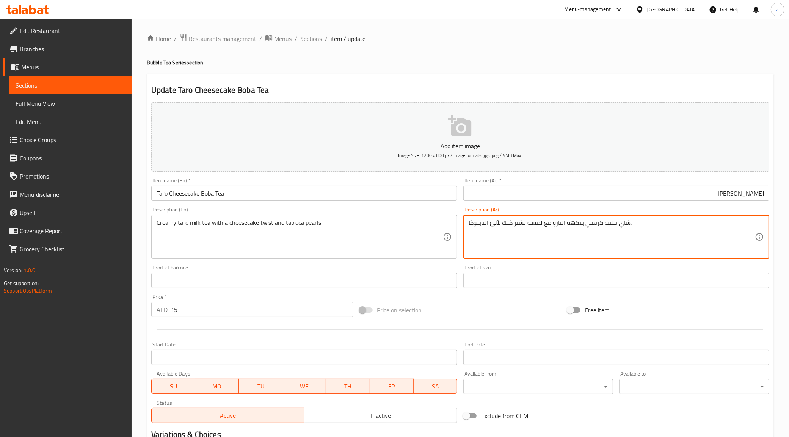
click at [636, 237] on textarea "شاي حليب كريمي بنكهة التارو مع لمسة تشيز كيك لآلئ التابيوكا." at bounding box center [612, 237] width 286 height 36
click at [626, 230] on textarea "شاي حليب كريمي بنكهة التارو مع لمسة تشيز كيك لآلئ التابيوكا." at bounding box center [612, 237] width 286 height 36
click at [634, 226] on textarea "شاي حليب كريمي بنكهة التارو مع لمسة تشيز كيك لآلئ التابيوكا." at bounding box center [612, 237] width 286 height 36
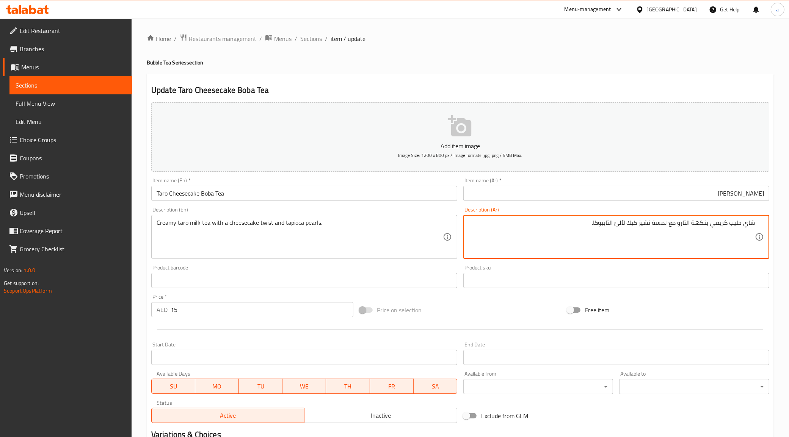
click at [725, 226] on textarea "شاي حليب كريمي بنكهة التارو مع لمسة تشيز كيك لآلئ التابيوكا." at bounding box center [612, 237] width 286 height 36
click at [642, 224] on textarea "شاي حليب كريمي التارو مع لمسة تشيز كيك لآلئ التابيوكا." at bounding box center [612, 237] width 286 height 36
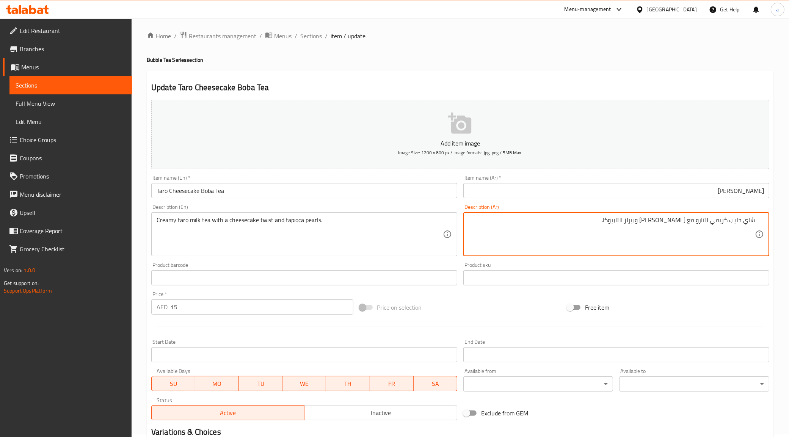
scroll to position [97, 0]
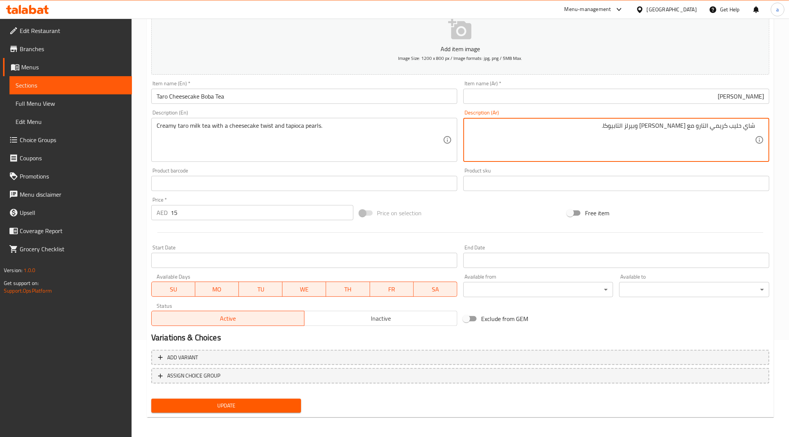
type textarea "شاي حليب كريمي التارو مع [PERSON_NAME] وبيرلز التابيوكا."
click at [260, 401] on span "Update" at bounding box center [226, 405] width 138 height 9
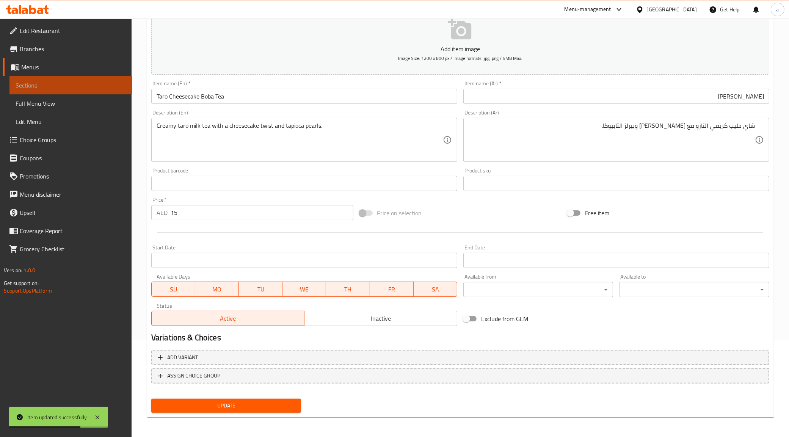
click at [114, 84] on span "Sections" at bounding box center [71, 85] width 110 height 9
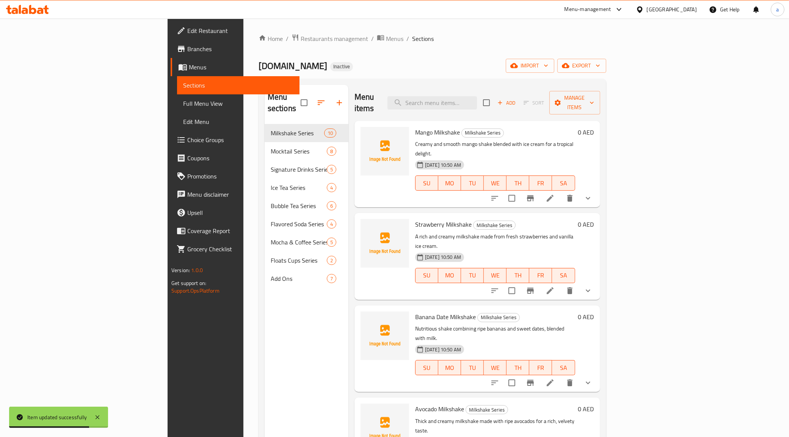
click at [478, 105] on div "Menu items Add Sort Manage items" at bounding box center [478, 103] width 246 height 36
click at [477, 102] on input "search" at bounding box center [431, 102] width 89 height 13
paste input "Chocolate Boba Tea"
type input "Chocolate Boba Tea"
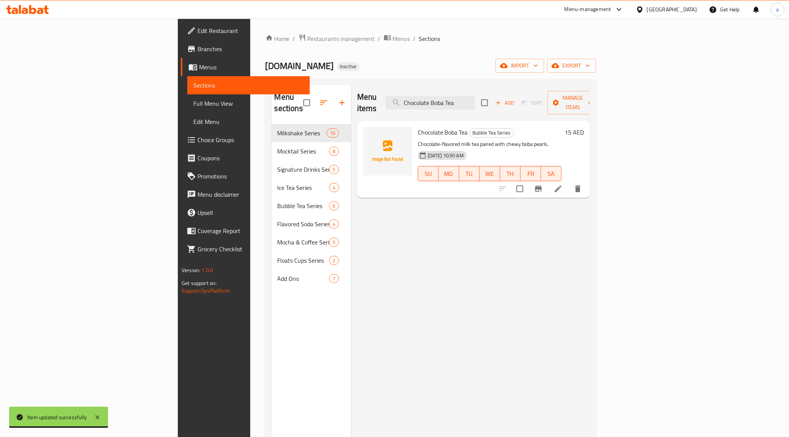
click at [569, 182] on li at bounding box center [558, 189] width 21 height 14
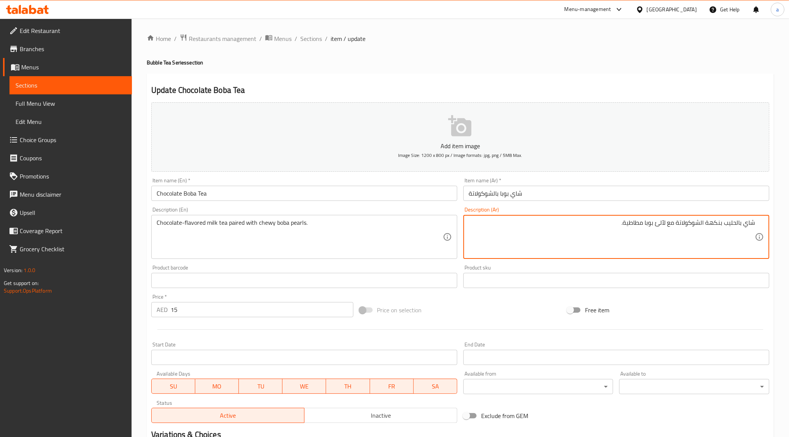
click at [660, 226] on textarea "شاي بالحليب بنكهة الشوكولاتة مع لآلئ بوبا مطاطية." at bounding box center [612, 237] width 286 height 36
click at [660, 225] on textarea "شاي بالحليب بنكهة الشوكولاتة مع لآلئ بوبا مطاطية." at bounding box center [612, 237] width 286 height 36
click at [624, 224] on textarea "شاي بالحليب بنكهة الشوكولاتة مع بيرلز بوبا مطاطية." at bounding box center [612, 237] width 286 height 36
click at [653, 224] on textarea "شاي بالحليب بنكهة الشوكولاتة مع بيرلز بوبا [PERSON_NAME]." at bounding box center [612, 237] width 286 height 36
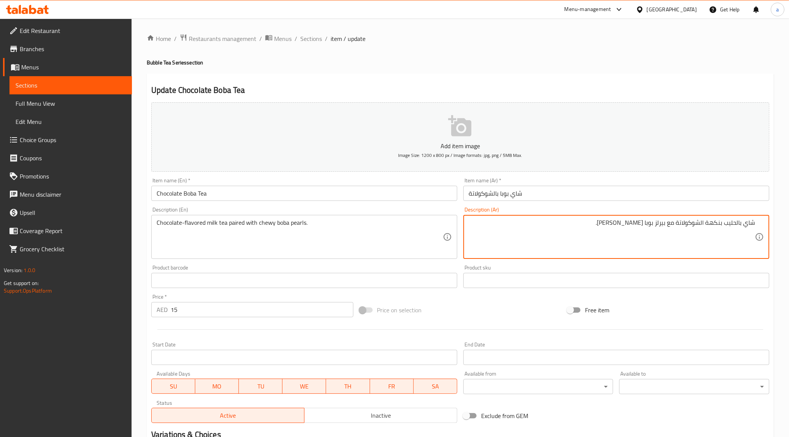
click at [678, 223] on textarea "شاي بالحليب بنكهة الشوكولاتة مع بيرلز بوبا [PERSON_NAME]." at bounding box center [612, 237] width 286 height 36
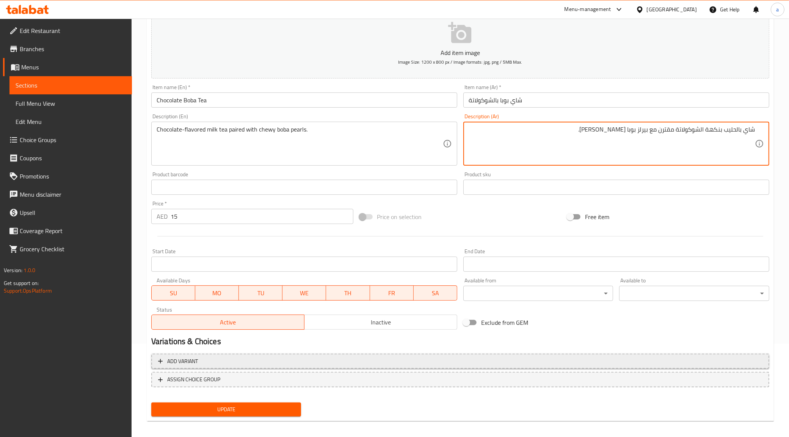
scroll to position [97, 0]
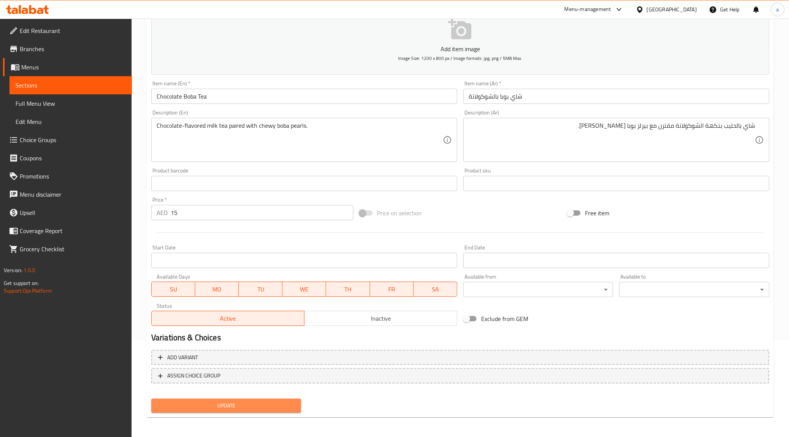
click at [253, 402] on span "Update" at bounding box center [226, 405] width 138 height 9
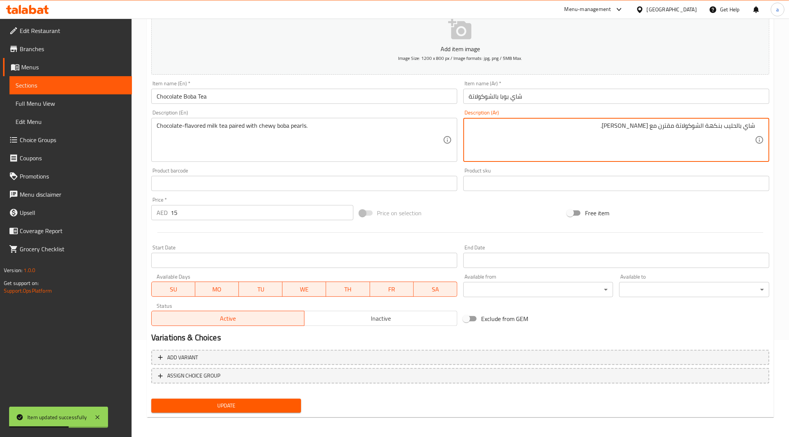
type textarea "شاي بالحليب بنكهة الشوكولاتة مقترن مع [PERSON_NAME]."
click at [267, 408] on span "Update" at bounding box center [226, 405] width 138 height 9
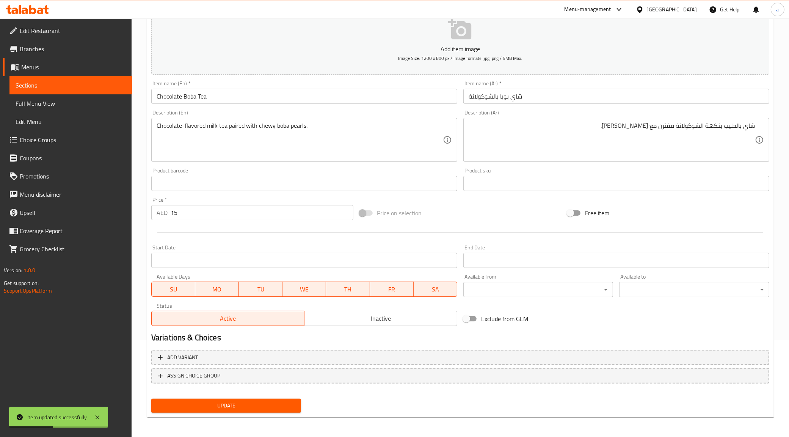
click at [97, 83] on span "Sections" at bounding box center [71, 85] width 110 height 9
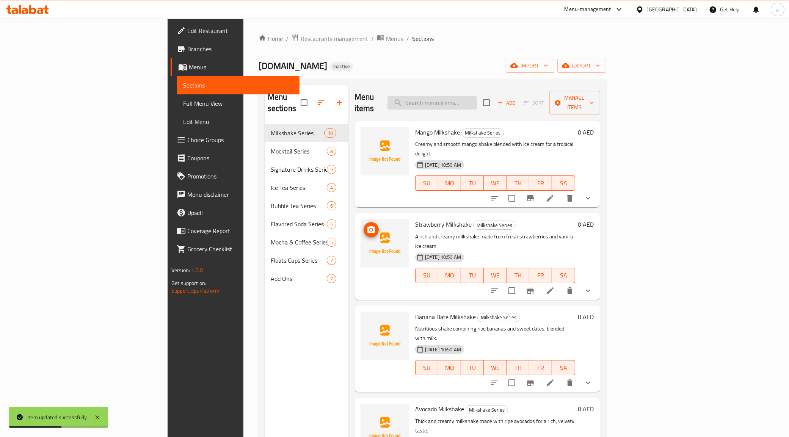
click at [461, 98] on input "search" at bounding box center [431, 102] width 89 height 13
paste input "Strawberry Boba Tea"
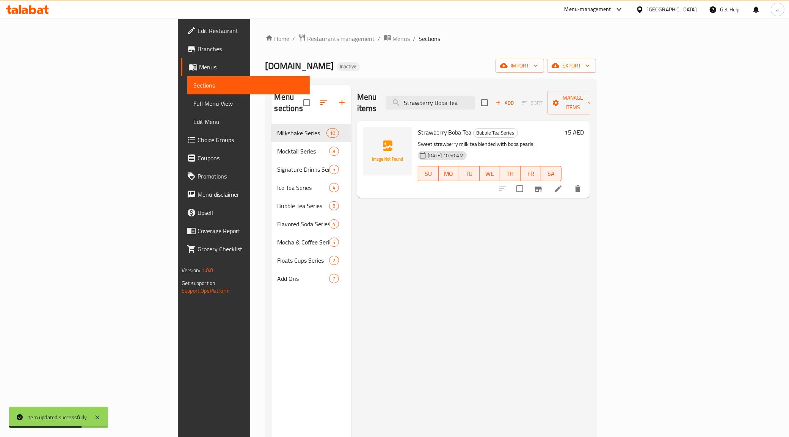
type input "Strawberry Boba Tea"
click at [569, 184] on li at bounding box center [558, 189] width 21 height 14
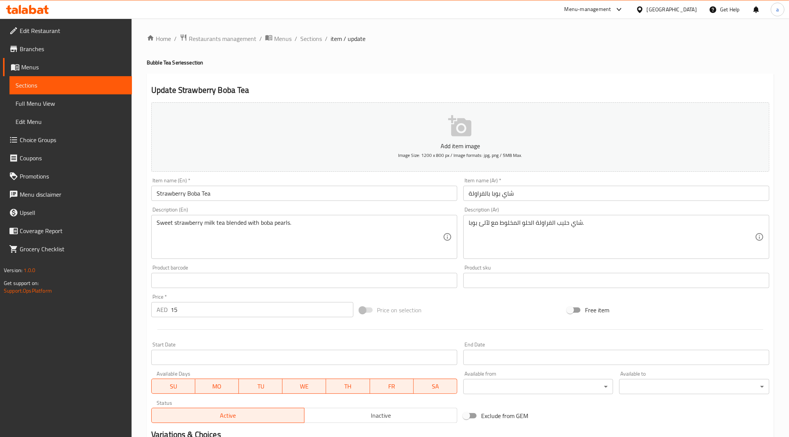
click at [484, 224] on textarea "شاي حليب الفراولة الحلو المخلوط مع لآلئ بوبا." at bounding box center [612, 237] width 286 height 36
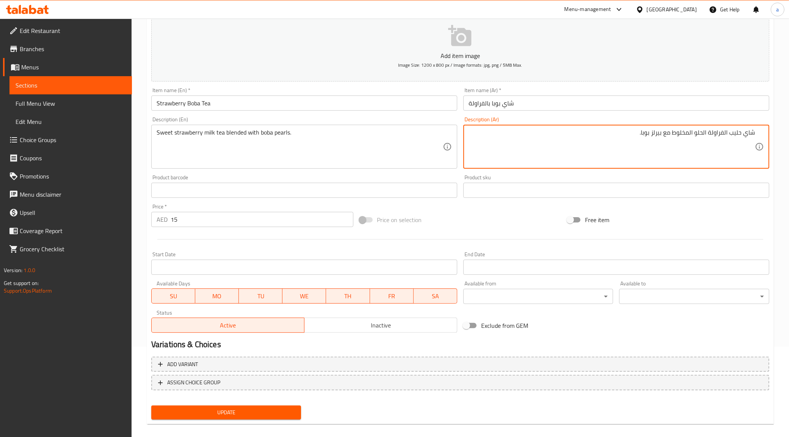
scroll to position [97, 0]
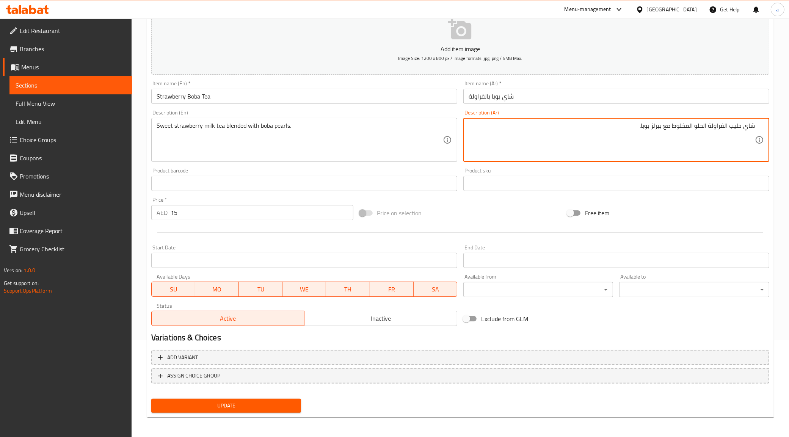
type textarea "شاي حليب الفراولة الحلو المخلوط مع بيرلز بوبا."
click at [256, 405] on span "Update" at bounding box center [226, 405] width 138 height 9
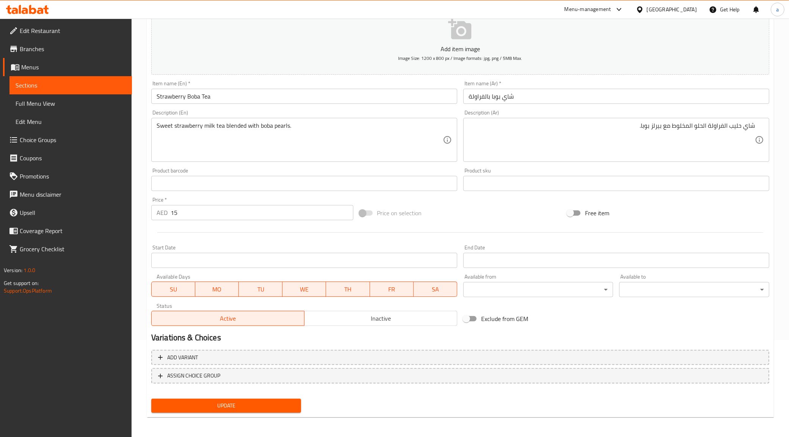
click at [85, 83] on span "Sections" at bounding box center [71, 85] width 110 height 9
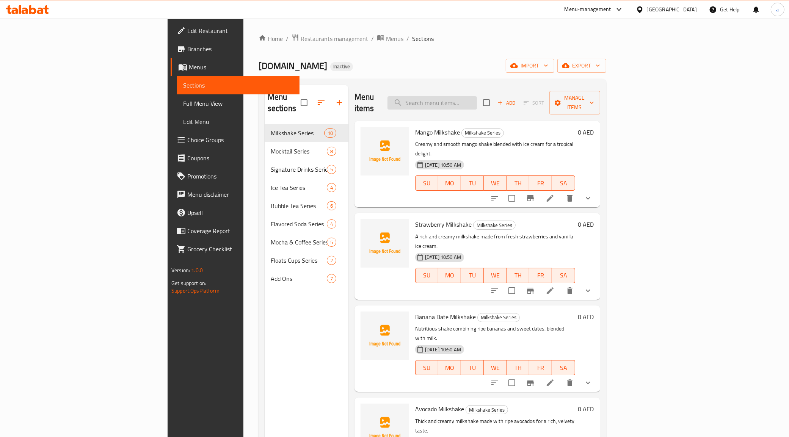
click at [477, 102] on input "search" at bounding box center [431, 102] width 89 height 13
paste input "Blueberry Boba Tea"
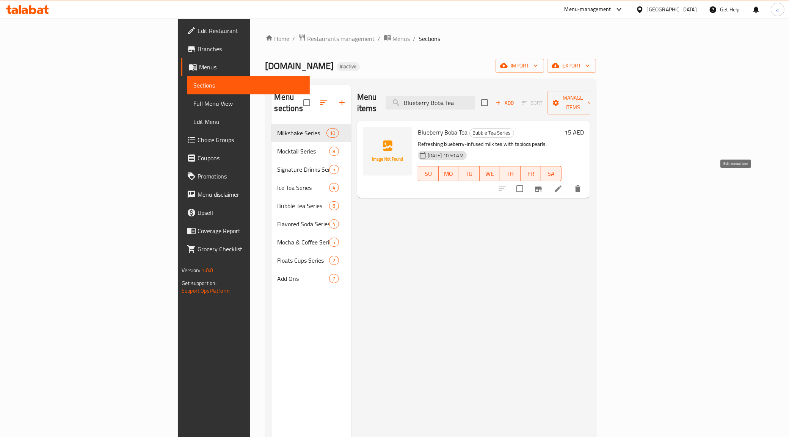
type input "Blueberry Boba Tea"
click at [563, 184] on icon at bounding box center [558, 188] width 9 height 9
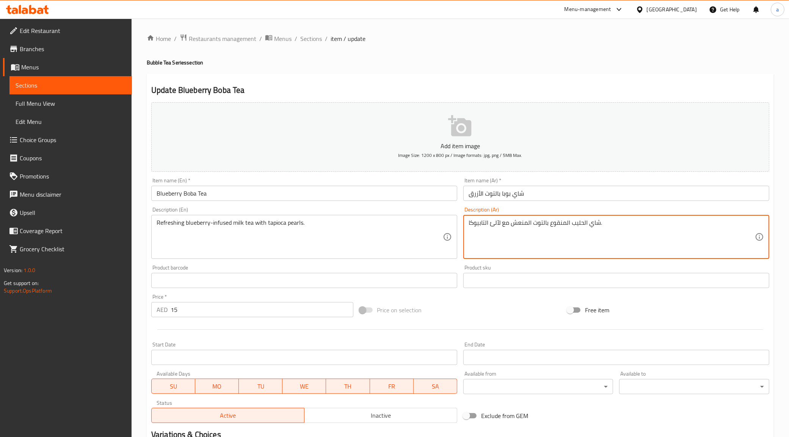
click at [494, 224] on textarea "شاي الحليب المنقوع بالتوت المنعش مع لآلئ التابيوكا." at bounding box center [612, 237] width 286 height 36
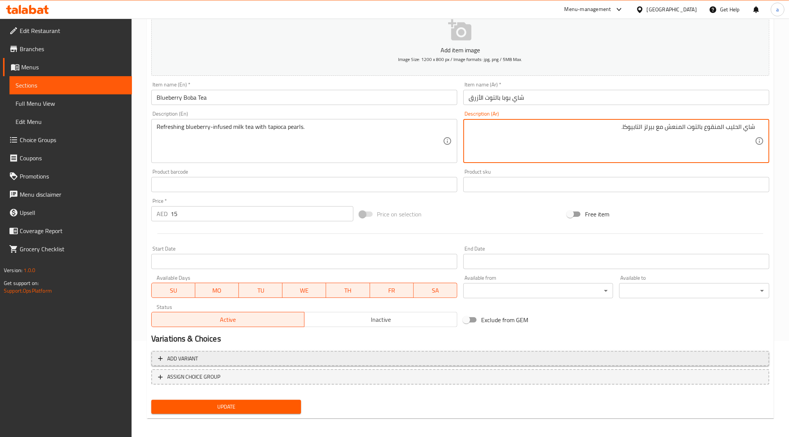
scroll to position [97, 0]
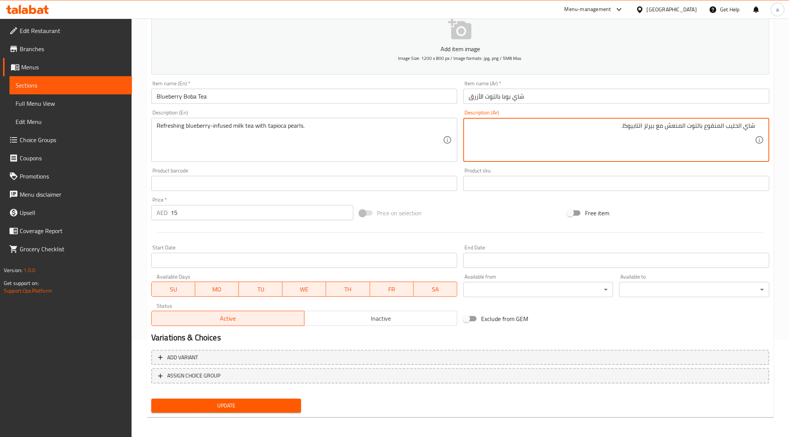
type textarea "شاي الحليب المنقوع بالتوت المنعش مع بيرلز التابيوكا."
click at [245, 406] on span "Update" at bounding box center [226, 405] width 138 height 9
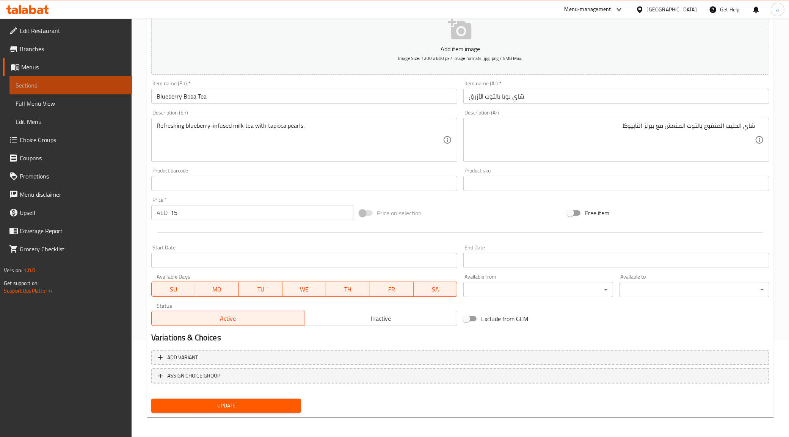
click at [105, 91] on link "Sections" at bounding box center [70, 85] width 122 height 18
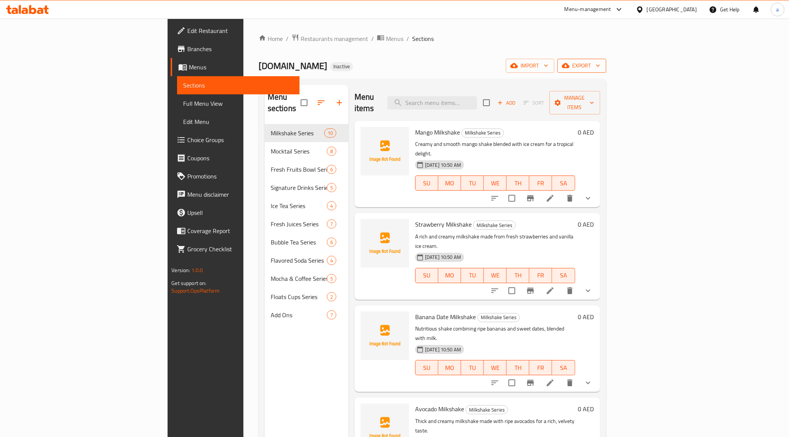
click at [600, 69] on span "export" at bounding box center [581, 65] width 37 height 9
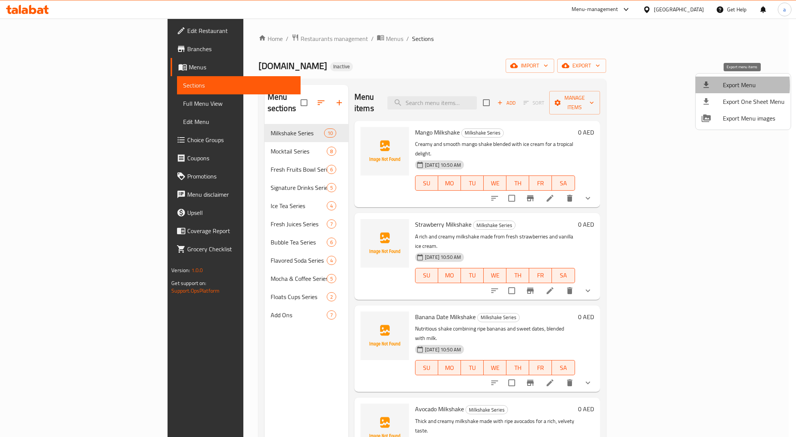
click at [710, 85] on icon at bounding box center [706, 84] width 9 height 9
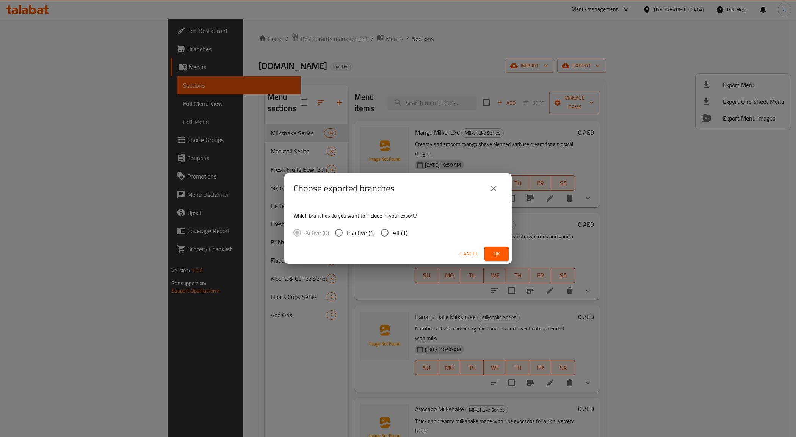
click at [404, 236] on span "All (1)" at bounding box center [400, 232] width 15 height 9
click at [393, 236] on input "All (1)" at bounding box center [385, 233] width 16 height 16
radio input "true"
click at [499, 248] on button "Ok" at bounding box center [497, 254] width 24 height 14
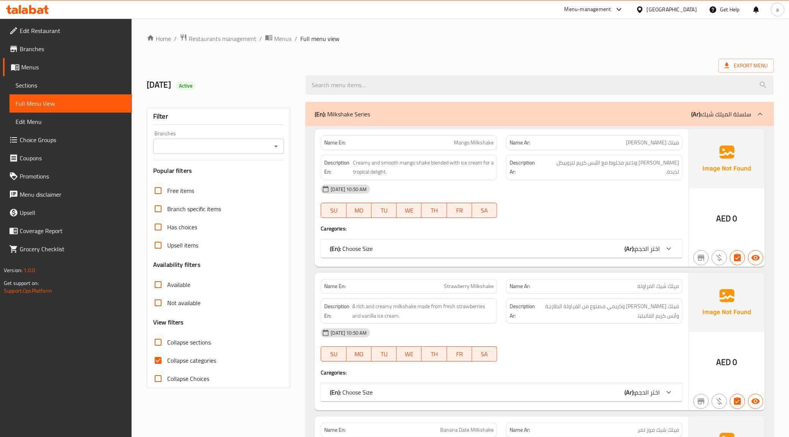
click at [172, 364] on span "Collapse categories" at bounding box center [191, 360] width 49 height 9
click at [167, 364] on input "Collapse categories" at bounding box center [158, 360] width 18 height 18
checkbox input "false"
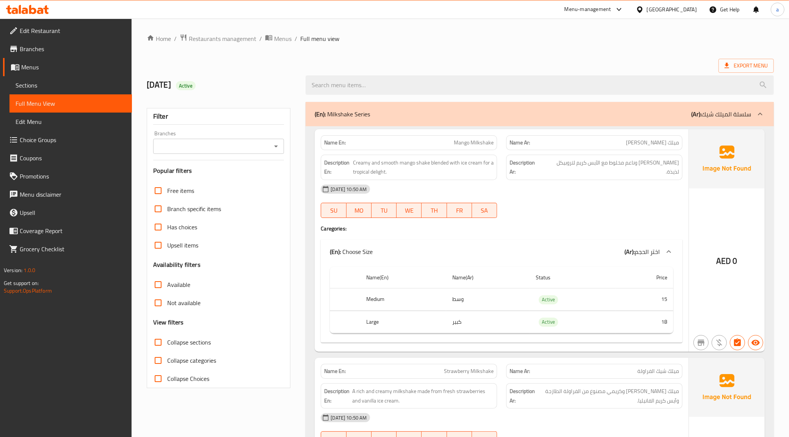
click at [278, 148] on icon "Open" at bounding box center [275, 146] width 9 height 9
click at [278, 148] on icon "Close" at bounding box center [275, 146] width 9 height 9
click at [274, 121] on div "Filter" at bounding box center [218, 116] width 131 height 16
click at [103, 82] on span "Sections" at bounding box center [71, 85] width 110 height 9
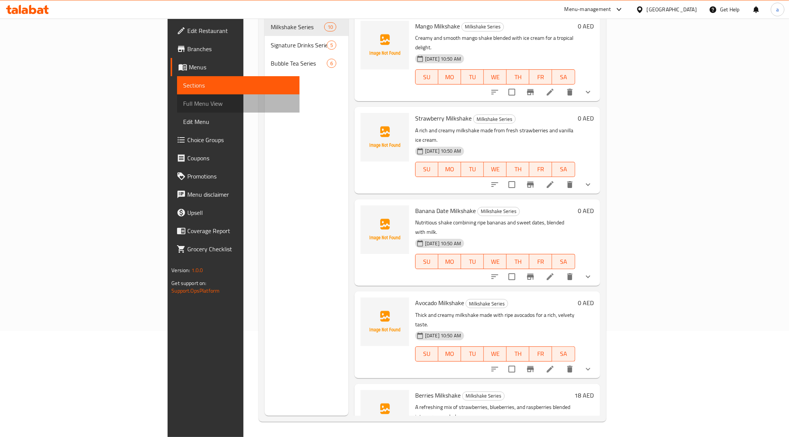
click at [183, 99] on span "Full Menu View" at bounding box center [238, 103] width 110 height 9
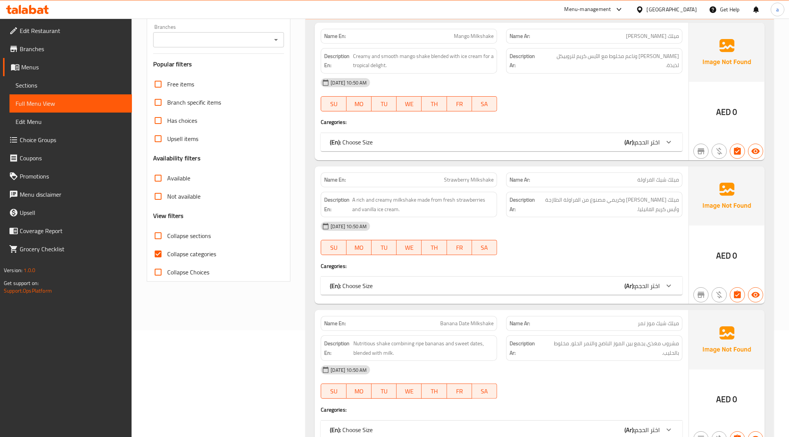
click at [155, 250] on input "Collapse categories" at bounding box center [158, 254] width 18 height 18
checkbox input "false"
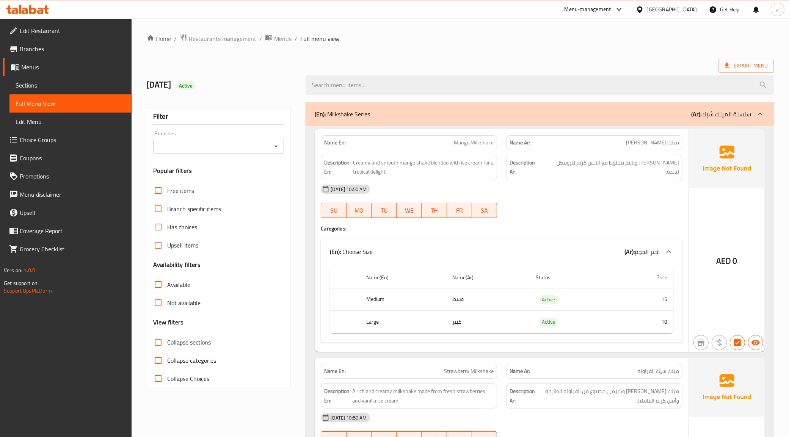
click at [422, 167] on span "Creamy and smooth mango shake blended with ice cream for a tropical delight." at bounding box center [423, 167] width 141 height 19
click at [406, 164] on span "Creamy and smooth mango shake blended with ice cream for a tropical delight." at bounding box center [423, 167] width 141 height 19
click at [363, 164] on span "Creamy and smooth mango shake blended with ice cream for a tropical delight." at bounding box center [423, 167] width 141 height 19
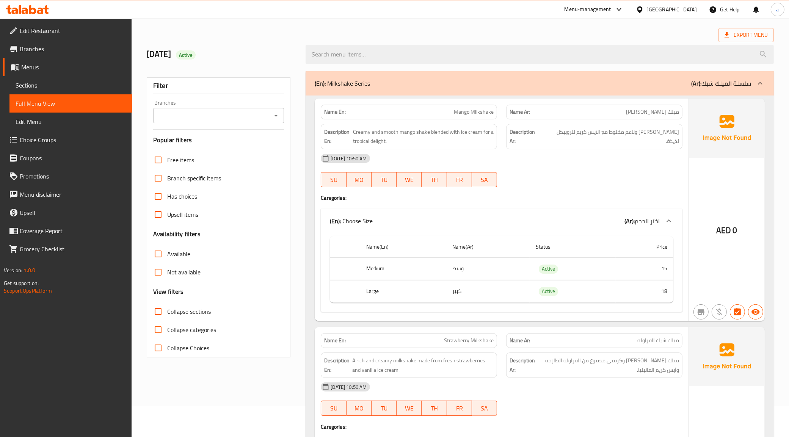
scroll to position [47, 0]
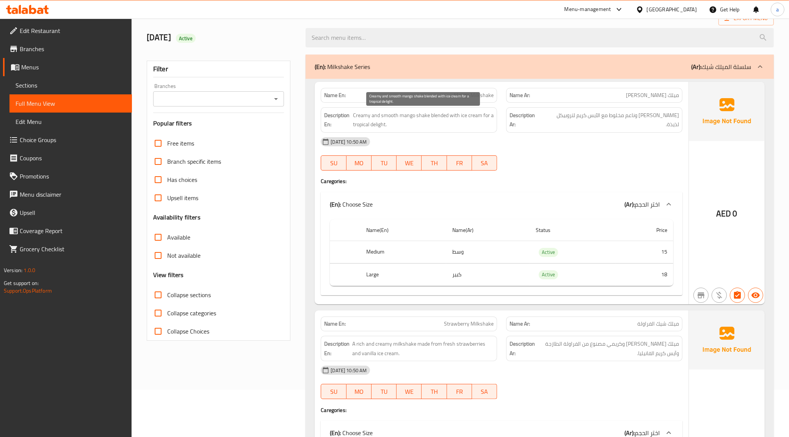
click at [375, 124] on span "Creamy and smooth mango shake blended with ice cream for a tropical delight." at bounding box center [423, 120] width 141 height 19
click at [466, 97] on span "Mango Milkshake" at bounding box center [474, 95] width 40 height 8
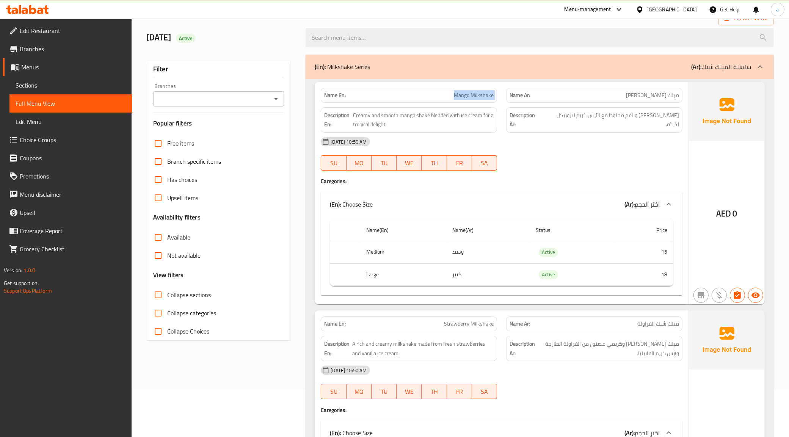
copy span "Mango Milkshake"
click at [380, 126] on span "Creamy and smooth mango shake blended with ice cream for a tropical delight." at bounding box center [423, 120] width 141 height 19
copy span "delight"
click at [415, 94] on p "Name En: Mango Milkshake" at bounding box center [408, 95] width 169 height 8
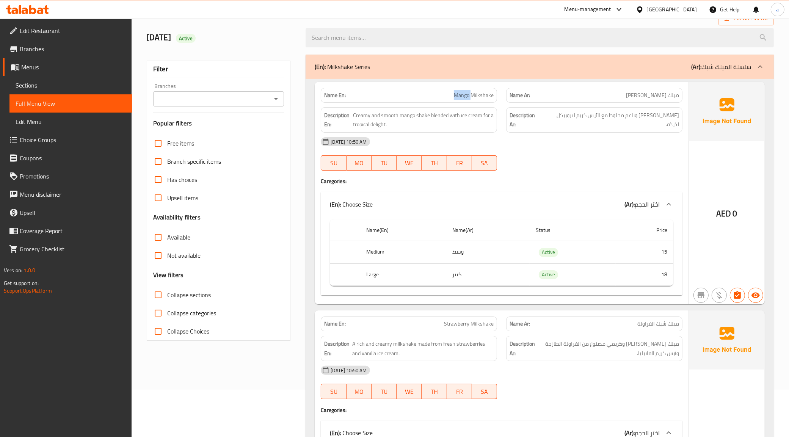
click at [415, 94] on p "Name En: Mango Milkshake" at bounding box center [408, 95] width 169 height 8
click at [414, 94] on p "Name En: Mango Milkshake" at bounding box center [408, 95] width 169 height 8
copy span "Mango Milkshake"
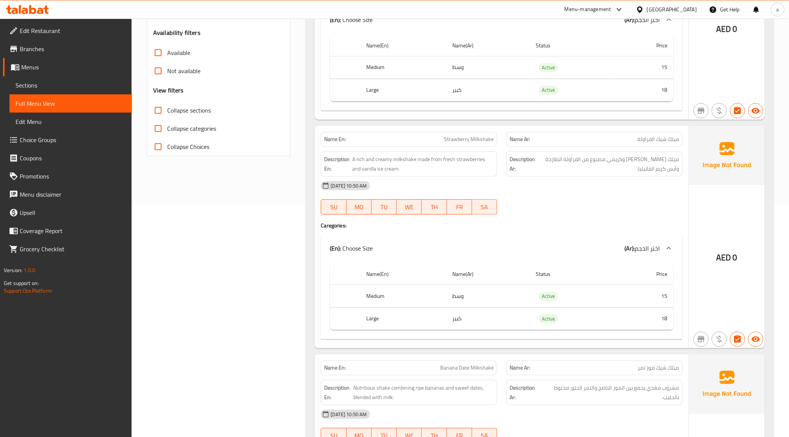
scroll to position [284, 0]
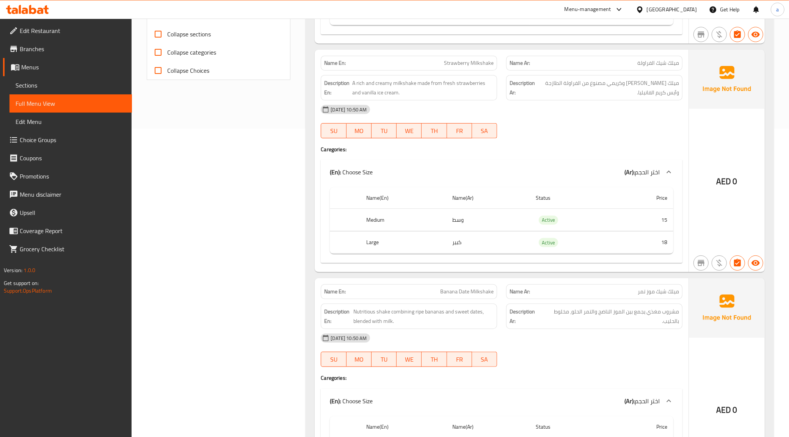
scroll to position [332, 0]
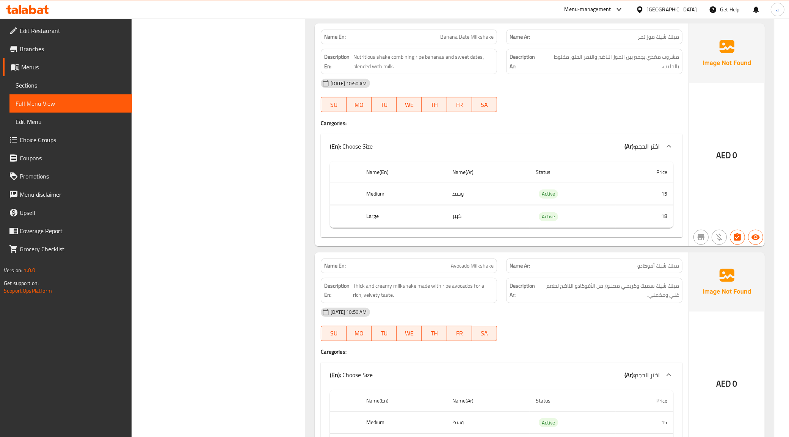
scroll to position [569, 0]
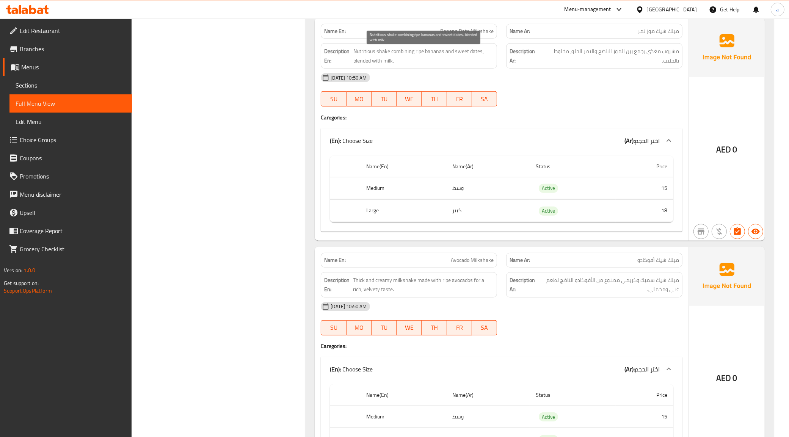
click at [379, 54] on span "Nutritious shake combining ripe bananas and sweet dates, blended with milk." at bounding box center [423, 56] width 140 height 19
click at [380, 53] on span "Nutritious shake combining ripe bananas and sweet dates, blended with milk." at bounding box center [423, 56] width 140 height 19
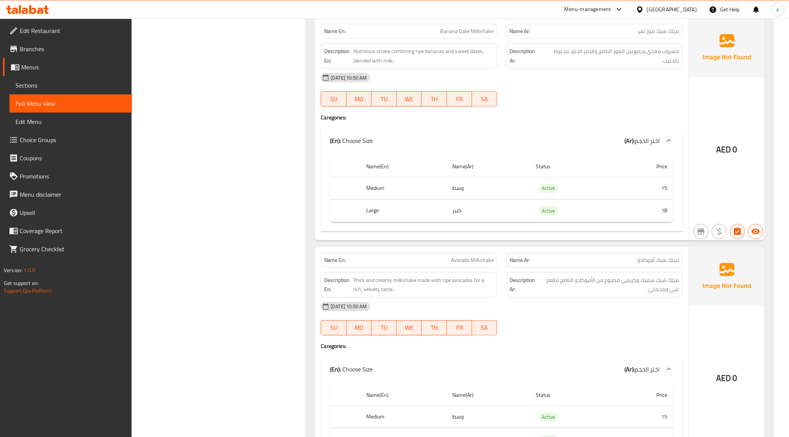
click at [485, 35] on span "Banana Date Milkshake" at bounding box center [466, 31] width 53 height 8
copy span "Banana Date Milkshake"
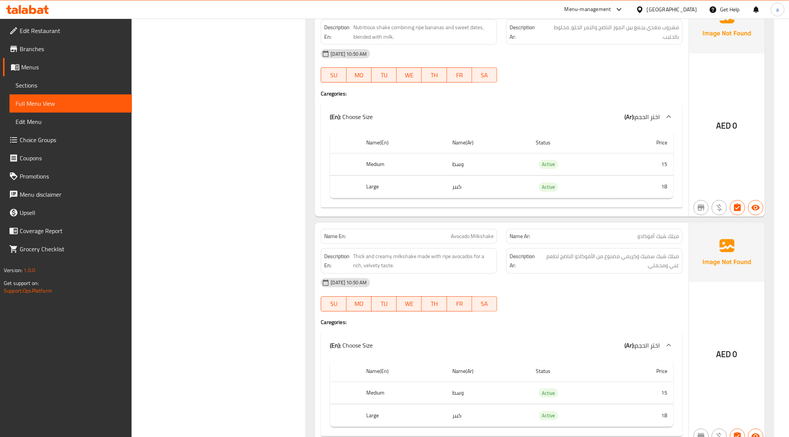
scroll to position [616, 0]
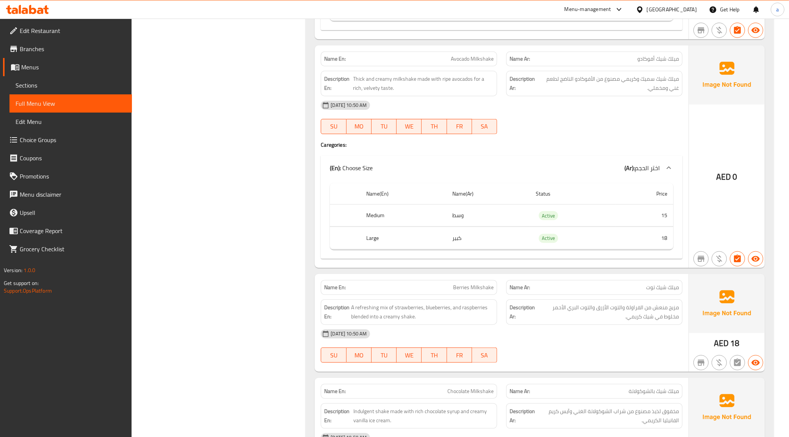
scroll to position [806, 0]
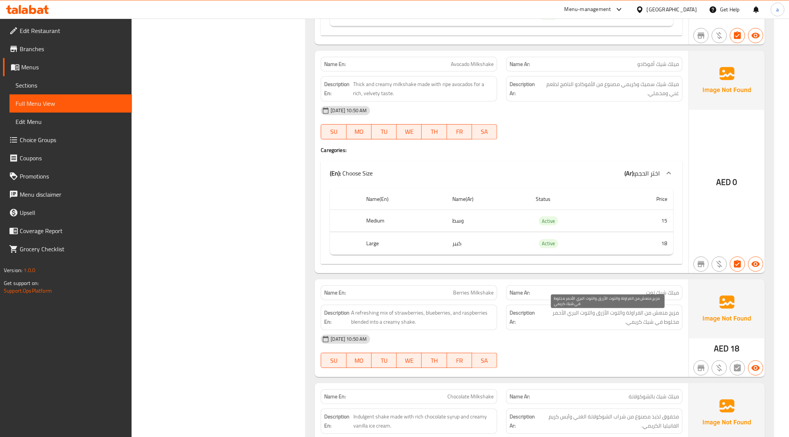
scroll to position [758, 0]
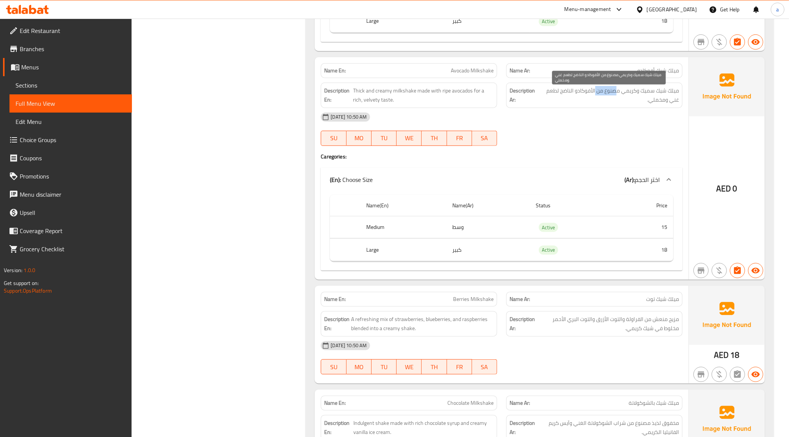
drag, startPoint x: 617, startPoint y: 94, endPoint x: 595, endPoint y: 97, distance: 21.6
click at [595, 97] on span "ميلك شيك سميك وكريمي مصنوع من الأفوكادو الناضج لطعم غني ومخملي." at bounding box center [609, 95] width 140 height 19
click at [599, 99] on span "ميلك شيك سميك وكريمي مصنوع من الأفوكادو الناضج لطعم غني ومخملي." at bounding box center [609, 95] width 140 height 19
click at [597, 97] on span "ميلك شيك سميك وكريمي مصنوع من الأفوكادو الناضج لطعم غني ومخملي." at bounding box center [609, 95] width 140 height 19
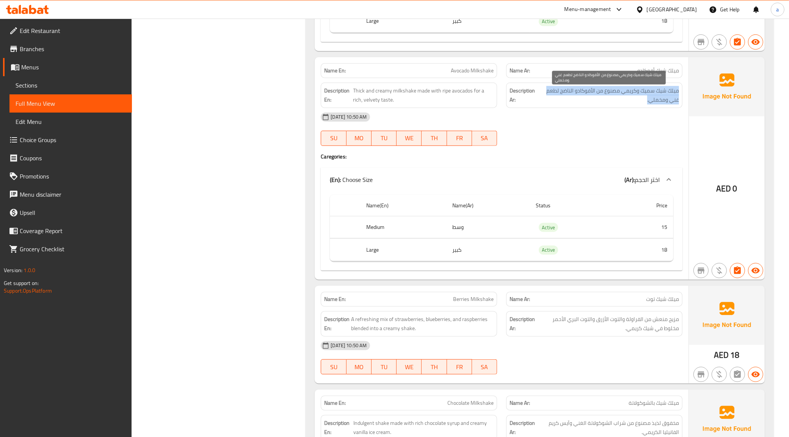
click at [597, 97] on span "ميلك شيك سميك وكريمي مصنوع من الأفوكادو الناضج لطعم غني ومخملي." at bounding box center [609, 95] width 140 height 19
click at [598, 93] on span "ميلك شيك سميك وكريمي مصنوع من الأفوكادو الناضج لطعم غني ومخملي." at bounding box center [609, 95] width 140 height 19
click at [477, 75] on span "Avocado Milkshake" at bounding box center [472, 71] width 43 height 8
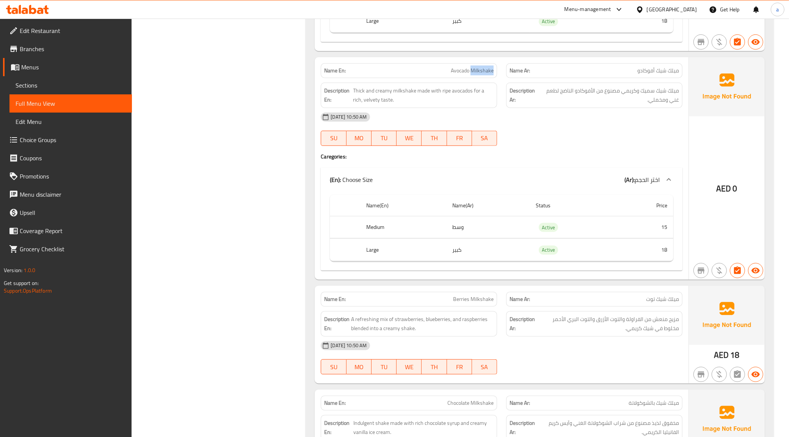
click at [477, 75] on span "Avocado Milkshake" at bounding box center [472, 71] width 43 height 8
copy span "Avocado Milkshake"
click at [431, 92] on span "Thick and creamy milkshake made with ripe avocados for a rich, velvety taste." at bounding box center [423, 95] width 141 height 19
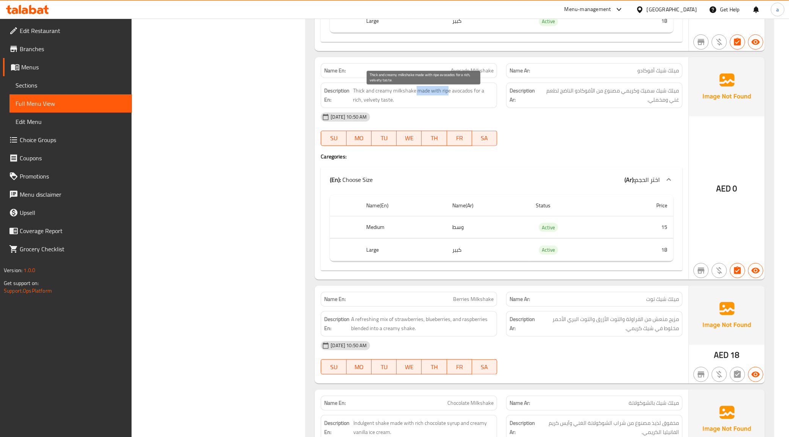
drag, startPoint x: 416, startPoint y: 95, endPoint x: 457, endPoint y: 86, distance: 41.8
click at [450, 90] on span "Thick and creamy milkshake made with ripe avocados for a rich, velvety taste." at bounding box center [423, 95] width 141 height 19
click at [450, 102] on span "Thick and creamy milkshake made with ripe avocados for a rich, velvety taste." at bounding box center [423, 95] width 141 height 19
drag, startPoint x: 417, startPoint y: 97, endPoint x: 441, endPoint y: 93, distance: 23.6
click at [441, 93] on span "Thick and creamy milkshake made with ripe avocados for a rich, velvety taste." at bounding box center [423, 95] width 141 height 19
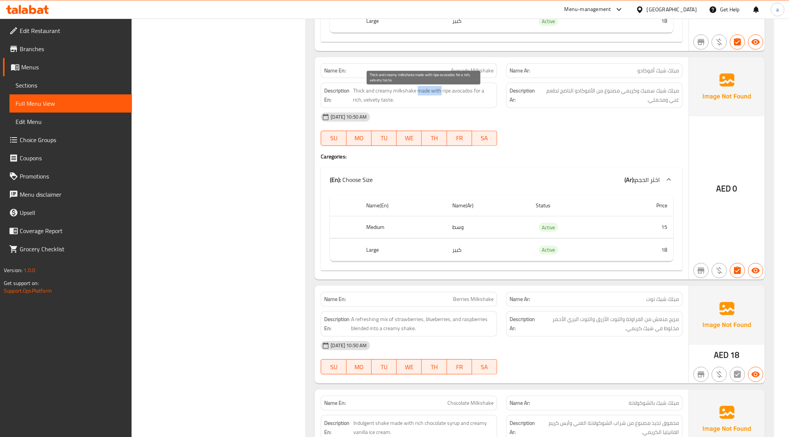
copy span "made with"
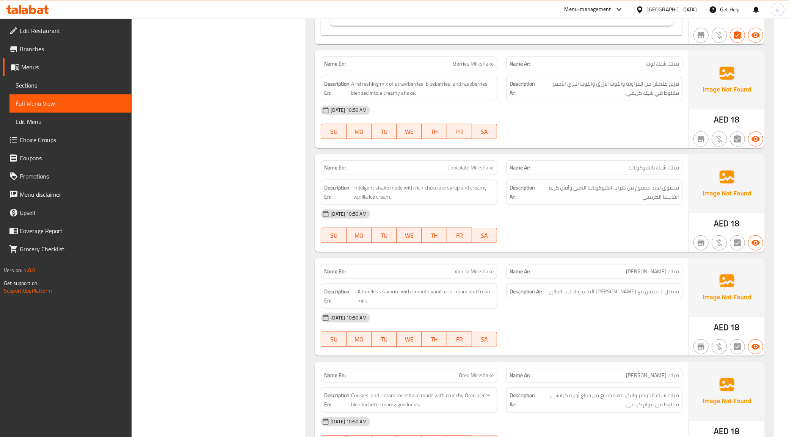
scroll to position [995, 0]
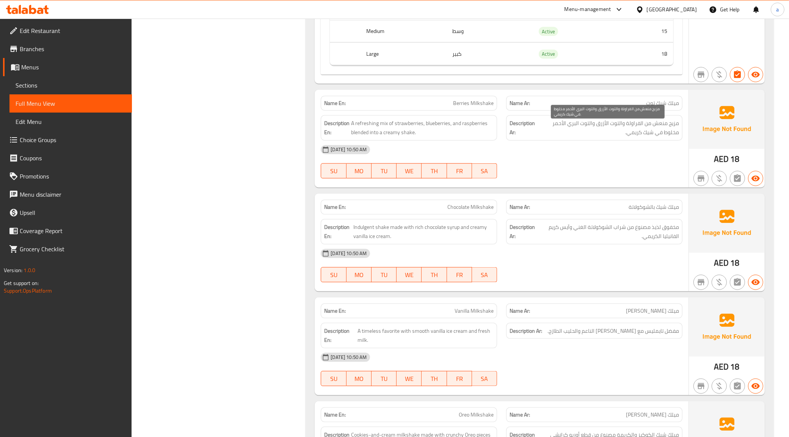
scroll to position [1043, 0]
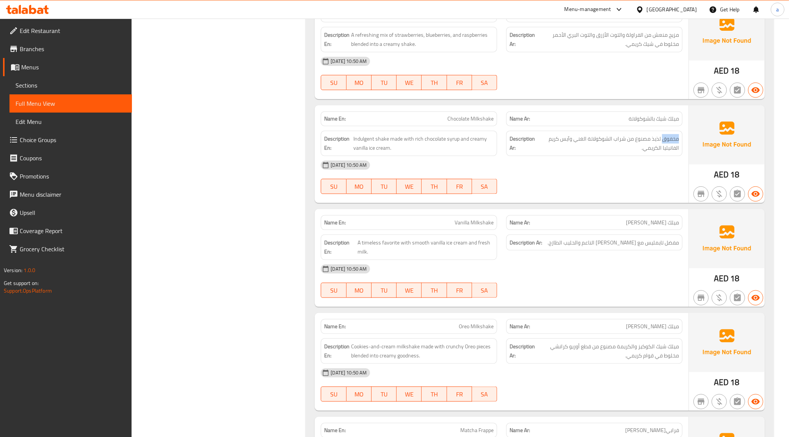
drag, startPoint x: 664, startPoint y: 143, endPoint x: 687, endPoint y: 144, distance: 23.2
click at [687, 144] on div "Name En: Chocolate Milkshake Name Ar: ميلك شيك بالشوكولاتة Description En: Indu…" at bounding box center [502, 154] width 374 height 98
click at [488, 122] on span "Chocolate Milkshake" at bounding box center [470, 119] width 46 height 8
copy span "Milkshake"
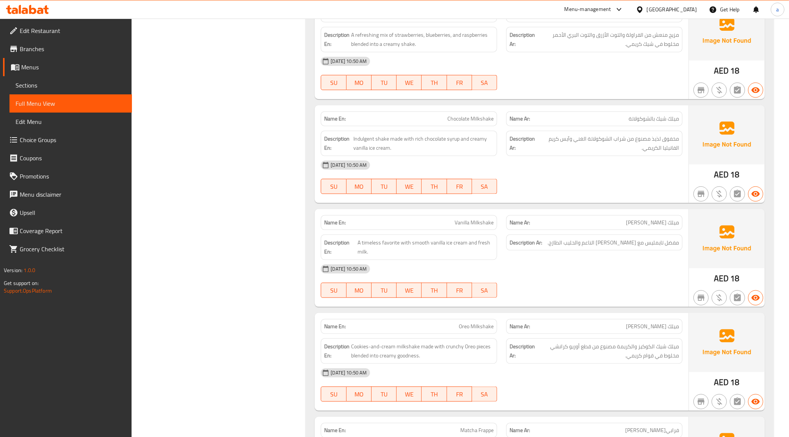
click at [456, 123] on span "Chocolate Milkshake" at bounding box center [470, 119] width 46 height 8
copy span "Chocolate Milkshake"
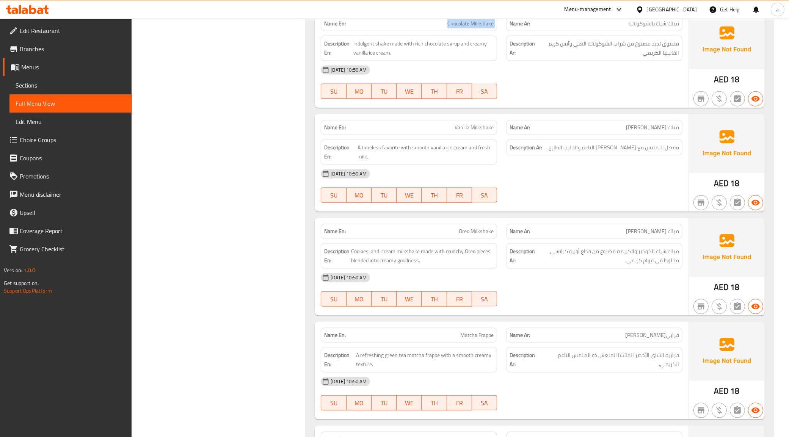
scroll to position [1137, 0]
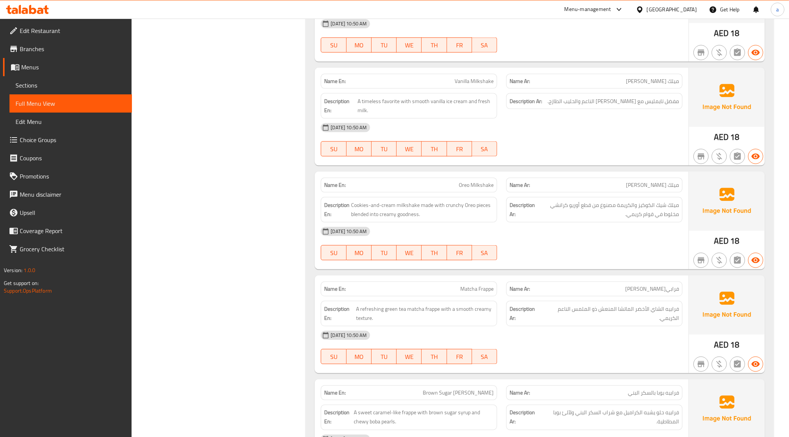
scroll to position [1232, 0]
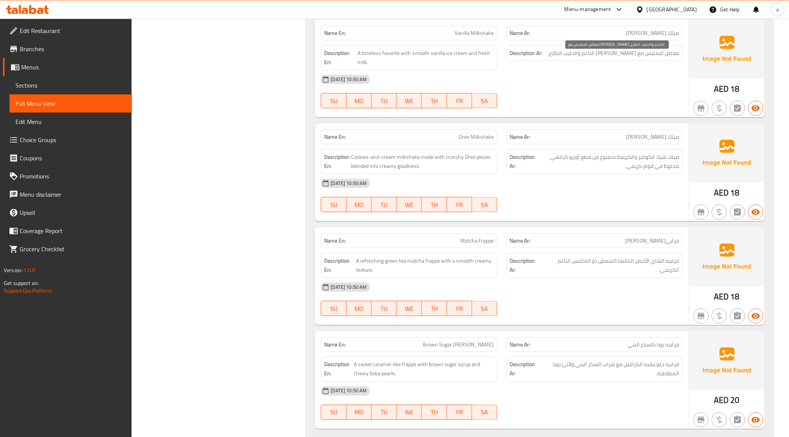
click at [668, 58] on span "مفضل تايمليس مع [PERSON_NAME] الناعم والحليب الطازج." at bounding box center [614, 53] width 132 height 9
click at [669, 56] on span "مفضل تايمليس مع [PERSON_NAME] الناعم والحليب الطازج." at bounding box center [614, 53] width 132 height 9
click at [657, 41] on div "Name Ar: ميلك شيك فانيليا" at bounding box center [594, 33] width 176 height 15
click at [465, 37] on span "Vanilla Milkshake" at bounding box center [474, 33] width 39 height 8
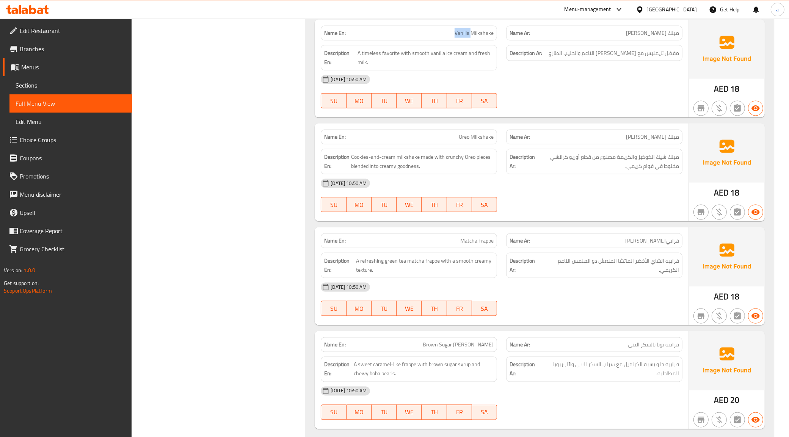
click at [465, 37] on span "Vanilla Milkshake" at bounding box center [474, 33] width 39 height 8
copy span "Vanilla Milkshake"
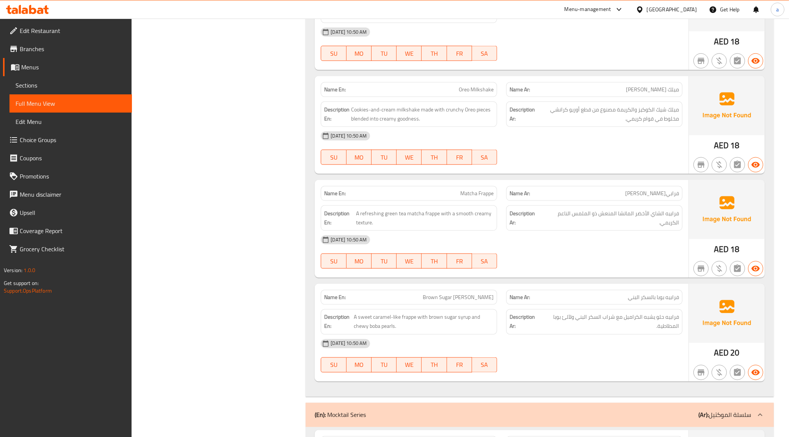
click at [408, 124] on span "Cookies-and-cream milkshake made with crunchy Oreo pieces blended into creamy g…" at bounding box center [422, 114] width 143 height 19
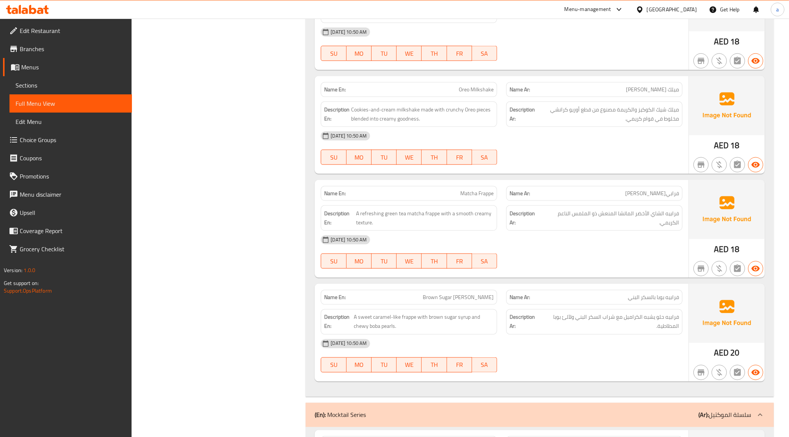
click at [488, 90] on span "Oreo Milkshake" at bounding box center [476, 90] width 35 height 8
click at [487, 90] on span "Oreo Milkshake" at bounding box center [476, 90] width 35 height 8
click at [487, 93] on span "Oreo Milkshake" at bounding box center [476, 90] width 35 height 8
copy span "Oreo Milkshake"
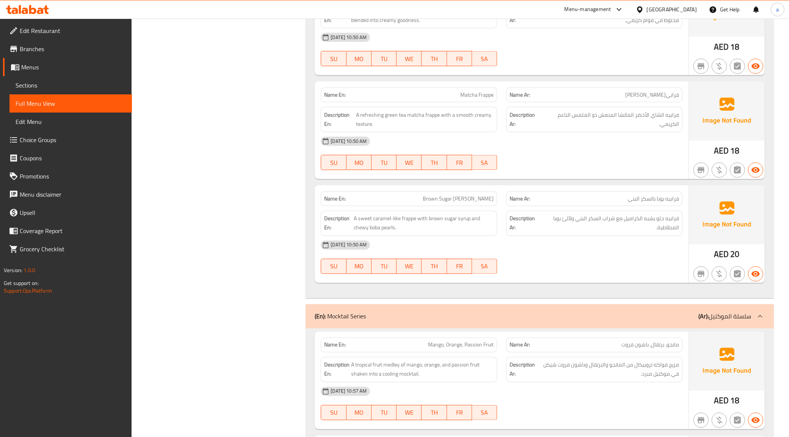
scroll to position [1374, 0]
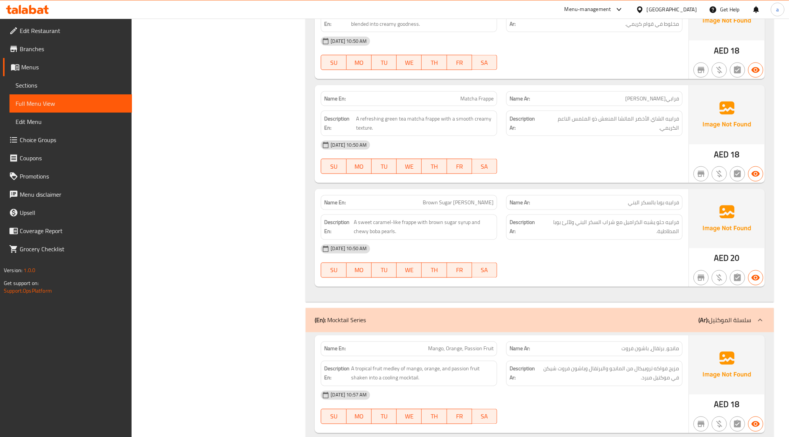
click at [431, 128] on span "A refreshing green tea matcha frappe with a smooth creamy texture." at bounding box center [425, 123] width 138 height 19
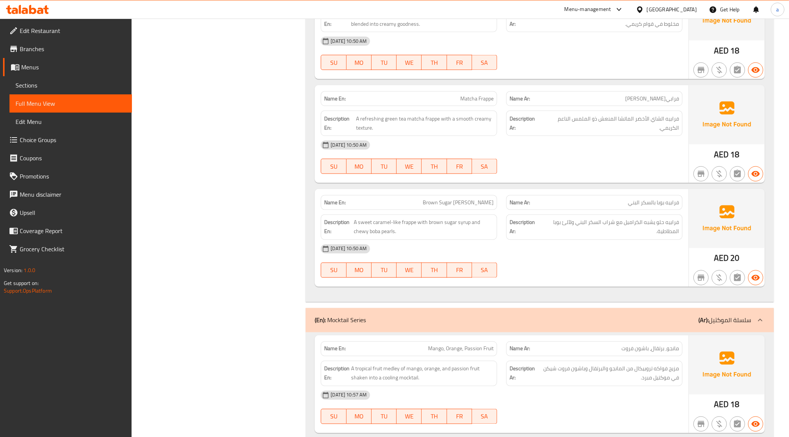
drag, startPoint x: 544, startPoint y: 110, endPoint x: 529, endPoint y: 114, distance: 15.5
click at [544, 106] on div "Name Ar: فرابيه ماتشا" at bounding box center [594, 98] width 176 height 15
click at [474, 103] on span "Matcha Frappe" at bounding box center [476, 99] width 33 height 8
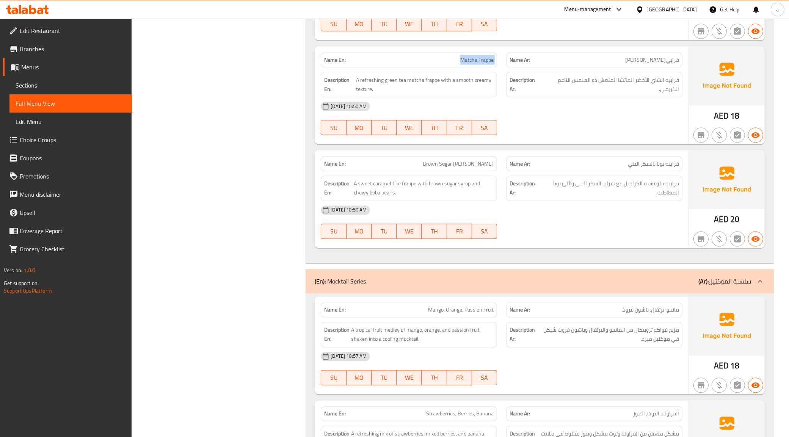
scroll to position [1469, 0]
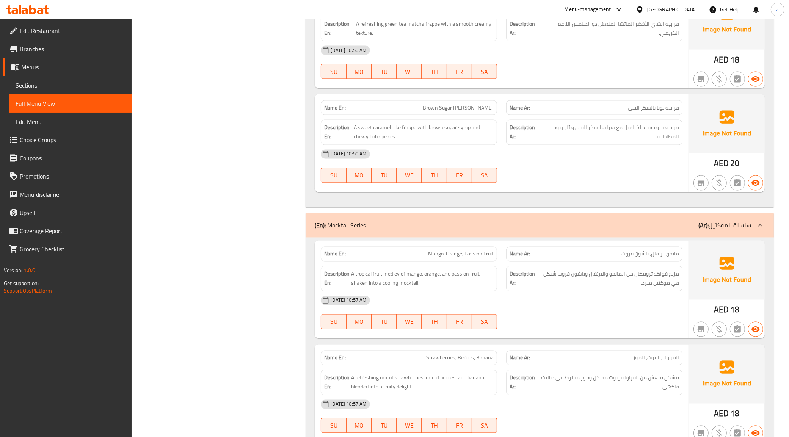
click at [385, 138] on span "A sweet caramel-like frappe with brown sugar syrup and chewy boba pearls." at bounding box center [424, 132] width 140 height 19
click at [412, 138] on span "A sweet caramel-like frappe with brown sugar syrup and chewy boba pearls." at bounding box center [424, 132] width 140 height 19
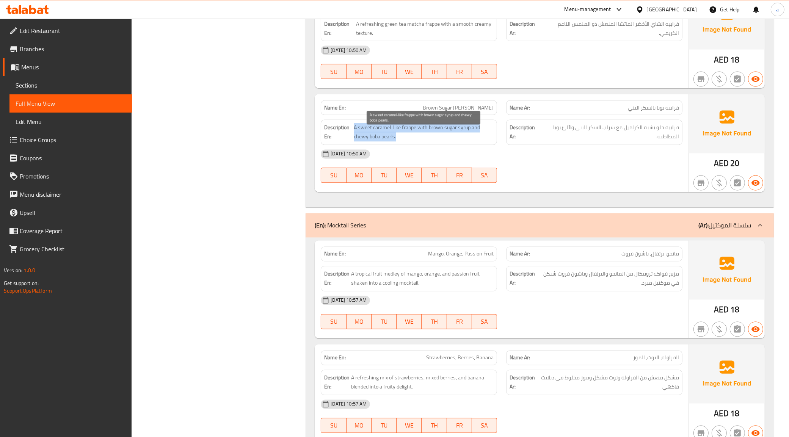
click at [394, 134] on span "A sweet caramel-like frappe with brown sugar syrup and chewy boba pearls." at bounding box center [424, 132] width 140 height 19
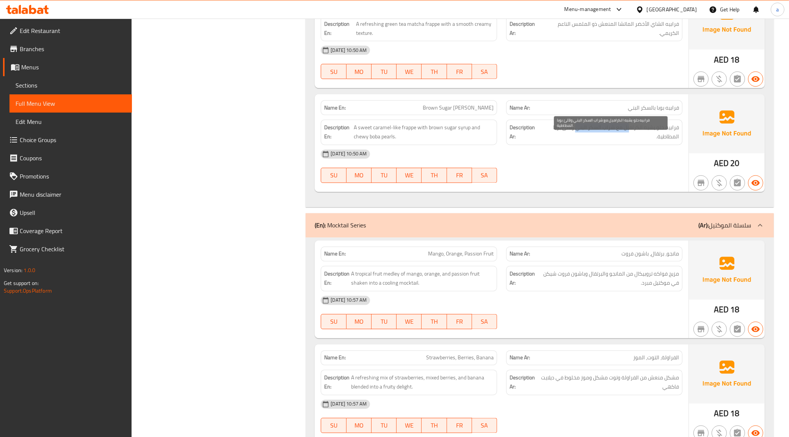
drag, startPoint x: 629, startPoint y: 135, endPoint x: 576, endPoint y: 138, distance: 53.1
click at [576, 138] on span "فرابيه حلو يشبه الكراميل مع شراب السكر البني ولآلئ بوبا المطاطية." at bounding box center [610, 132] width 138 height 19
click at [576, 142] on span "فرابيه حلو يشبه الكراميل مع شراب السكر البني ولآلئ بوبا المطاطية." at bounding box center [610, 132] width 138 height 19
click at [461, 112] on span "Brown Sugar [PERSON_NAME]" at bounding box center [458, 108] width 71 height 8
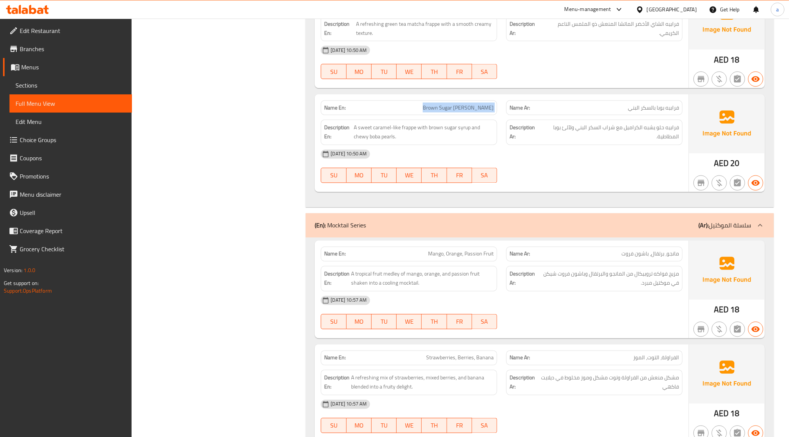
click at [461, 112] on span "Brown Sugar [PERSON_NAME]" at bounding box center [458, 108] width 71 height 8
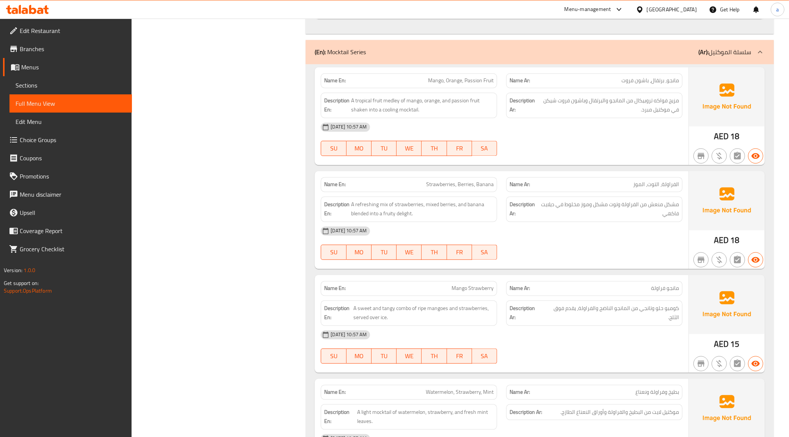
scroll to position [1659, 0]
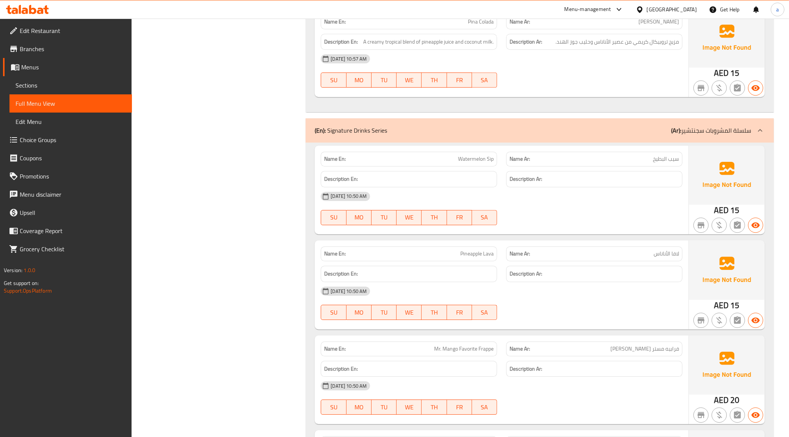
scroll to position [2425, 0]
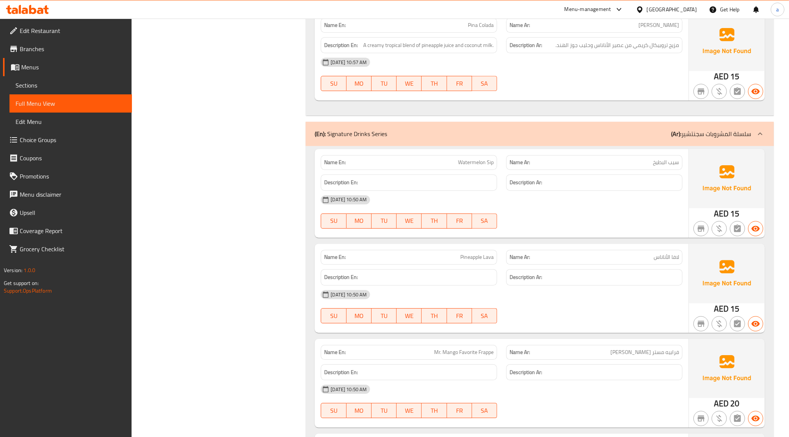
click at [475, 166] on span "Watermelon Sip" at bounding box center [476, 162] width 36 height 8
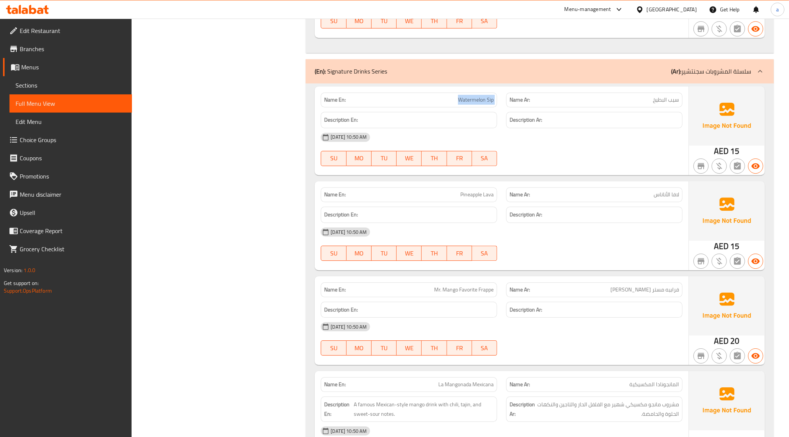
scroll to position [2568, 0]
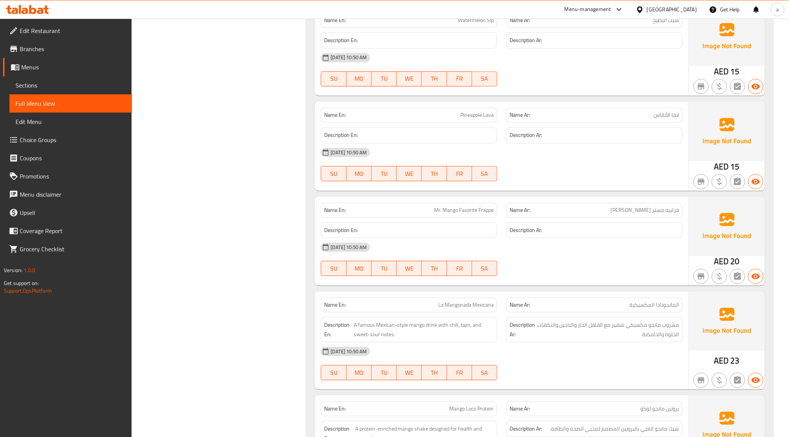
click at [464, 119] on span "Pineapple Lava" at bounding box center [476, 115] width 33 height 8
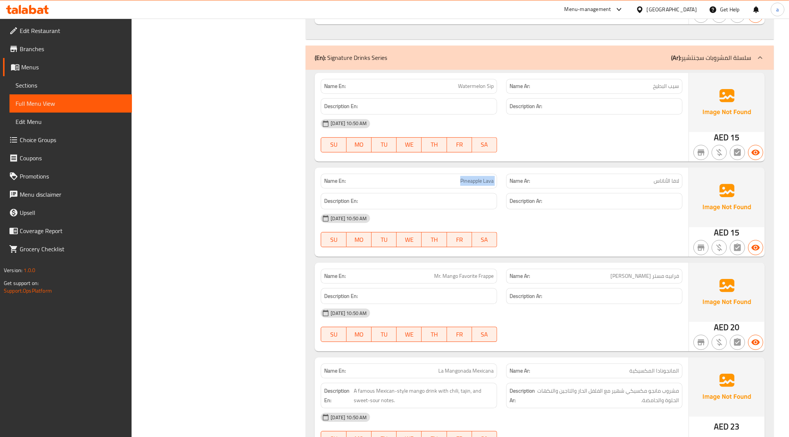
scroll to position [2425, 0]
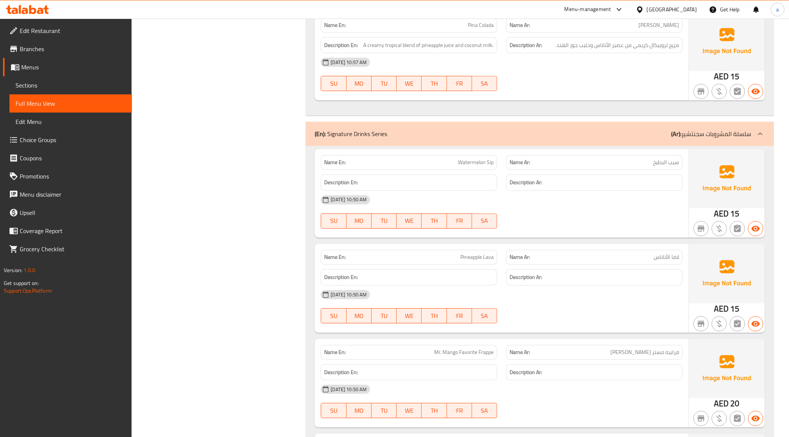
click at [476, 166] on span "Watermelon Sip" at bounding box center [476, 162] width 36 height 8
click at [478, 166] on span "Watermelon Sip" at bounding box center [476, 162] width 36 height 8
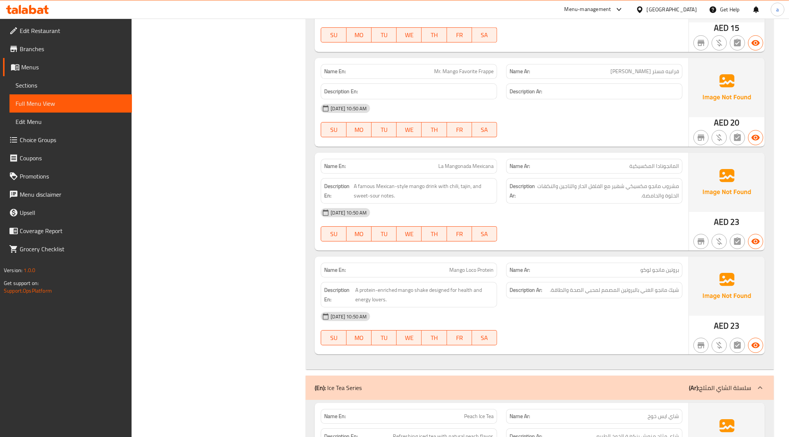
scroll to position [2710, 0]
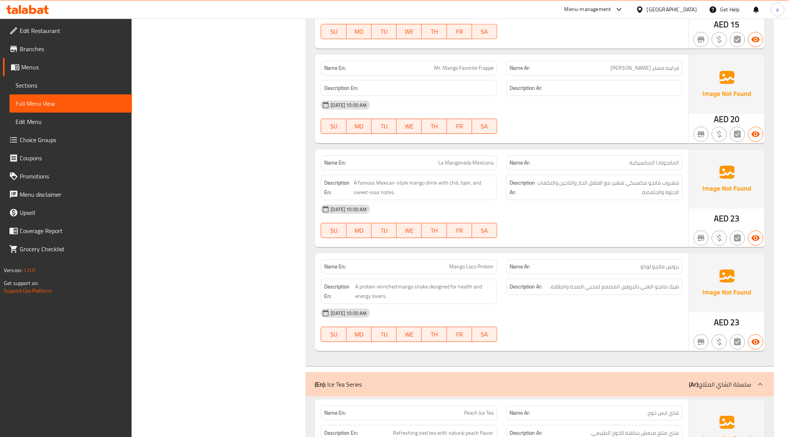
click at [463, 72] on span "Mr. Mango Favorite Frappe" at bounding box center [464, 68] width 60 height 8
click at [272, 165] on div "Filter Branches Branches Popular filters Free items Branch specific items Has c…" at bounding box center [221, 369] width 159 height 5962
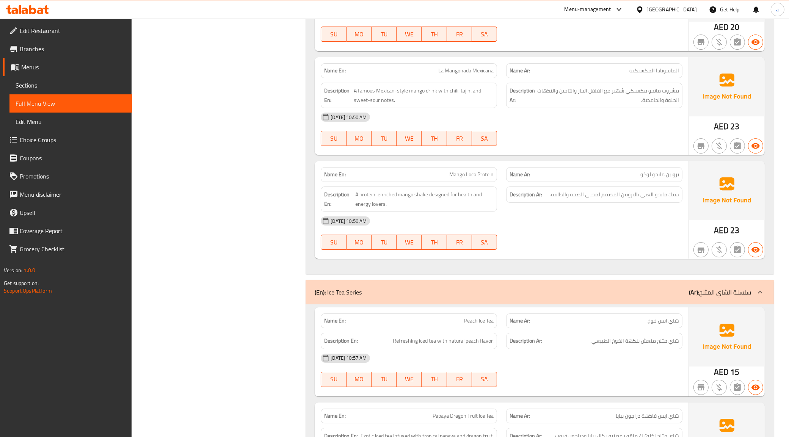
scroll to position [2805, 0]
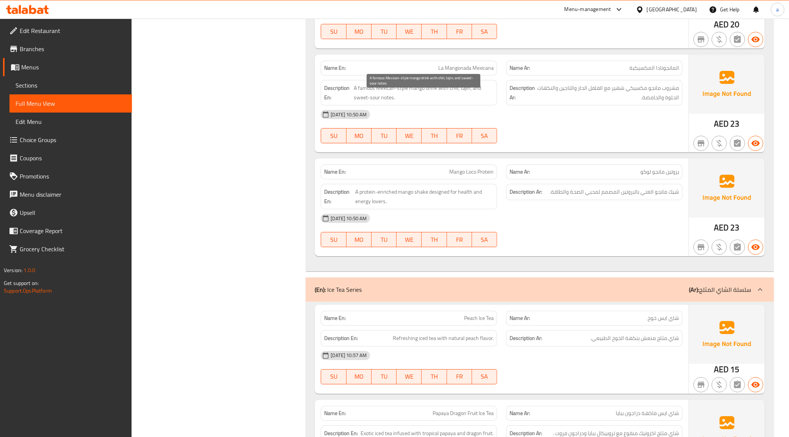
click at [429, 100] on span "A famous Mexican-style mango drink with chili, tajin, and sweet-sour notes." at bounding box center [424, 92] width 140 height 19
click at [412, 98] on span "A famous Mexican-style mango drink with chili, tajin, and sweet-sour notes." at bounding box center [424, 92] width 140 height 19
drag, startPoint x: 452, startPoint y: 72, endPoint x: 453, endPoint y: 78, distance: 6.1
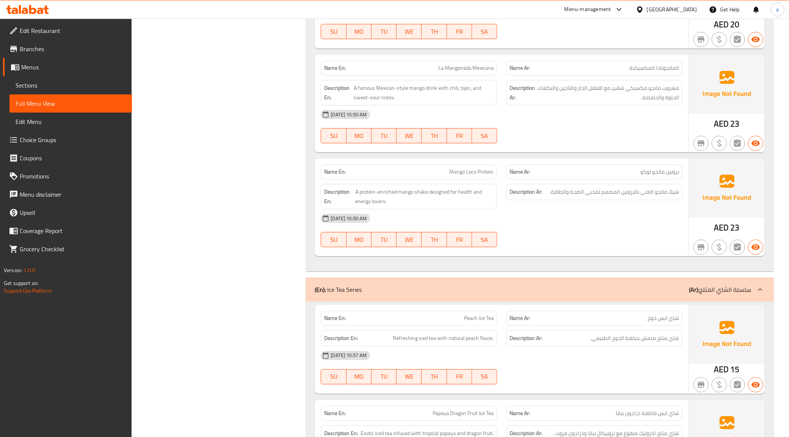
click at [452, 72] on span "La Mangonada Mexicana" at bounding box center [465, 68] width 55 height 8
click at [453, 72] on span "La Mangonada Mexicana" at bounding box center [465, 68] width 55 height 8
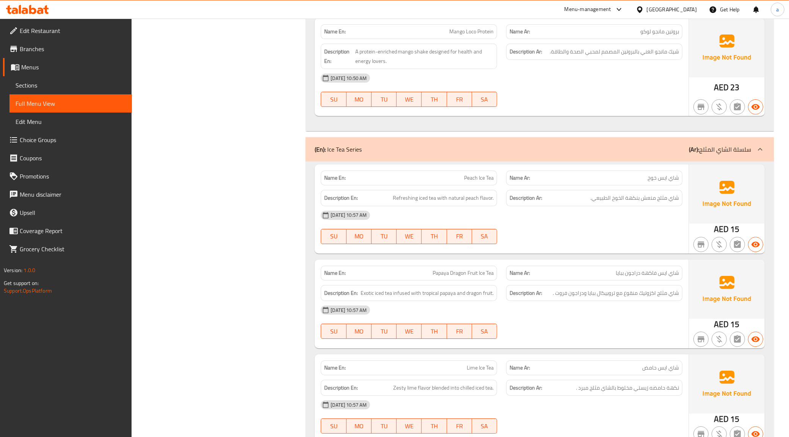
scroll to position [2947, 0]
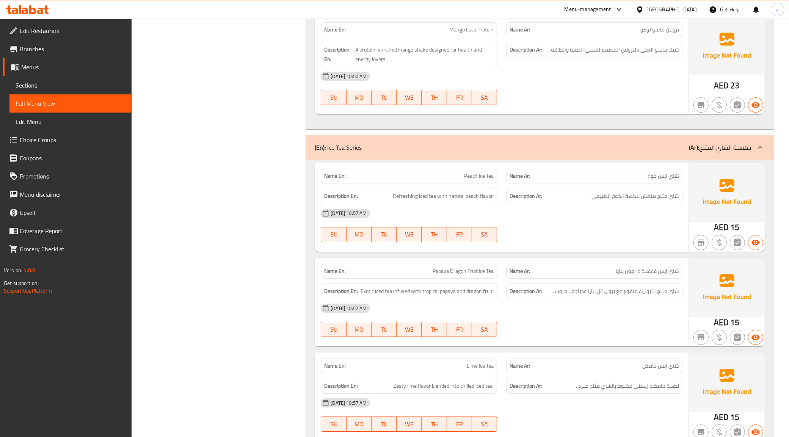
click at [274, 199] on div "Filter Branches Branches Popular filters Free items Branch specific items Has c…" at bounding box center [221, 132] width 159 height 5963
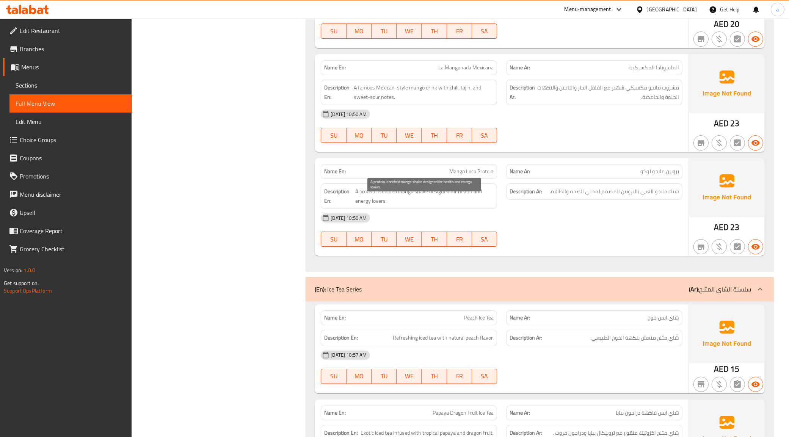
scroll to position [2805, 0]
click at [466, 179] on div "Name En: Mango Loco Protein" at bounding box center [409, 172] width 176 height 15
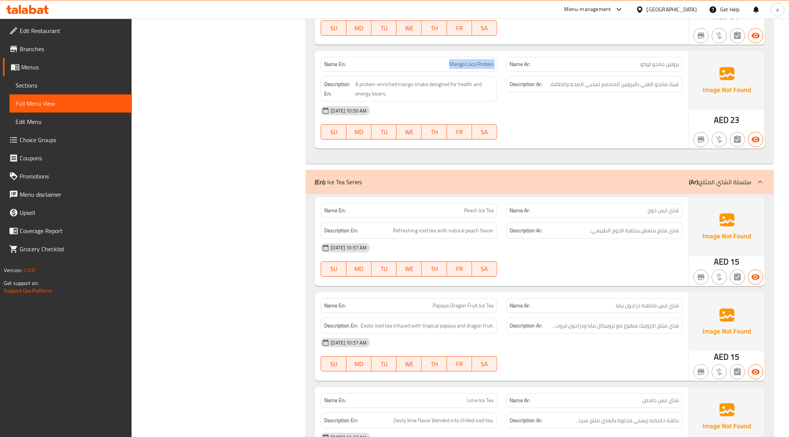
scroll to position [3042, 0]
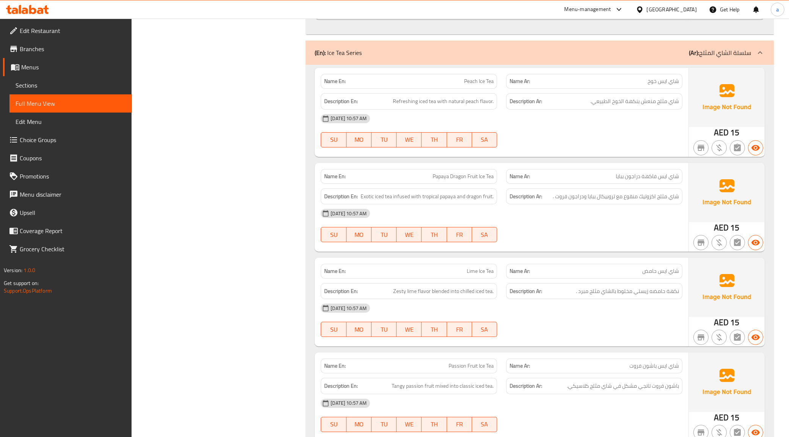
click at [467, 85] on span "Peach Ice Tea" at bounding box center [479, 81] width 30 height 8
click at [216, 183] on div "Filter Branches Branches Popular filters Free items Branch specific items Has c…" at bounding box center [221, 37] width 159 height 5963
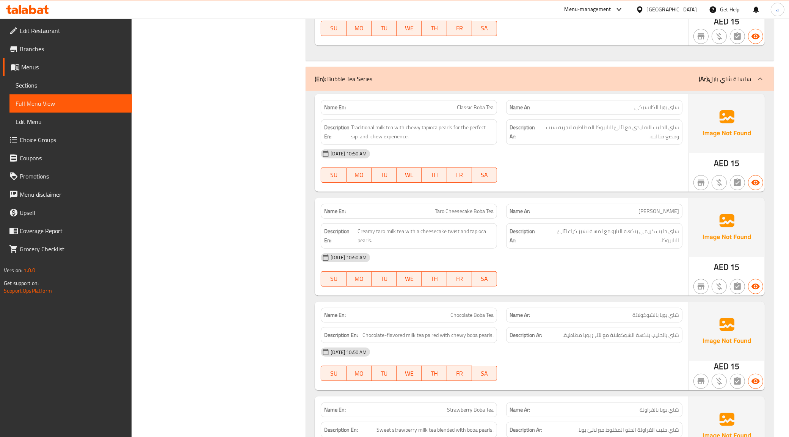
scroll to position [3456, 0]
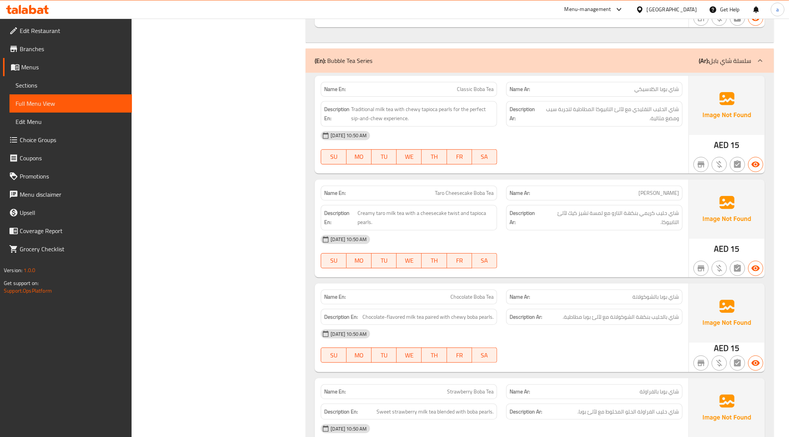
click at [449, 97] on div "Name En: Classic Boba Tea" at bounding box center [409, 89] width 176 height 15
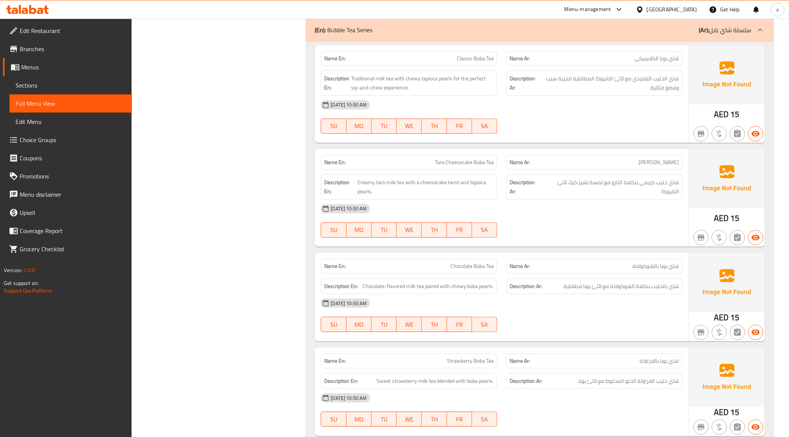
scroll to position [3598, 0]
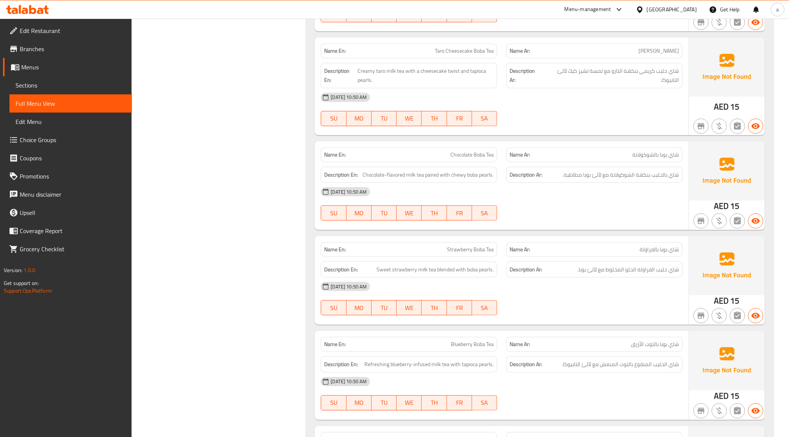
click at [455, 55] on span "Taro Cheesecake Boba Tea" at bounding box center [464, 51] width 59 height 8
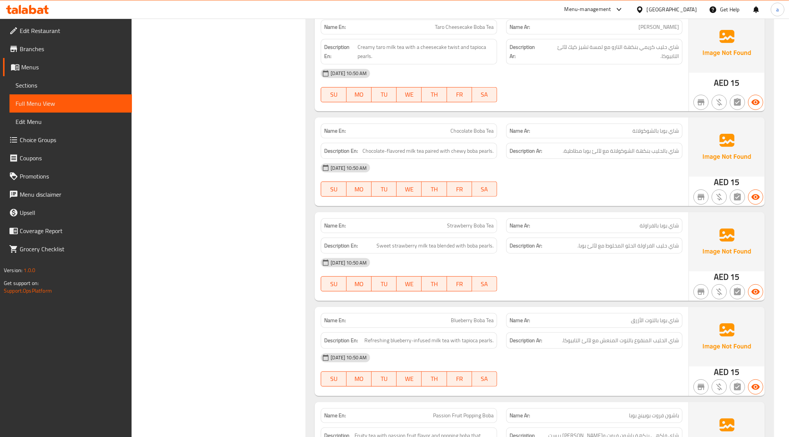
scroll to position [3646, 0]
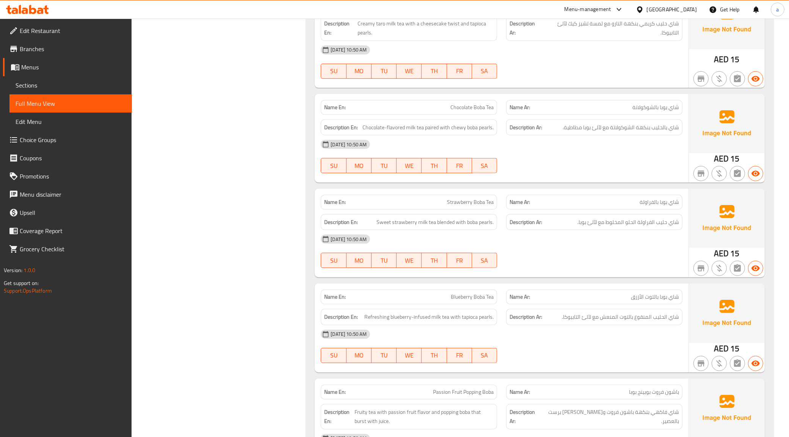
click at [415, 115] on div "Name En: Chocolate Boba Tea" at bounding box center [409, 107] width 176 height 15
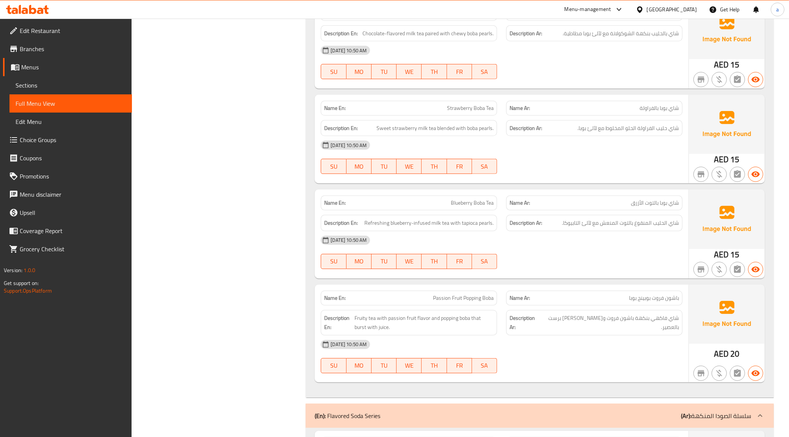
scroll to position [3740, 0]
click at [469, 110] on div "Name En: Strawberry Boba Tea" at bounding box center [409, 107] width 176 height 15
drag, startPoint x: 469, startPoint y: 110, endPoint x: 471, endPoint y: 118, distance: 7.4
click at [469, 111] on div "Name En: Strawberry Boba Tea" at bounding box center [409, 107] width 176 height 15
click at [471, 111] on span "Strawberry Boba Tea" at bounding box center [470, 108] width 47 height 8
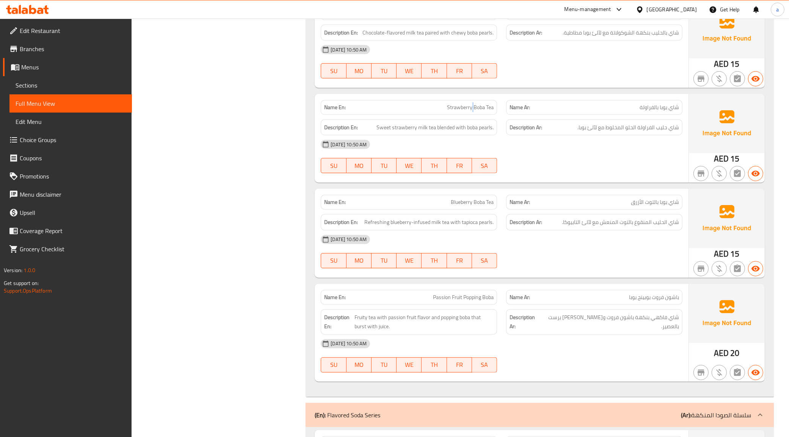
click at [471, 111] on span "Strawberry Boba Tea" at bounding box center [470, 108] width 47 height 8
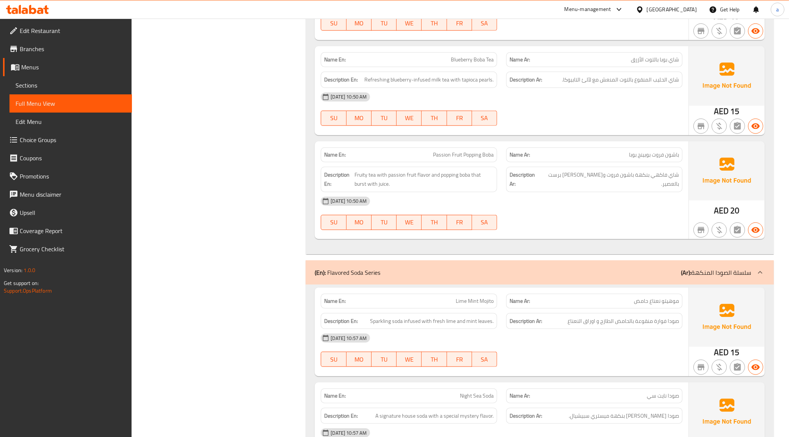
scroll to position [3883, 0]
click at [424, 85] on span "Refreshing blueberry-infused milk tea with tapioca pearls." at bounding box center [428, 79] width 129 height 9
click at [604, 88] on div "Description Ar: شاي الحليب المنقوع بالتوت المنعش مع لآلئ التابيوكا." at bounding box center [594, 80] width 176 height 16
drag, startPoint x: 377, startPoint y: 107, endPoint x: 666, endPoint y: 107, distance: 289.7
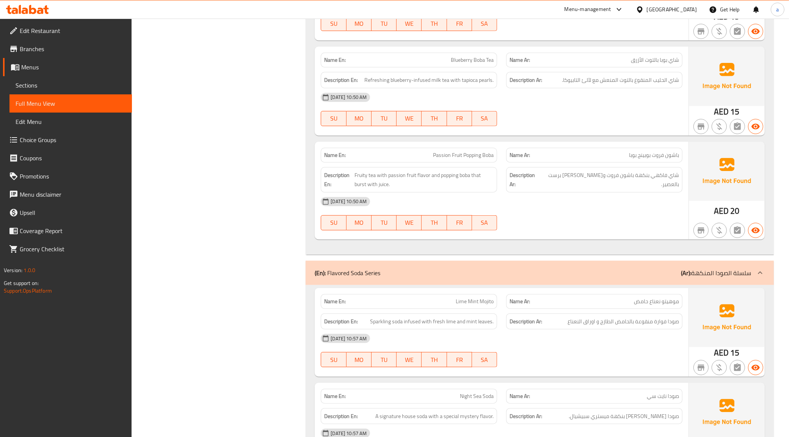
click at [666, 107] on div "[DATE] 10:50 AM" at bounding box center [501, 97] width 371 height 18
click at [460, 67] on div "Name En: Blueberry Boba Tea" at bounding box center [409, 60] width 176 height 15
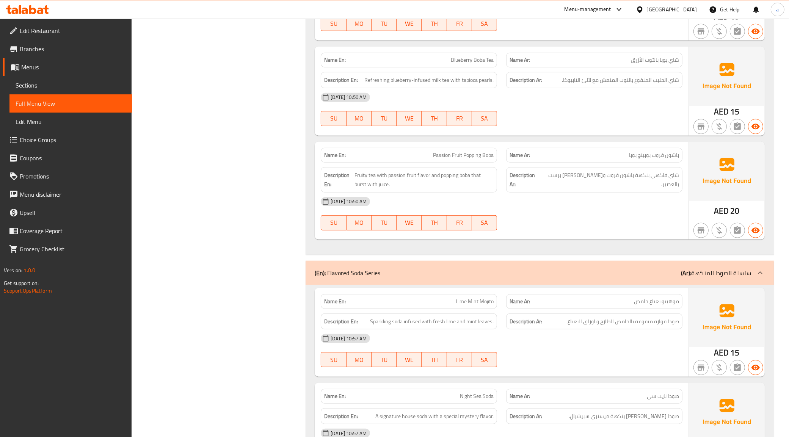
click at [457, 159] on span "Passion Fruit Popping Boba" at bounding box center [463, 155] width 61 height 8
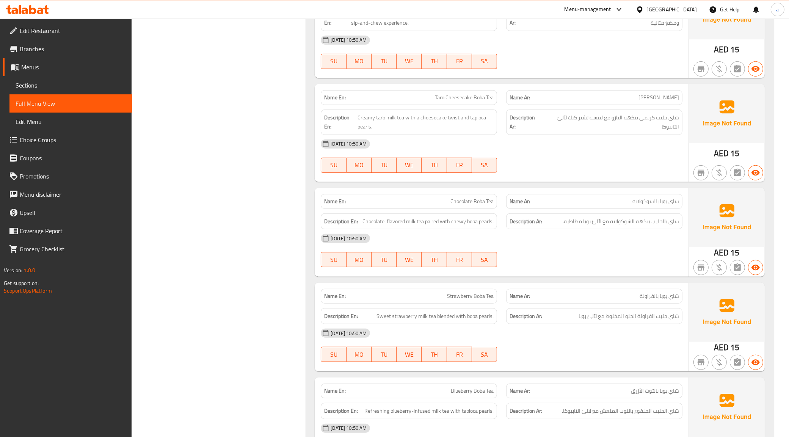
scroll to position [3551, 0]
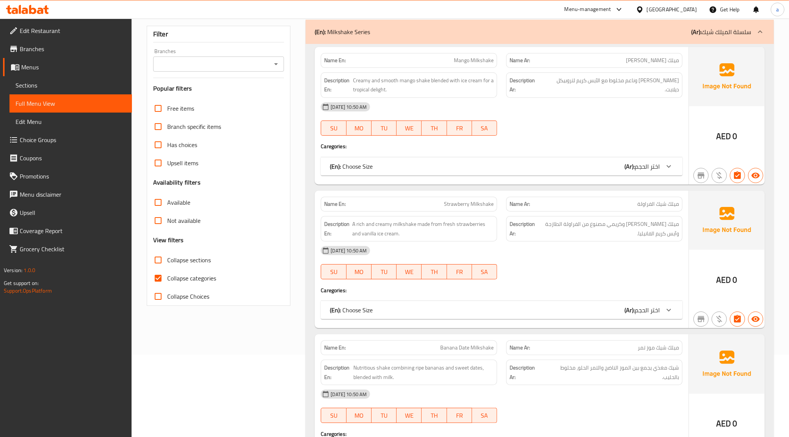
scroll to position [190, 0]
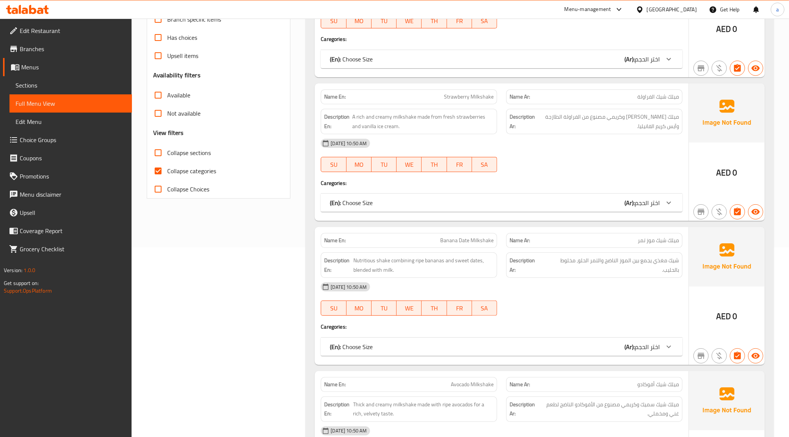
click at [165, 169] on input "Collapse categories" at bounding box center [158, 171] width 18 height 18
checkbox input "false"
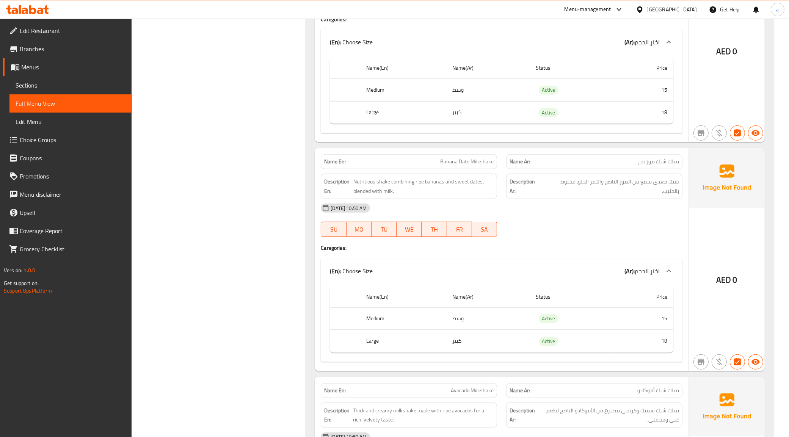
scroll to position [237, 0]
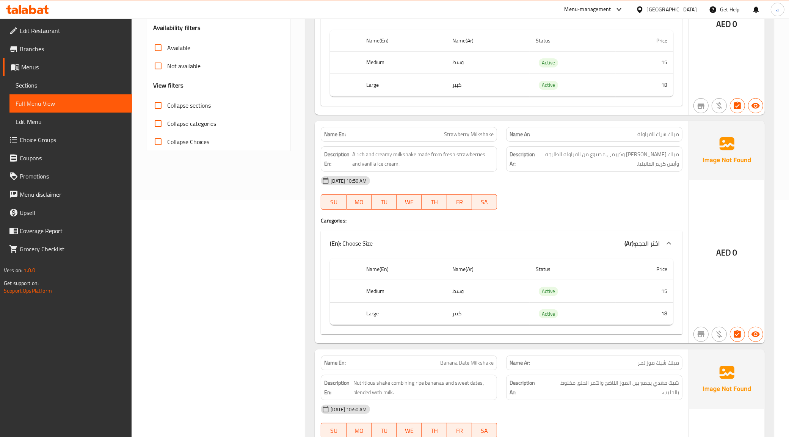
click at [155, 105] on input "Collapse sections" at bounding box center [158, 105] width 18 height 18
checkbox input "true"
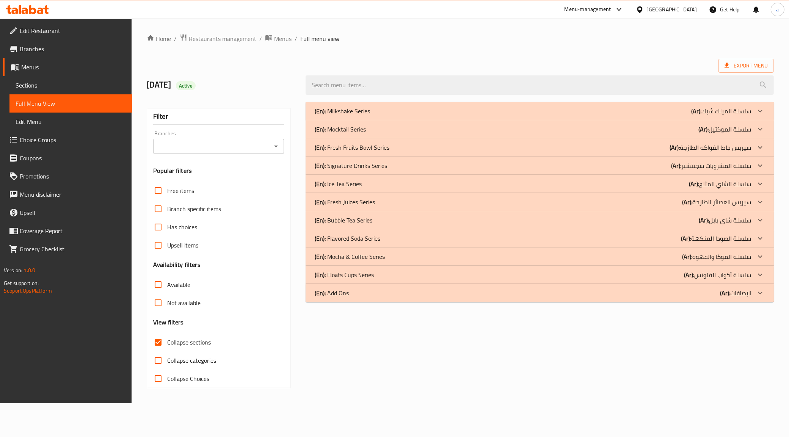
scroll to position [0, 0]
click at [395, 167] on div "(En): Signature Drinks Series (Ar): سلسلة المشروبات سجنتشير" at bounding box center [537, 165] width 441 height 9
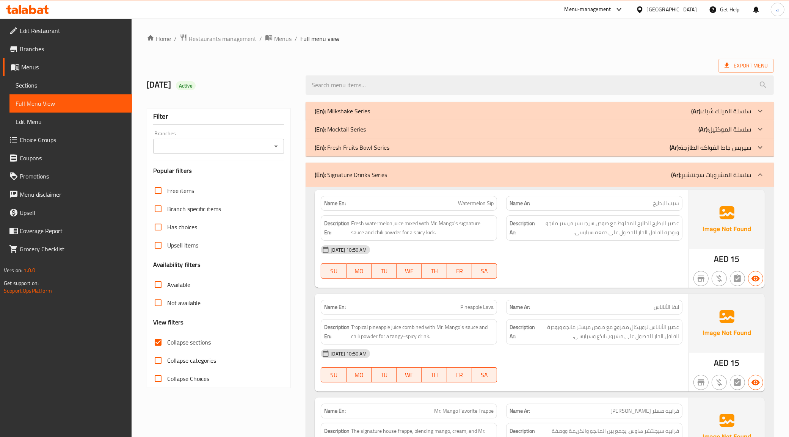
click at [397, 112] on div "(En): Milkshake Series (Ar): سلسلة الميلك شيك" at bounding box center [533, 111] width 436 height 9
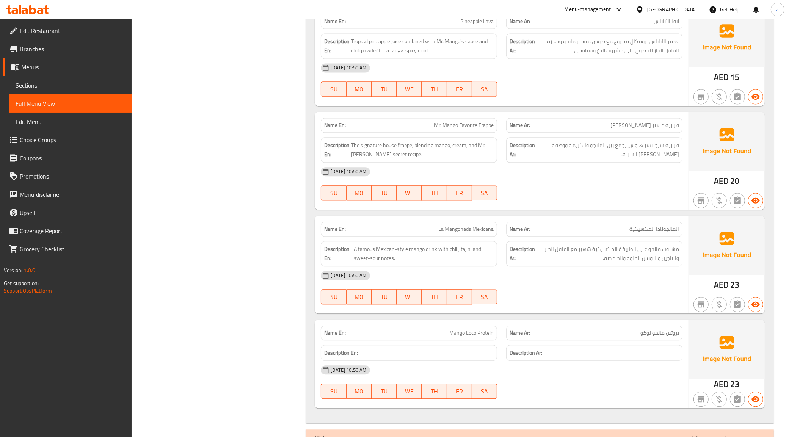
scroll to position [1991, 0]
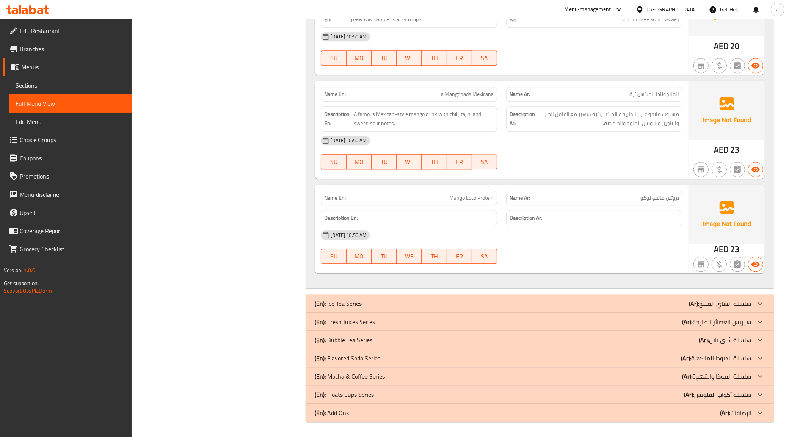
click at [376, 339] on div "(En): Bubble Tea Series (Ar): سلسلة شاي بابل" at bounding box center [533, 340] width 436 height 9
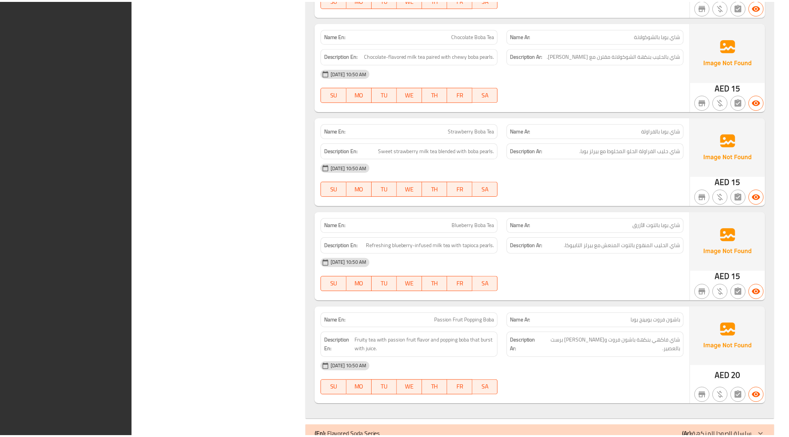
scroll to position [2610, 0]
